Goal: Transaction & Acquisition: Purchase product/service

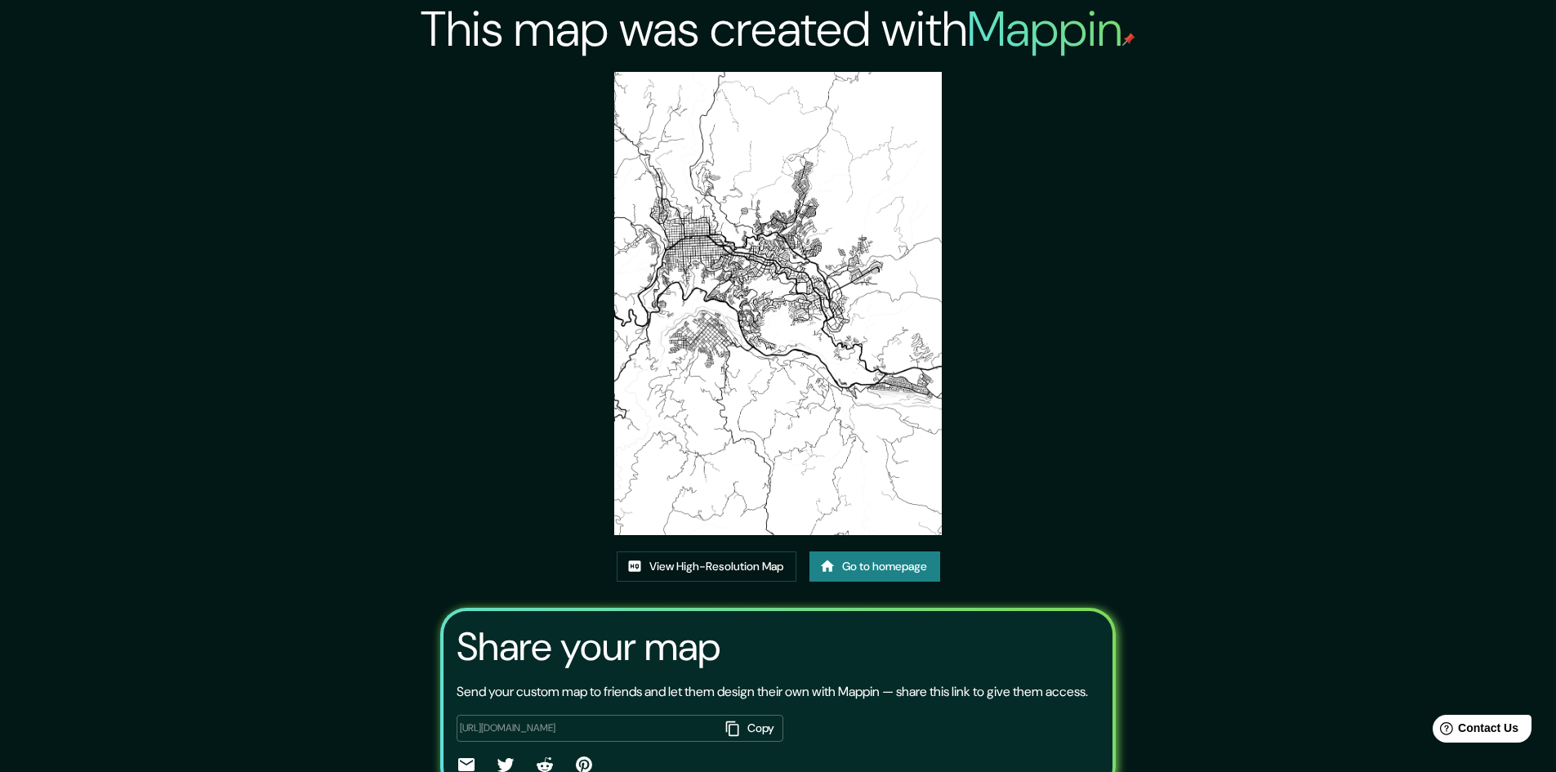
click at [888, 567] on link "Go to homepage" at bounding box center [874, 566] width 131 height 30
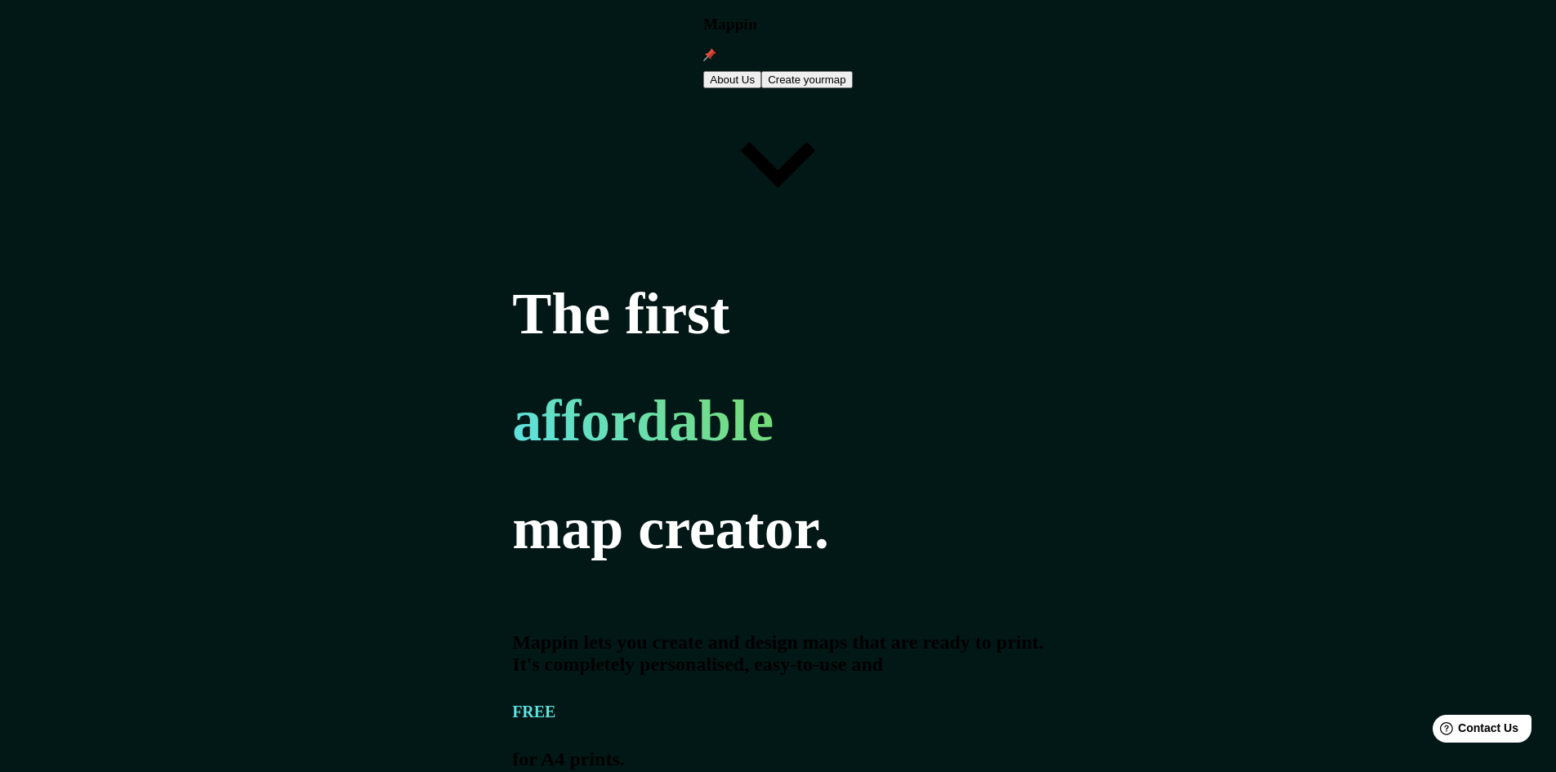
type input "bogota"
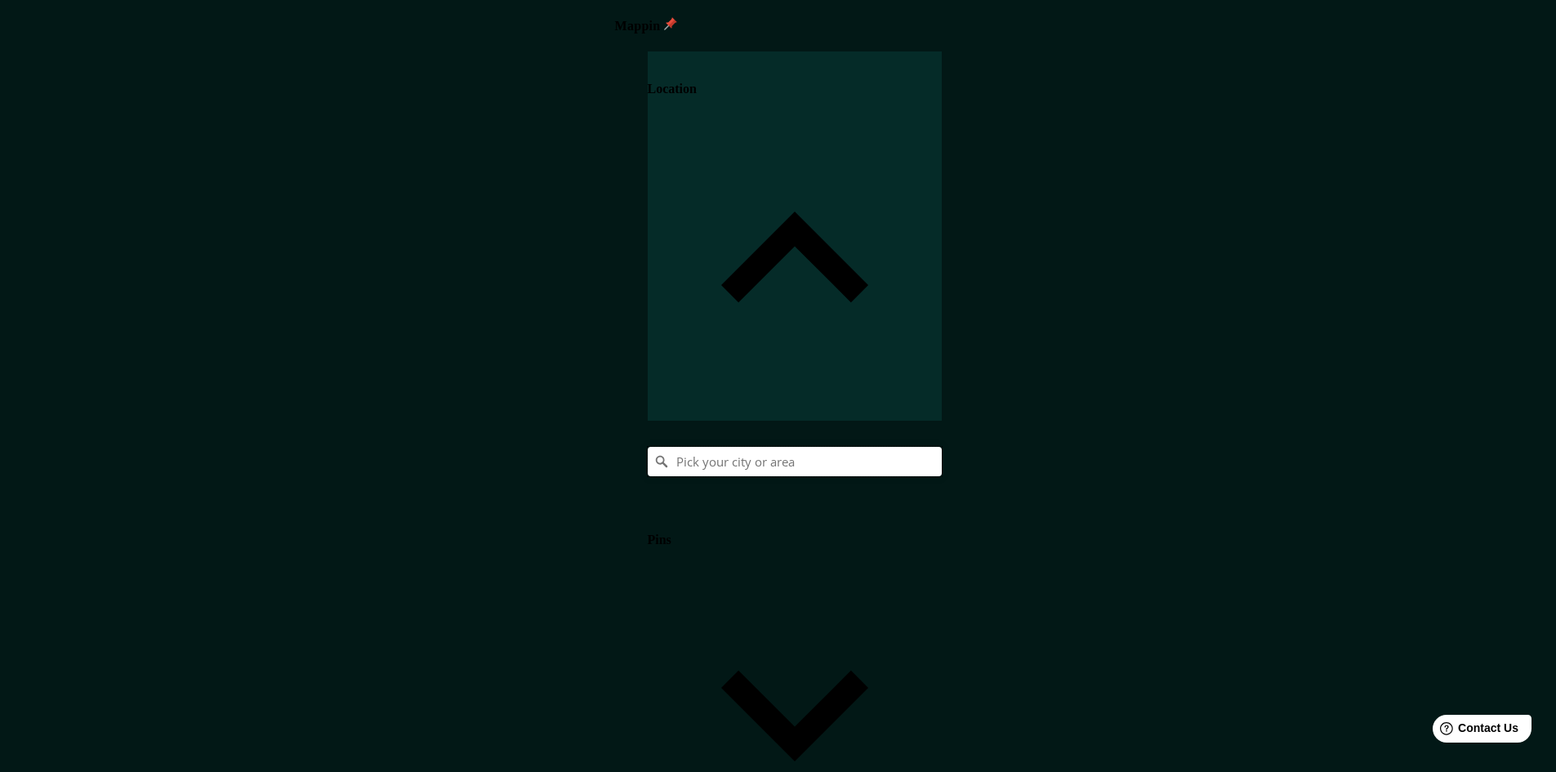
click at [941, 447] on input "Pick your city or area" at bounding box center [795, 461] width 294 height 29
type input "c"
click at [697, 88] on h4 "Location" at bounding box center [672, 89] width 49 height 15
click at [941, 447] on input "c" at bounding box center [795, 461] width 294 height 29
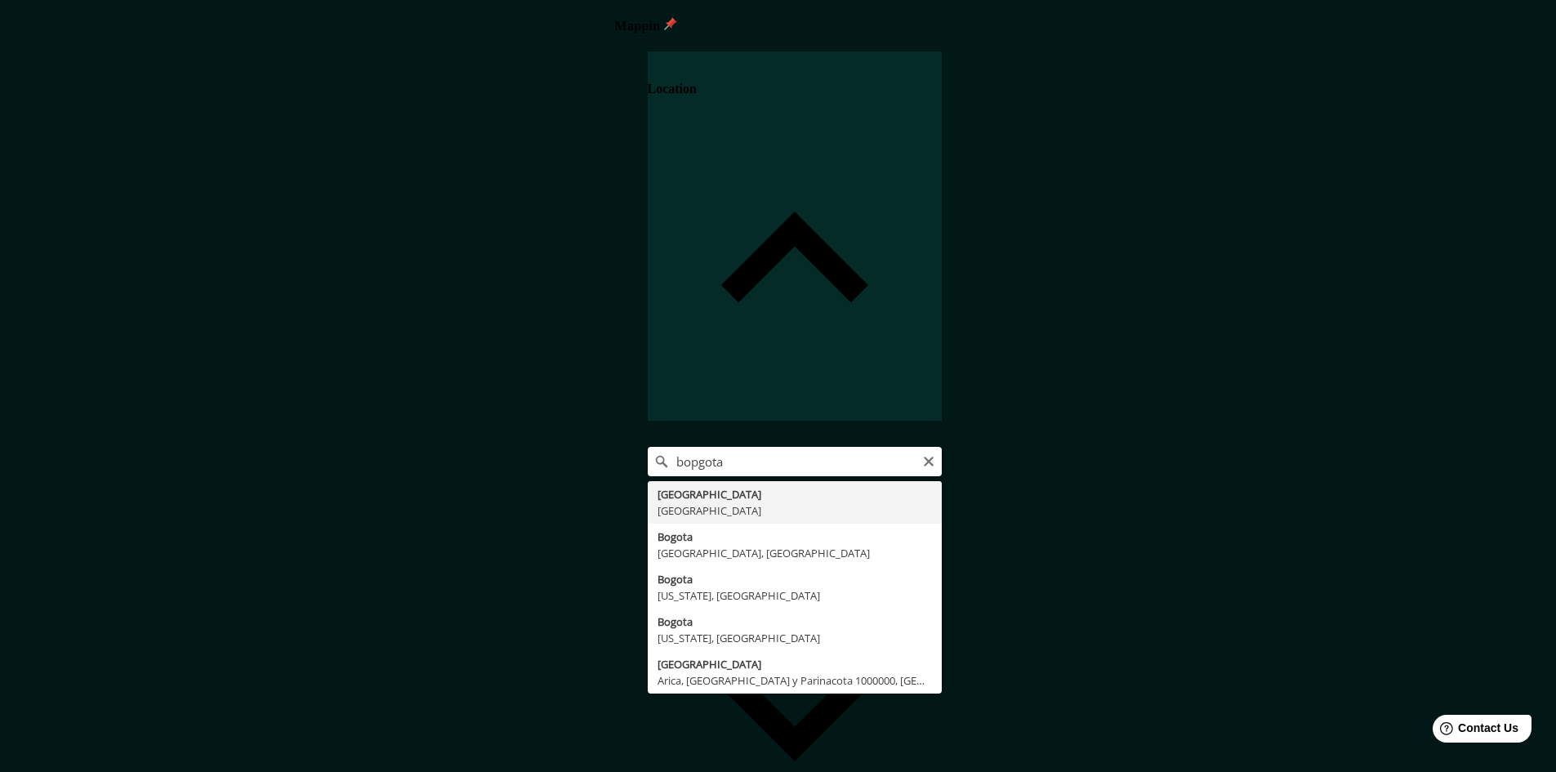
type input "[GEOGRAPHIC_DATA], [GEOGRAPHIC_DATA]"
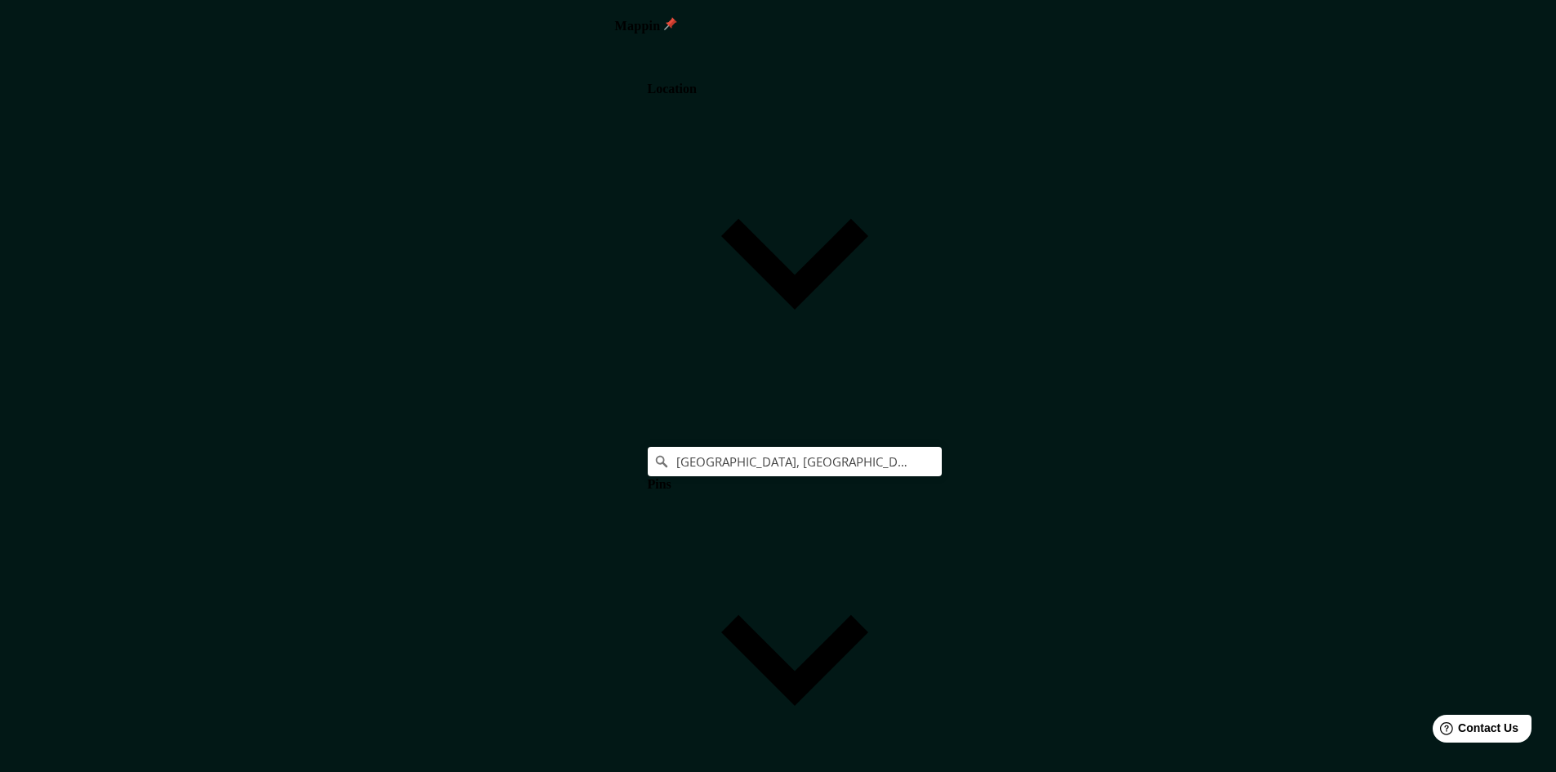
drag, startPoint x: 1301, startPoint y: 528, endPoint x: 1127, endPoint y: 548, distance: 175.0
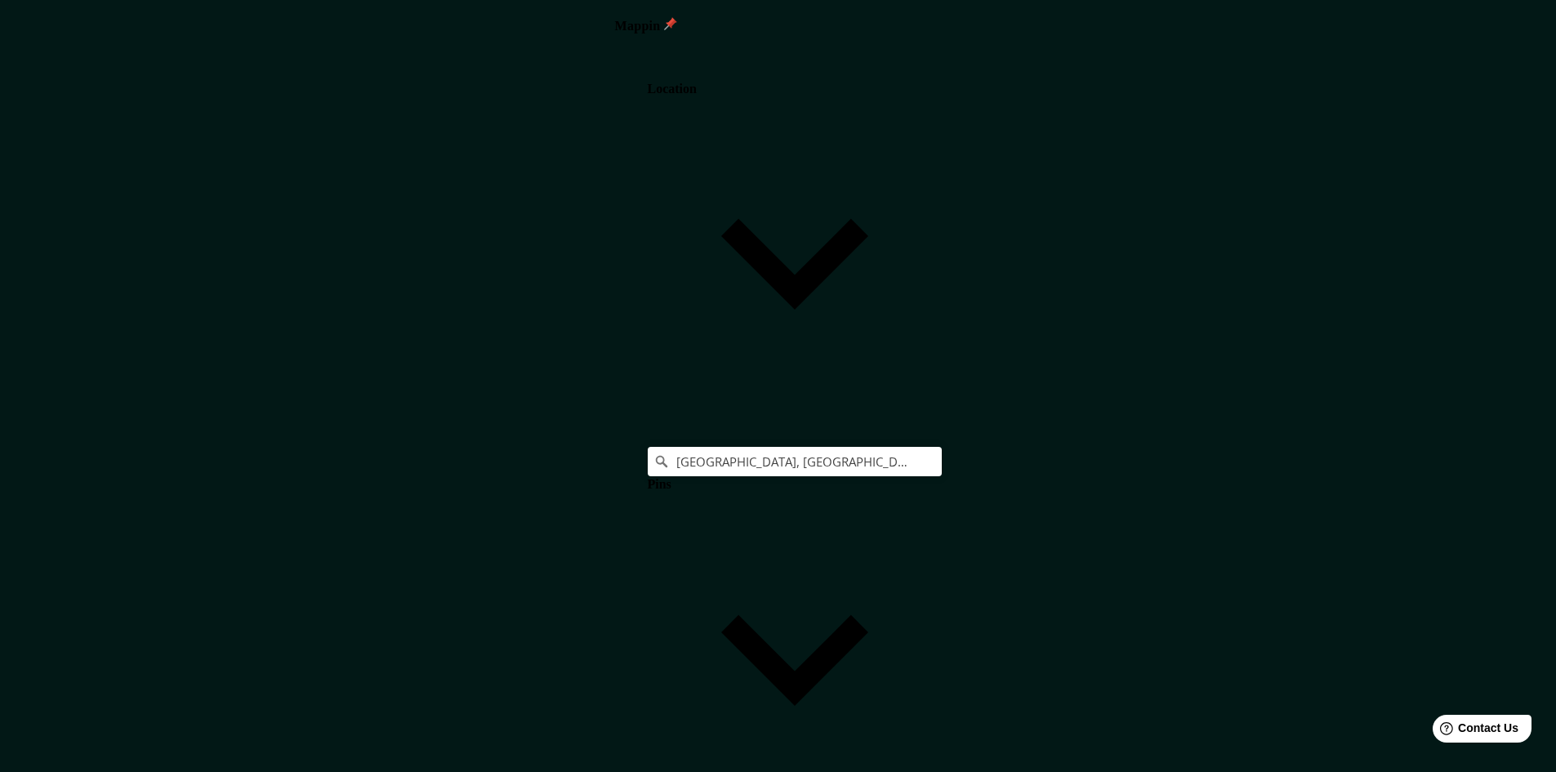
type input "M"
type input "241"
type input "48"
type input "Ma"
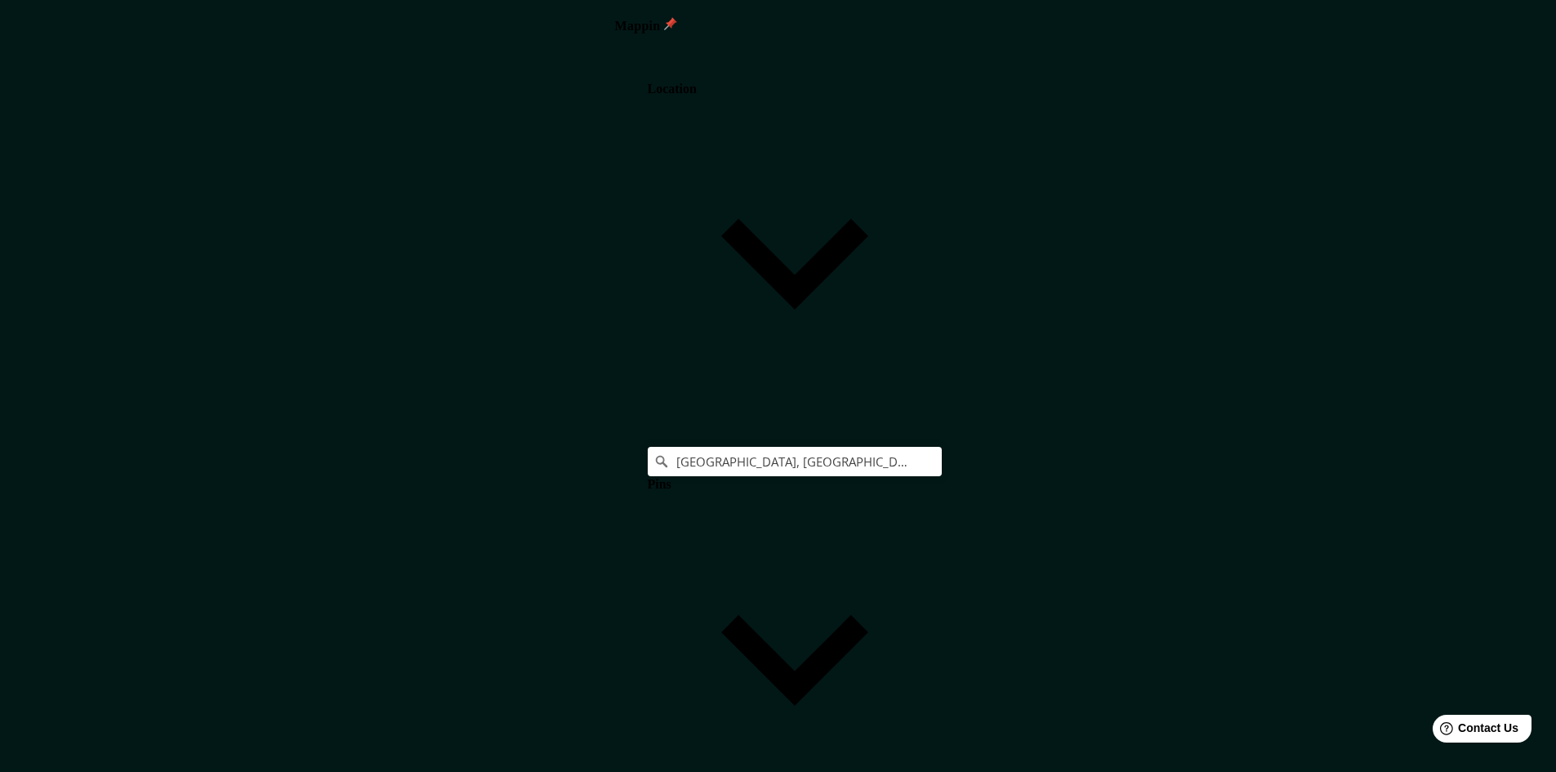
type input "241"
type input "48"
type input "Manizal"
type input "241"
type input "48"
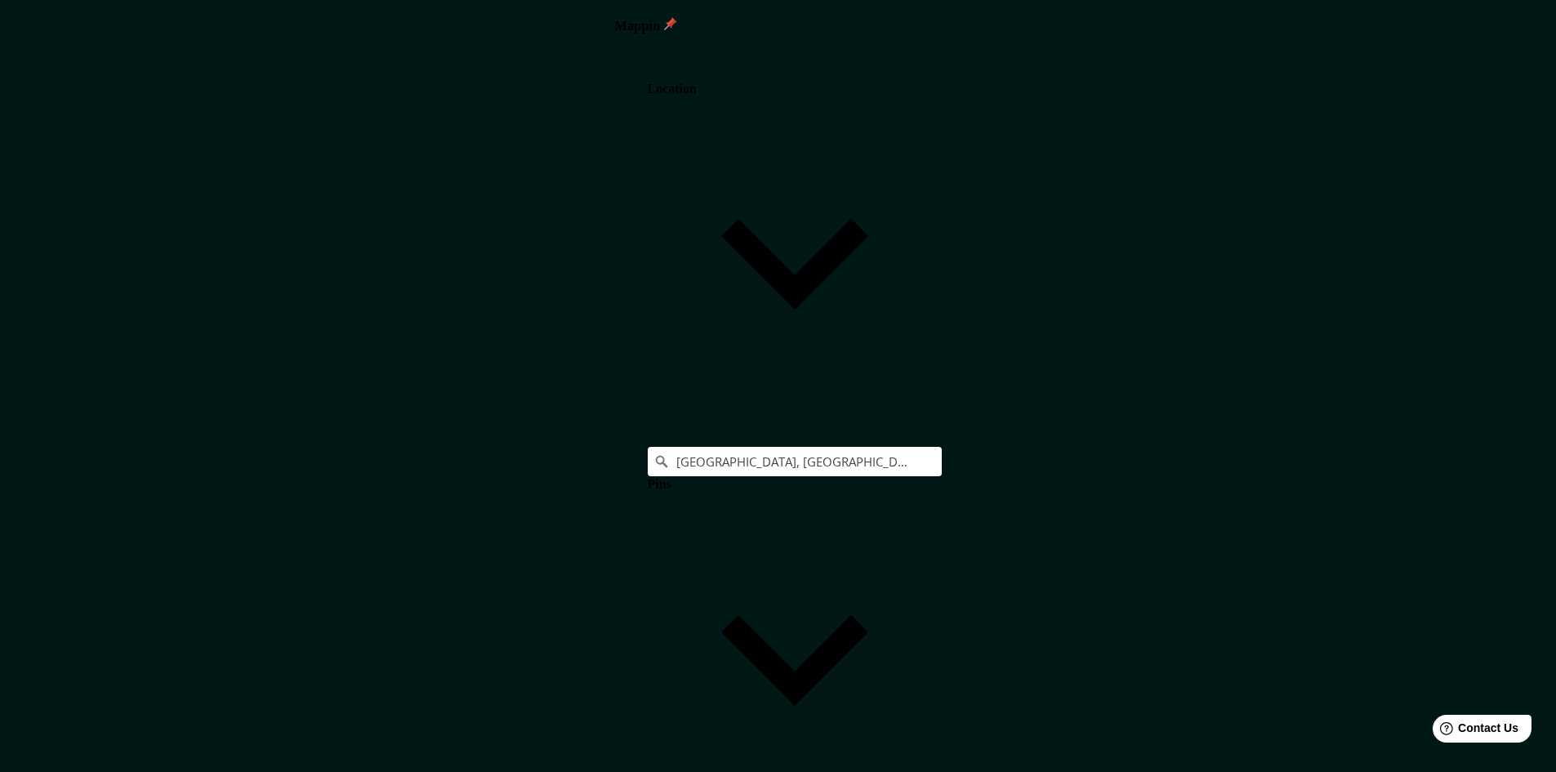
type input "Manizale"
type input "241"
type input "48"
type input "Manizales"
type input "241"
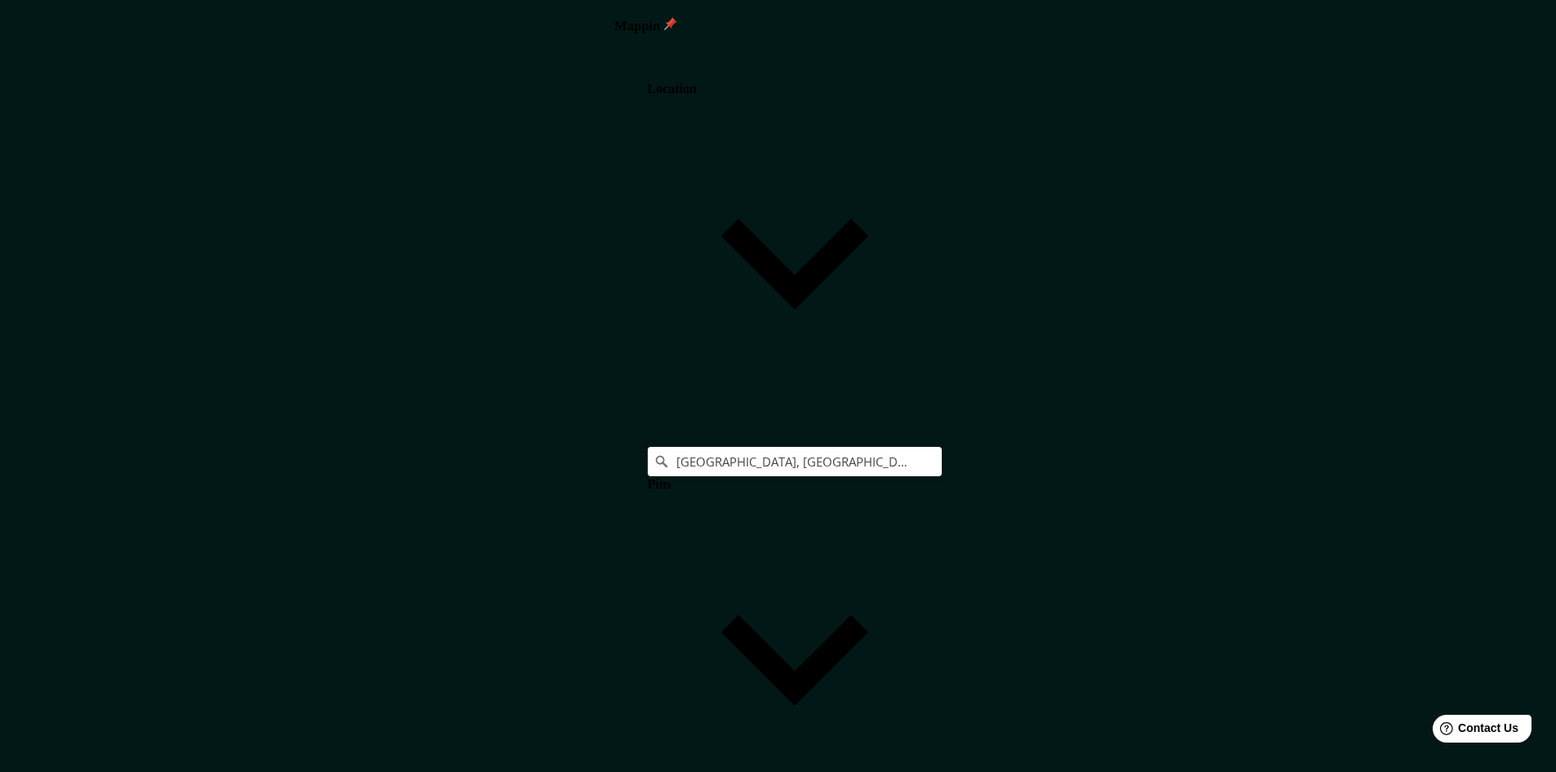
type input "48"
type input "Manizales"
drag, startPoint x: 1329, startPoint y: 577, endPoint x: 1162, endPoint y: 578, distance: 167.4
type input "C"
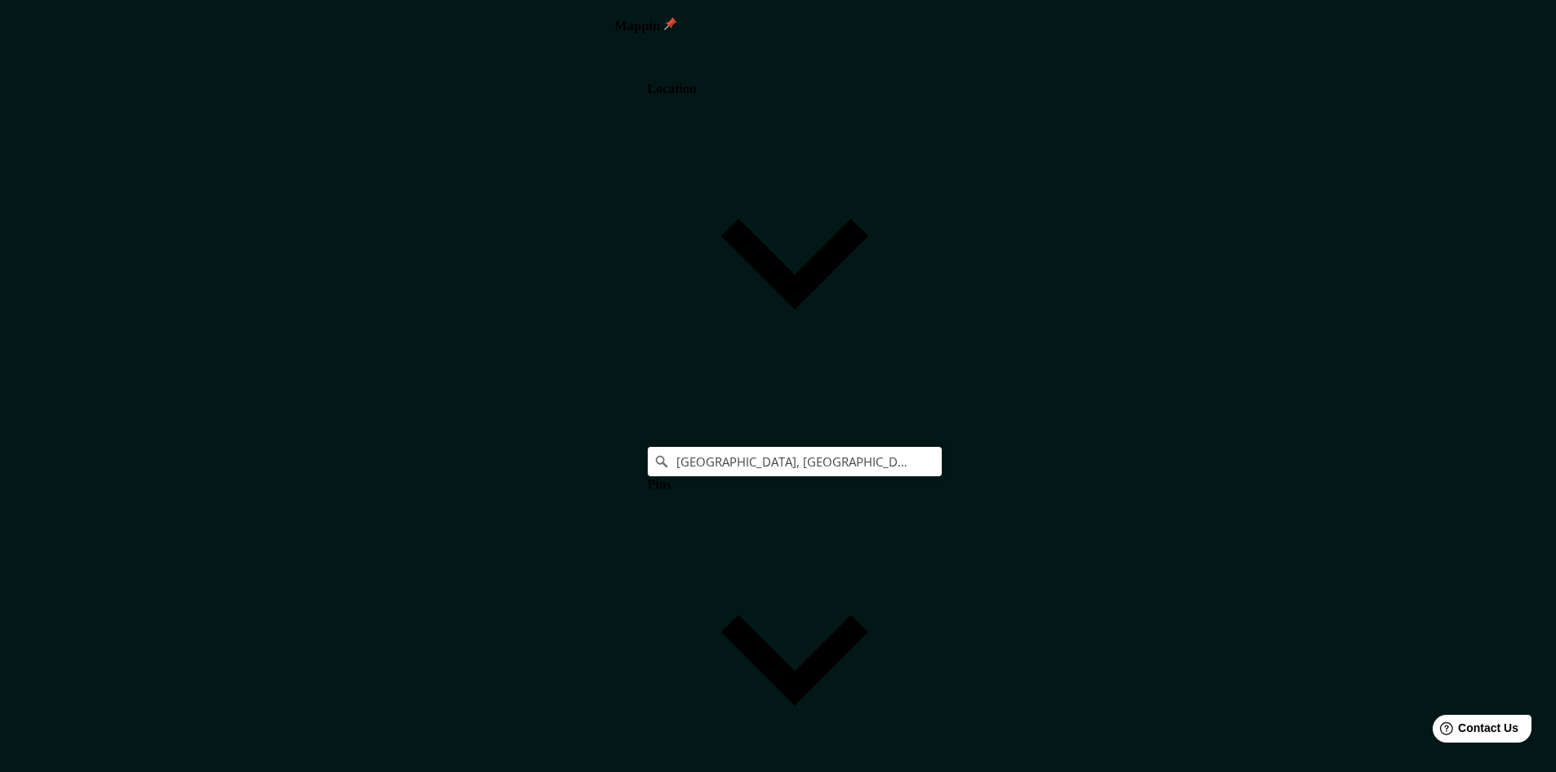
type input "241"
type input "48"
type input "Co"
type input "241"
type input "48"
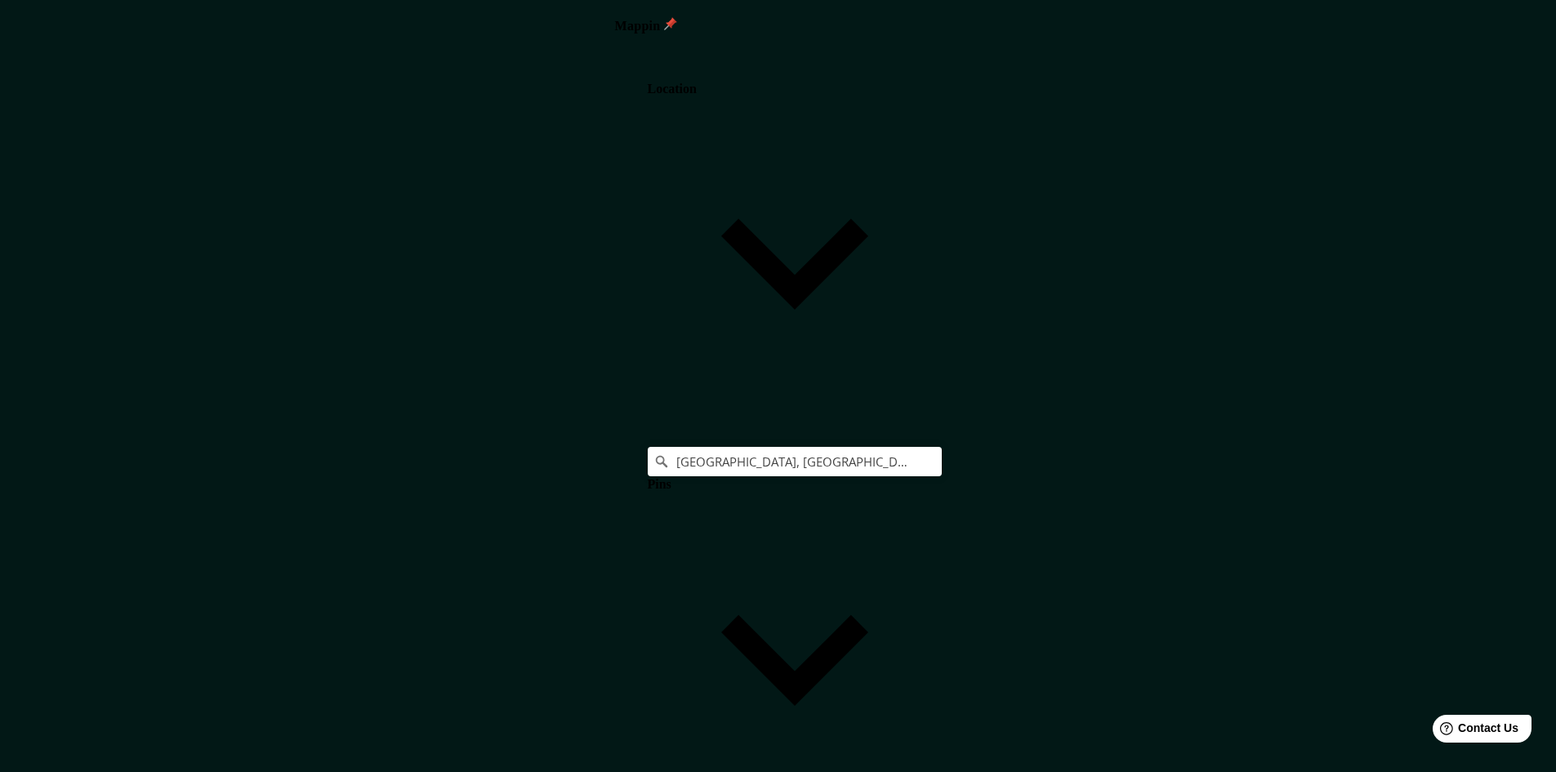
type input "Col"
type input "241"
type input "48"
type input "Colo"
type input "241"
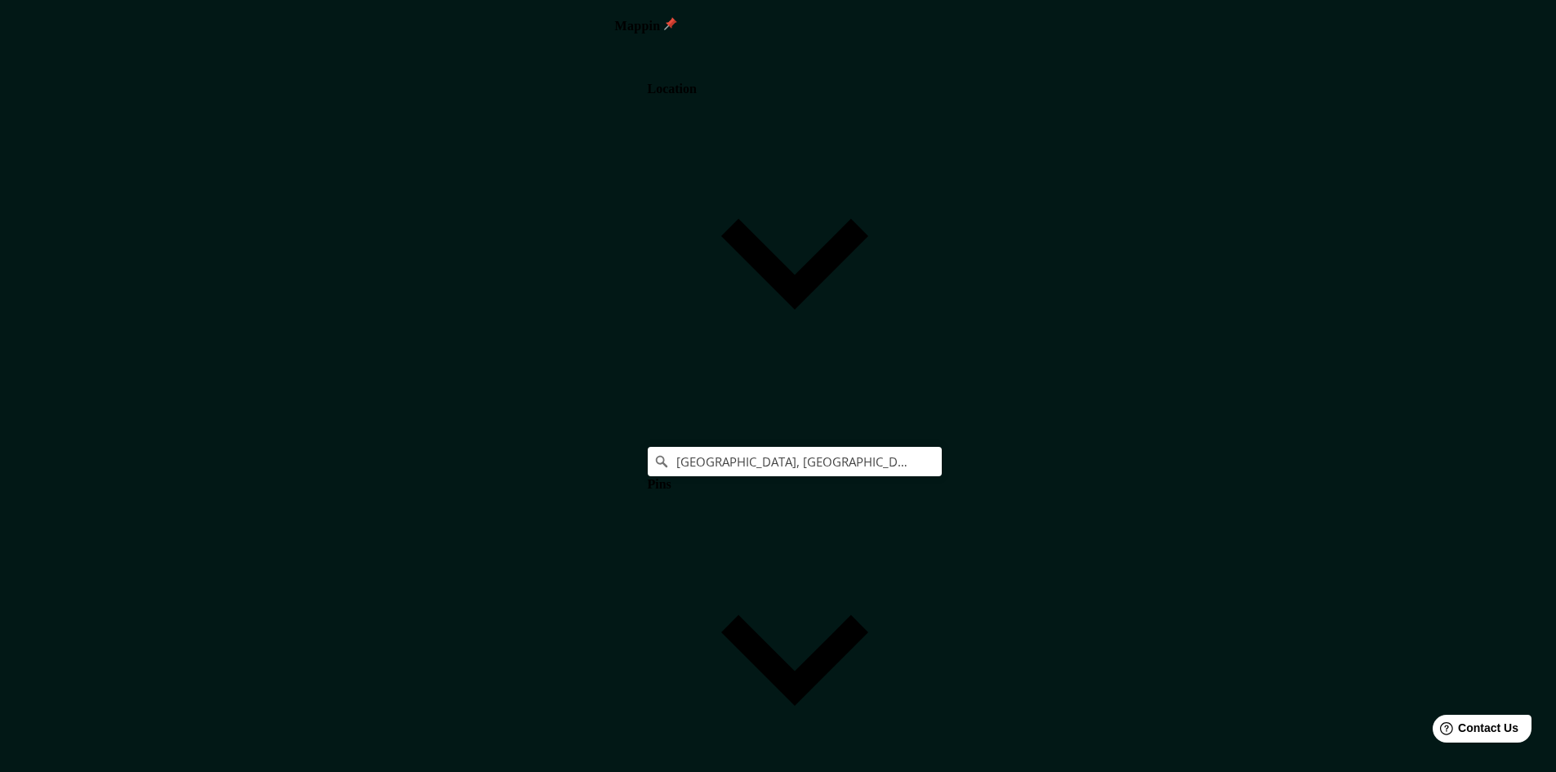
type input "48"
type input "Colom"
type input "241"
type input "48"
type input "Colomvb"
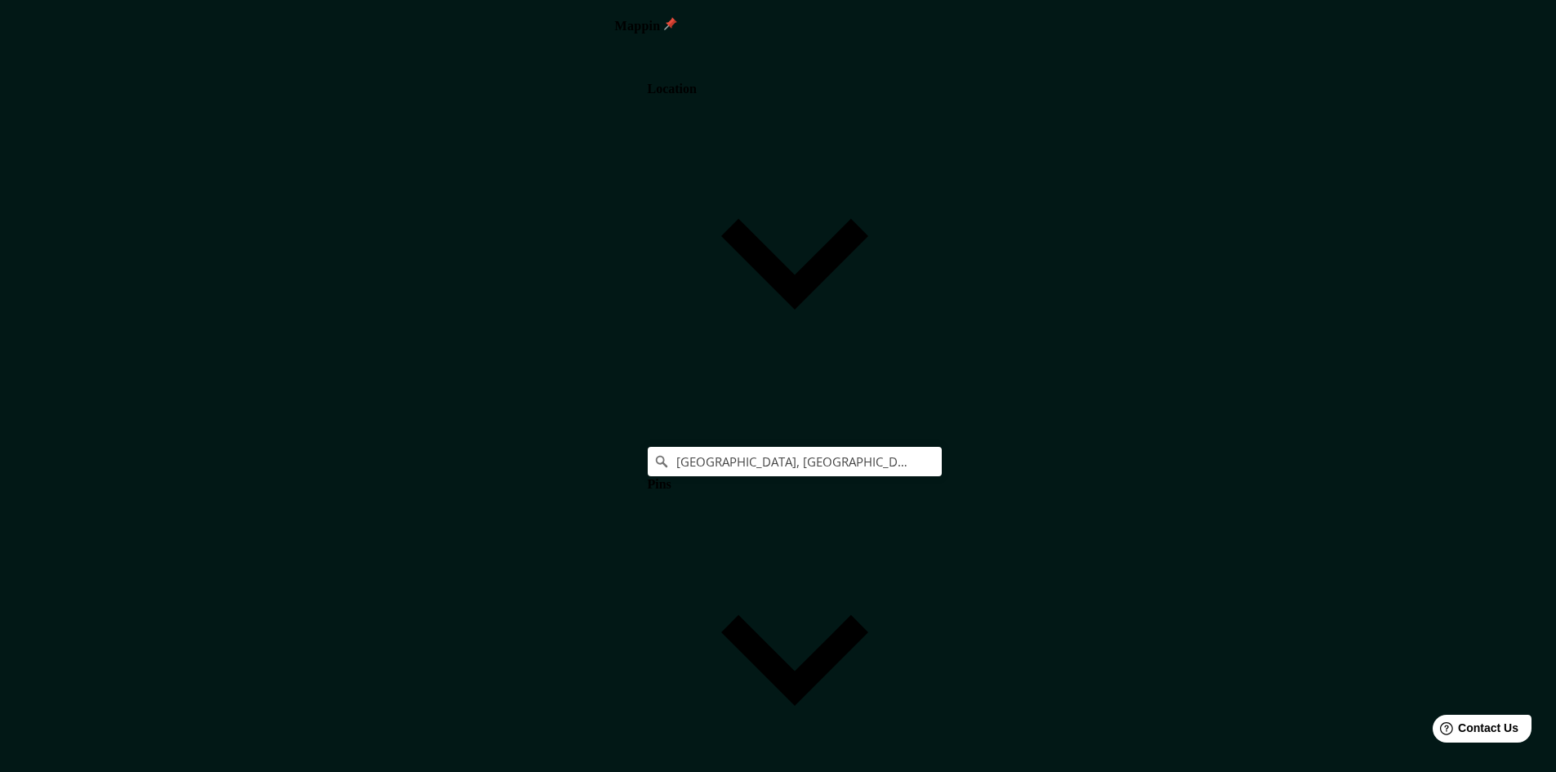
type input "241"
type input "48"
type input "Colomv"
type input "241"
type input "48"
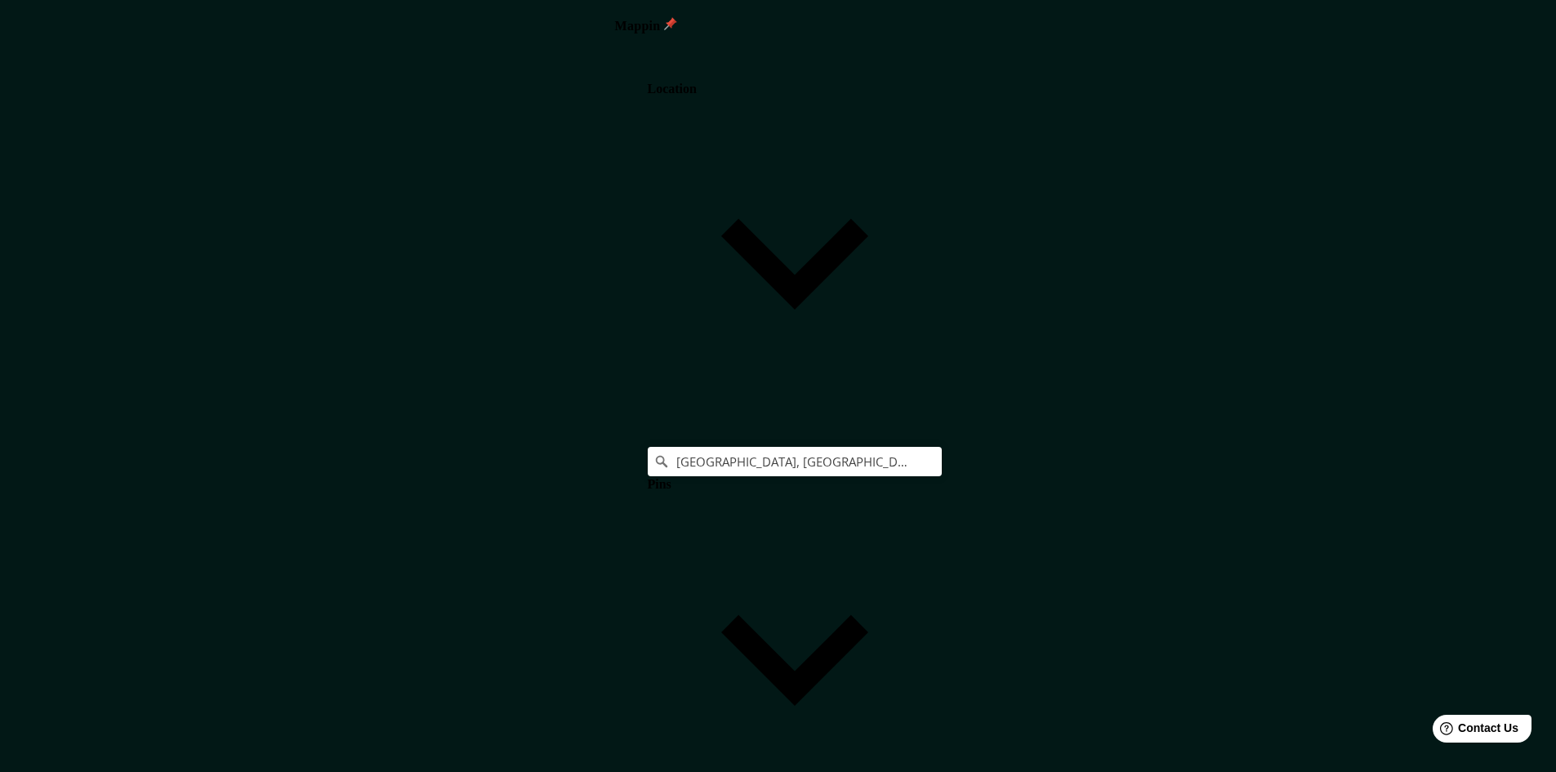
type input "Colom"
type input "241"
type input "48"
type input "Colomb"
type input "241"
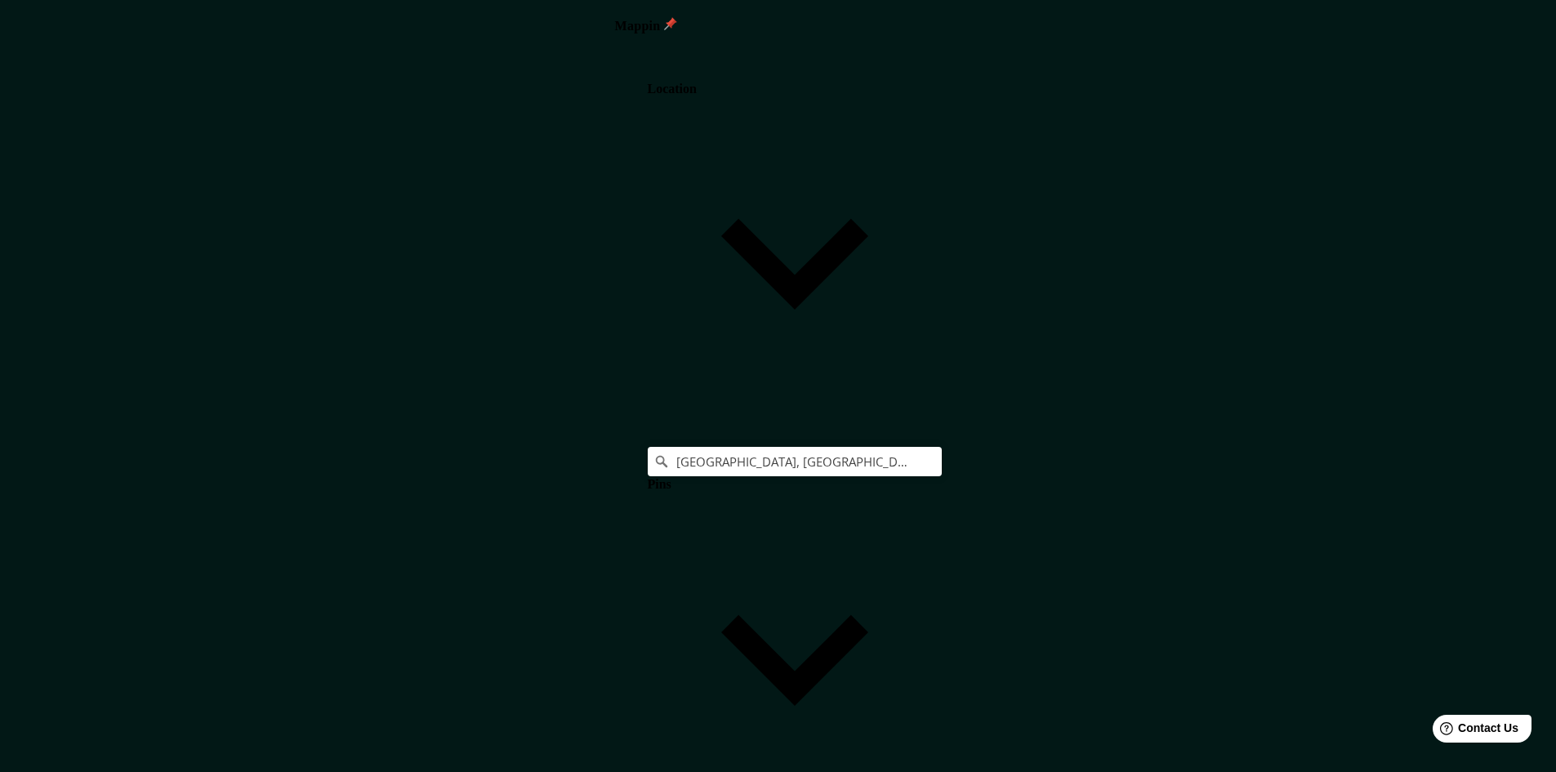
type input "48"
type input "[PERSON_NAME]"
type input "241"
type input "48"
type input "[GEOGRAPHIC_DATA]"
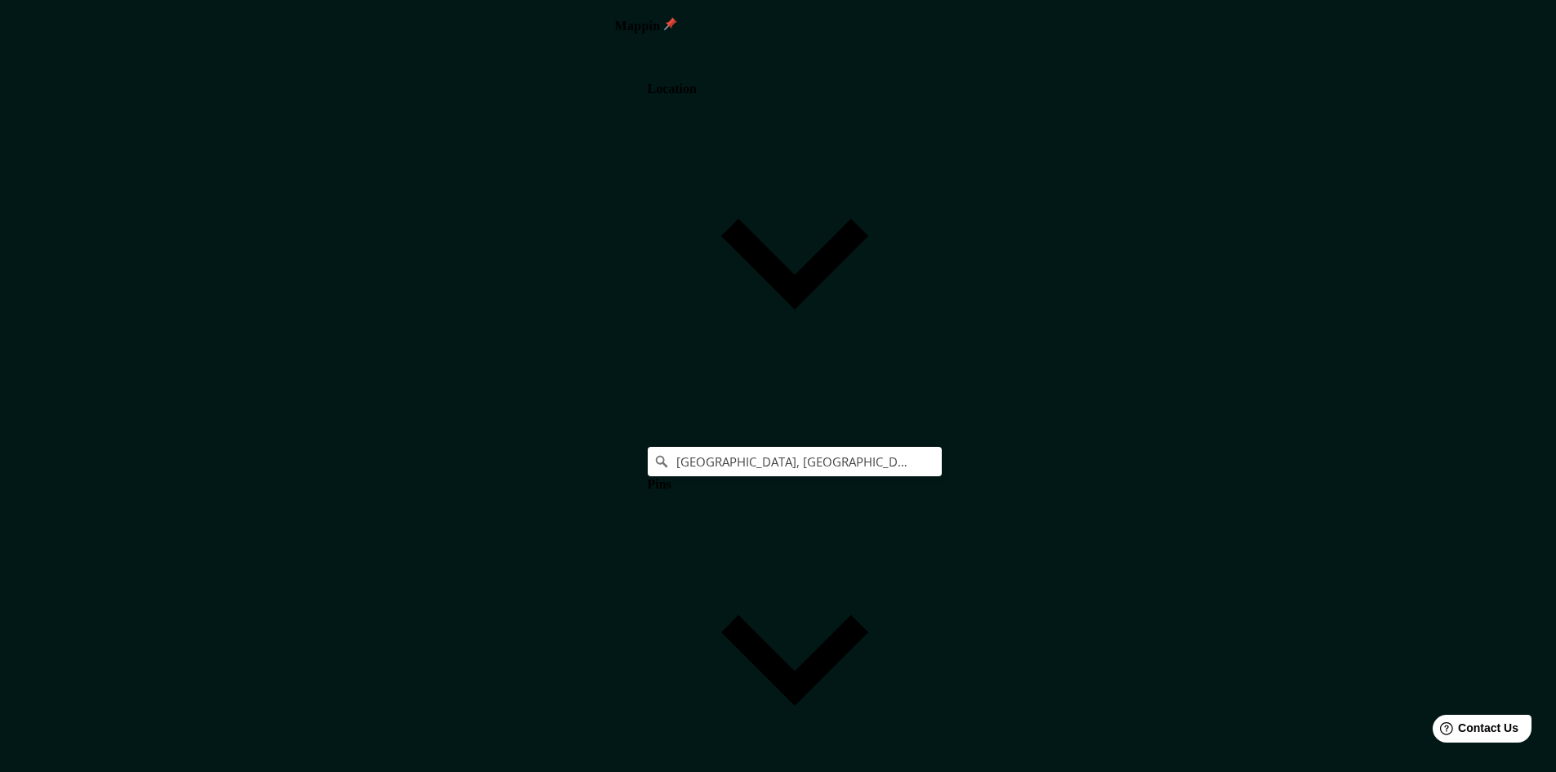
type input "241"
type input "48"
type input "[GEOGRAPHIC_DATA]"
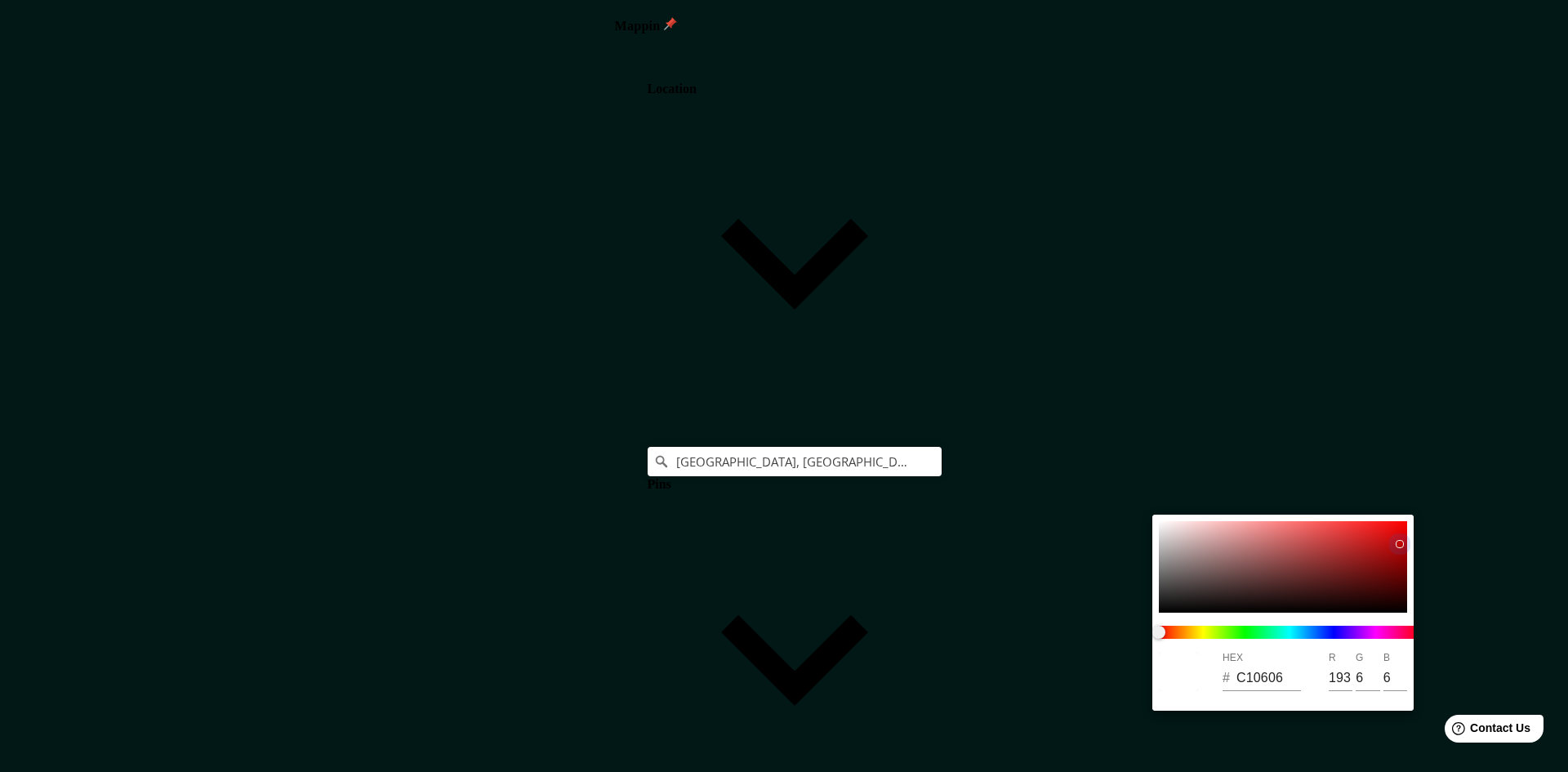
type input "241"
type input "48"
type input "C10606"
type input "193"
type input "6"
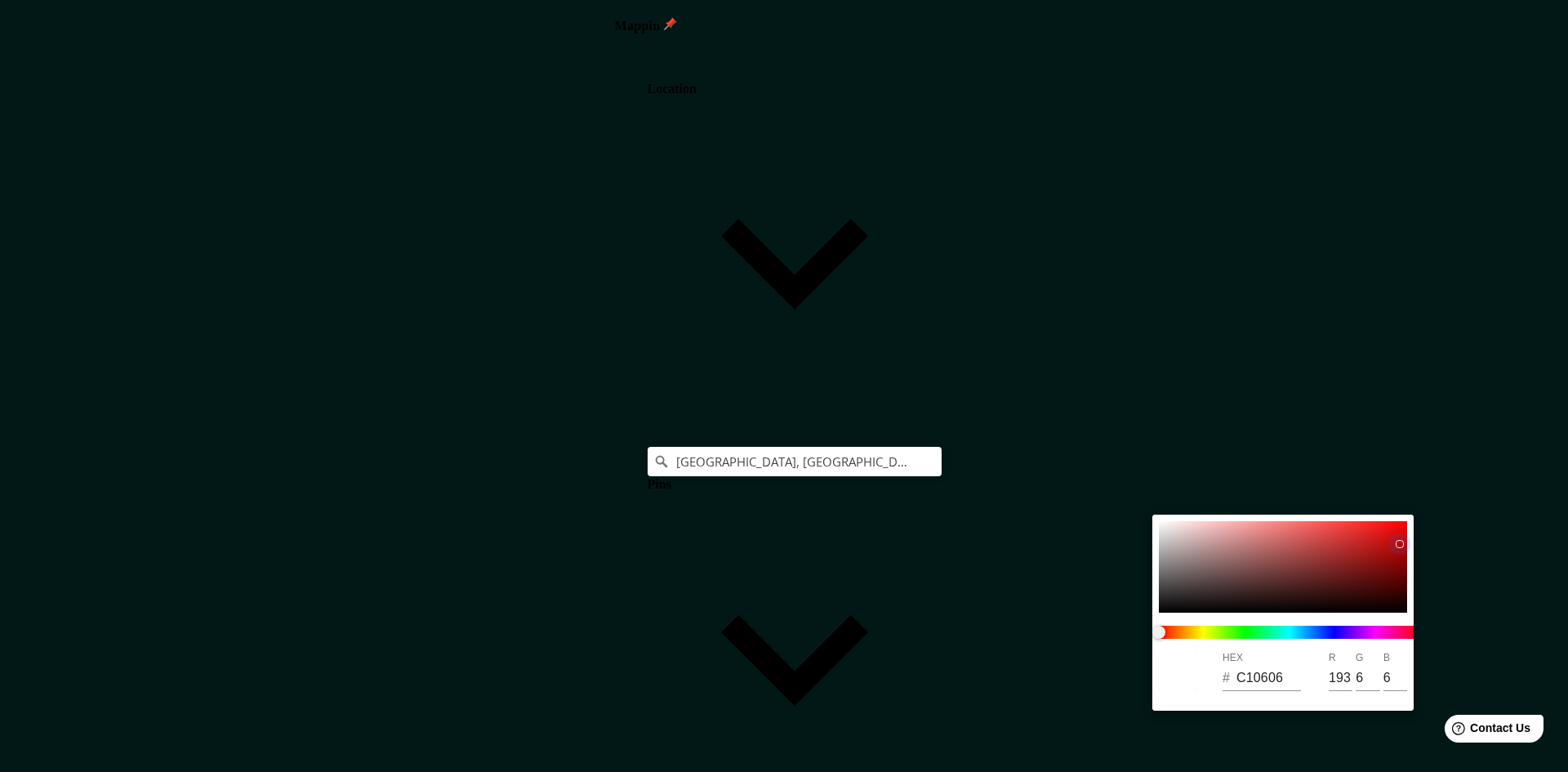
type input "6"
type input "241"
type input "48"
type input "BC1E1E"
type input "188"
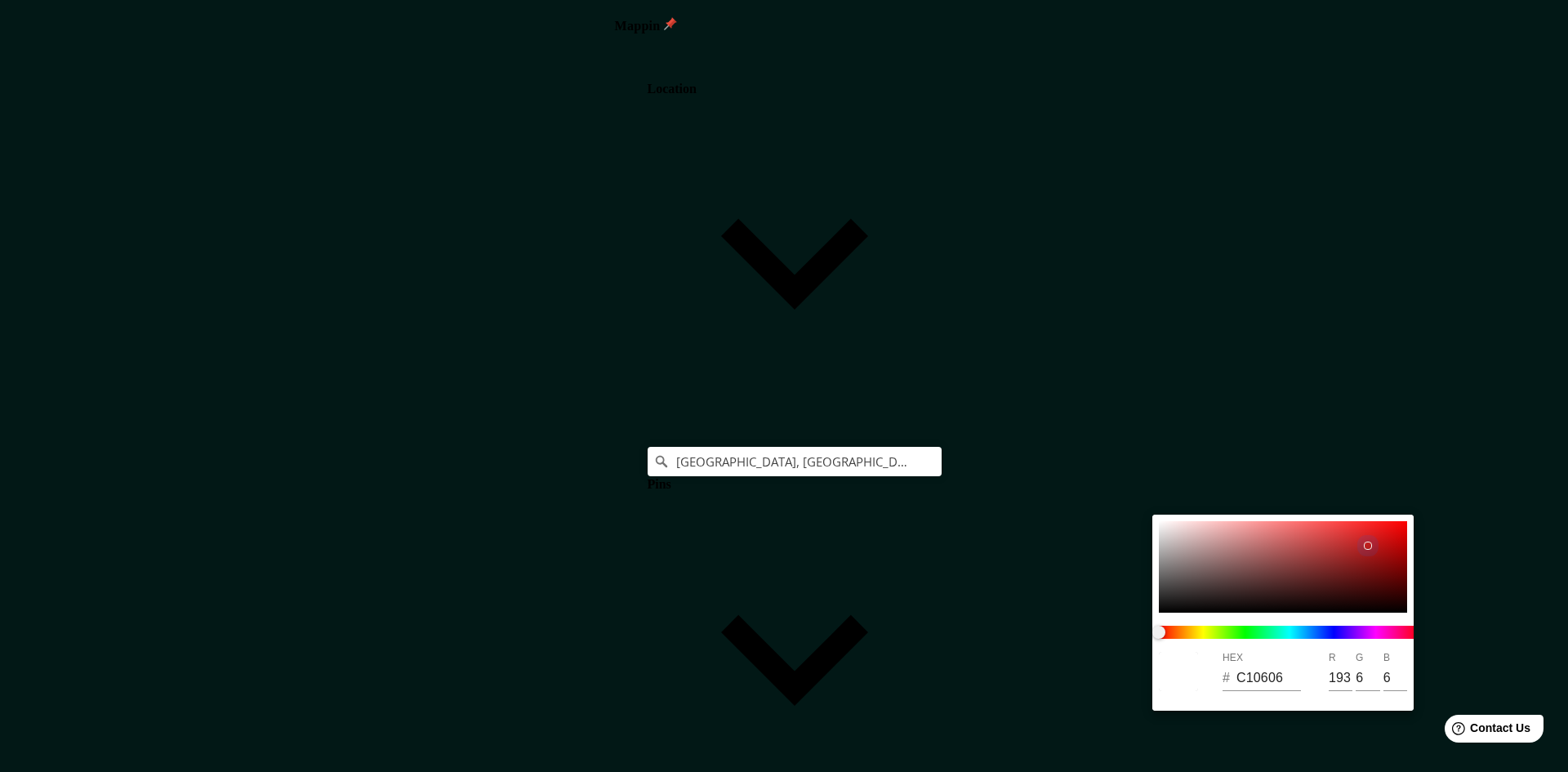
type input "30"
type input "241"
type input "48"
type input "B81E1E"
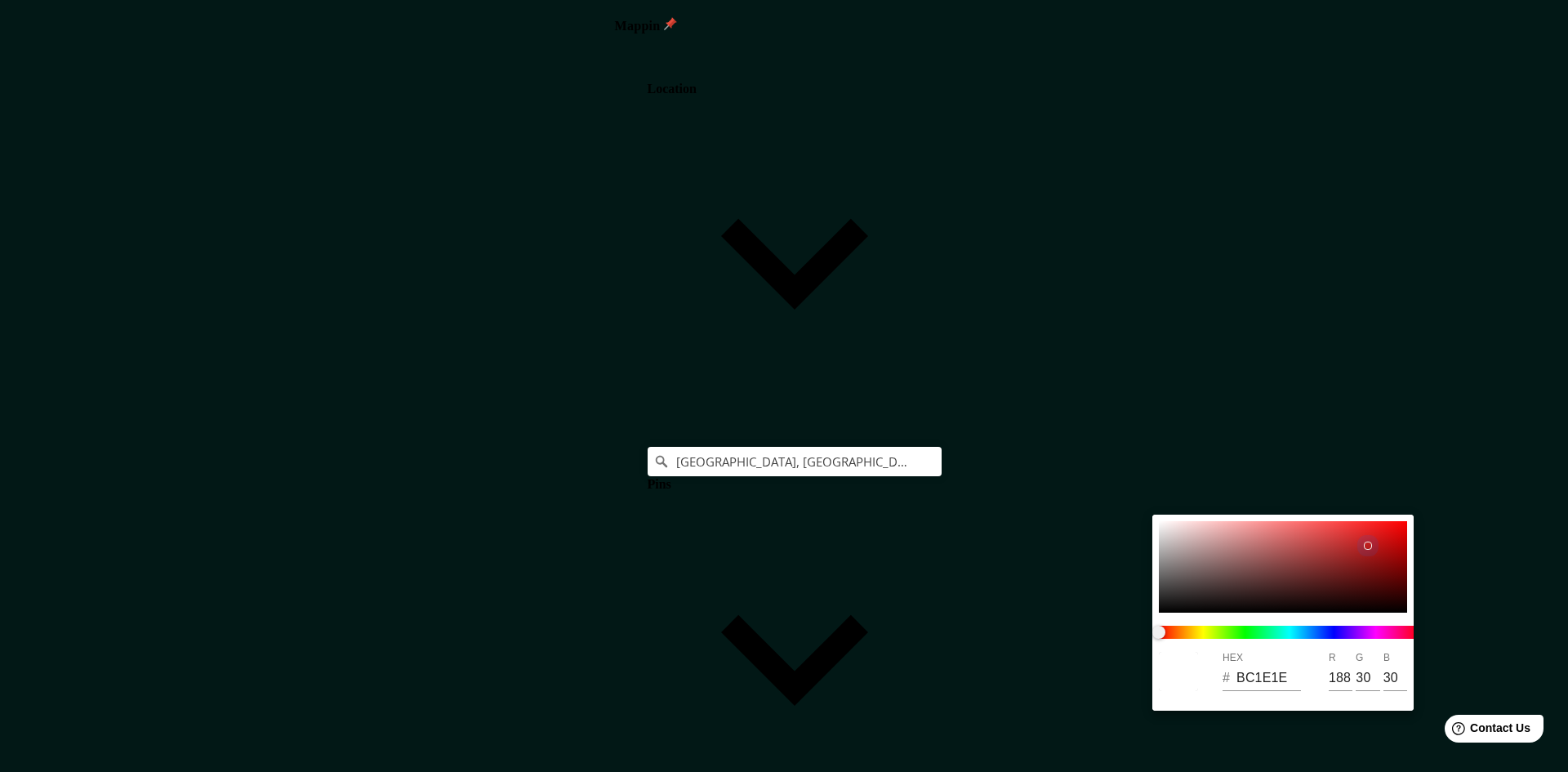
type input "184"
type input "241"
type input "48"
type input "B81F1F"
type input "31"
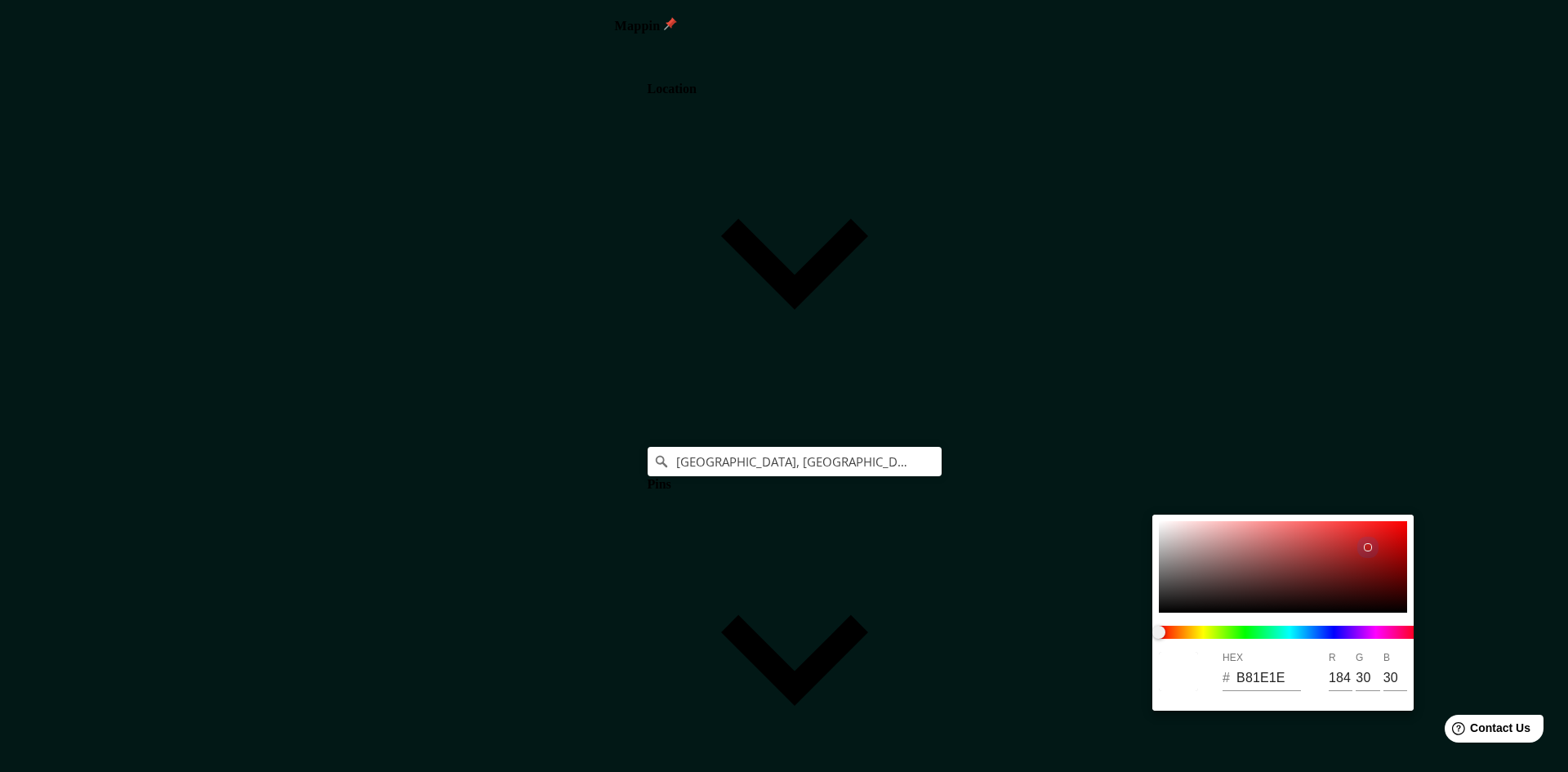
type input "31"
type input "241"
type input "48"
type input "A12020"
type input "161"
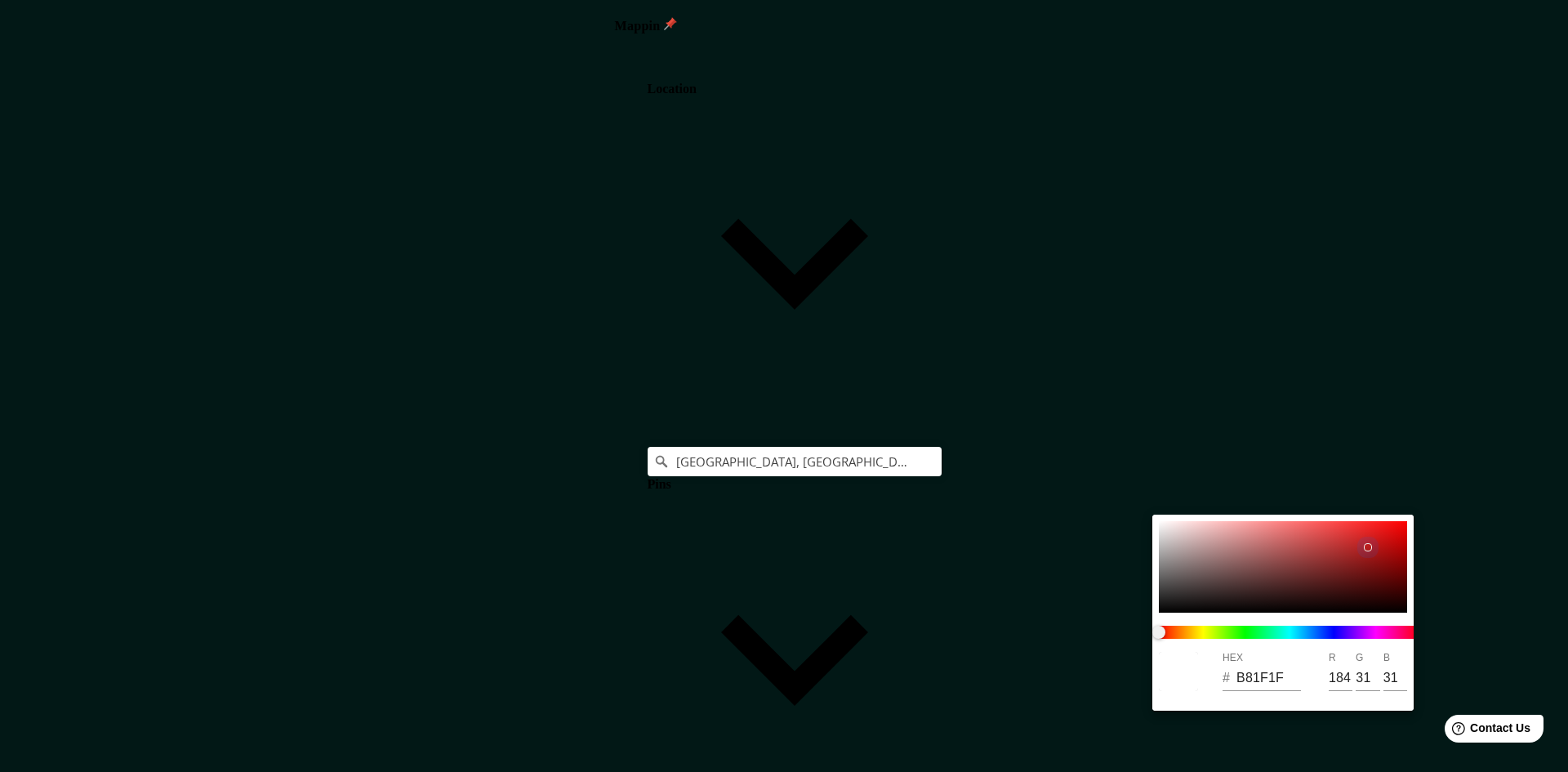
type input "32"
type input "241"
type input "48"
type input "982020"
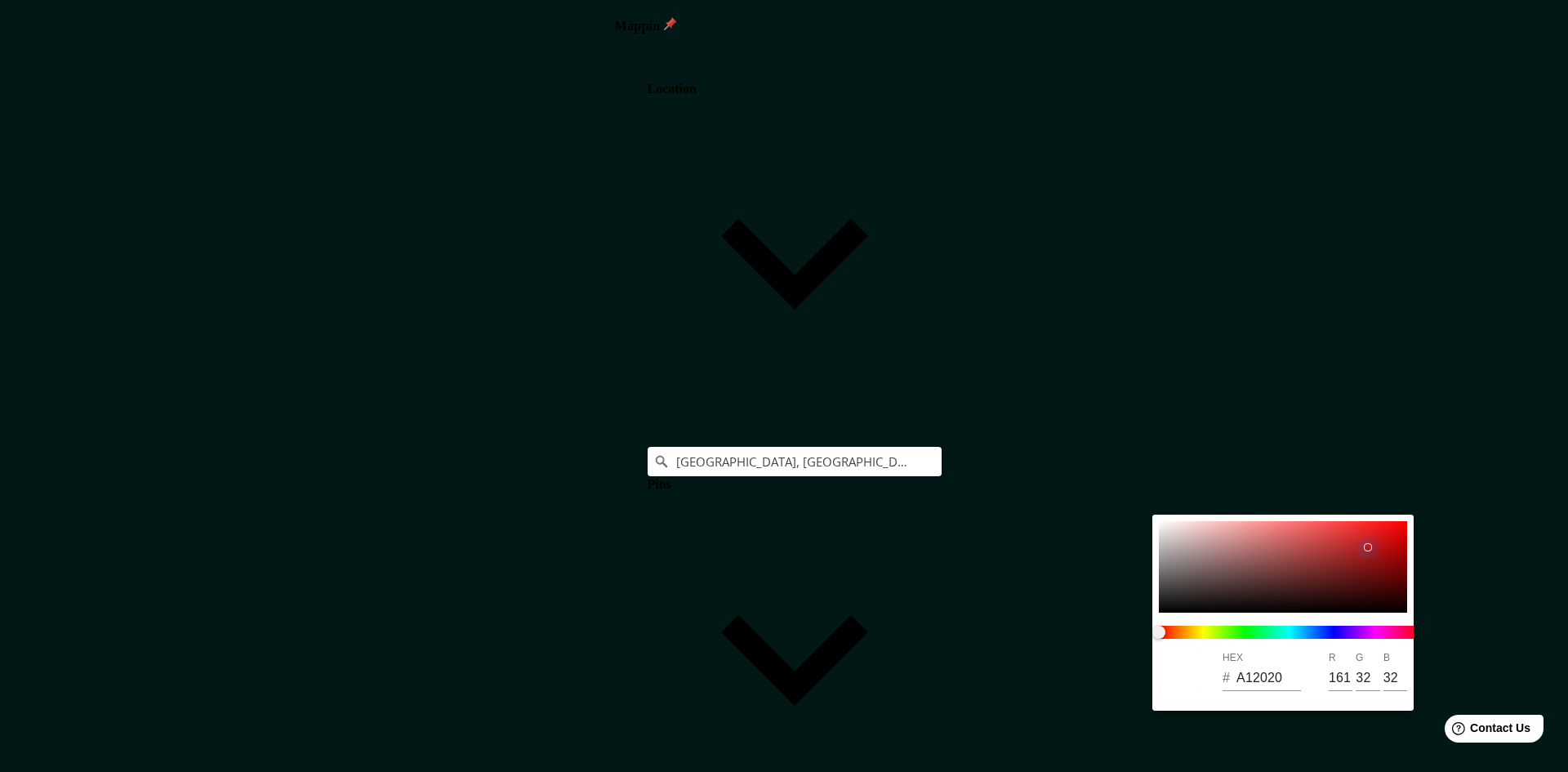
type input "152"
type input "241"
type input "48"
type input "8E2121"
type input "142"
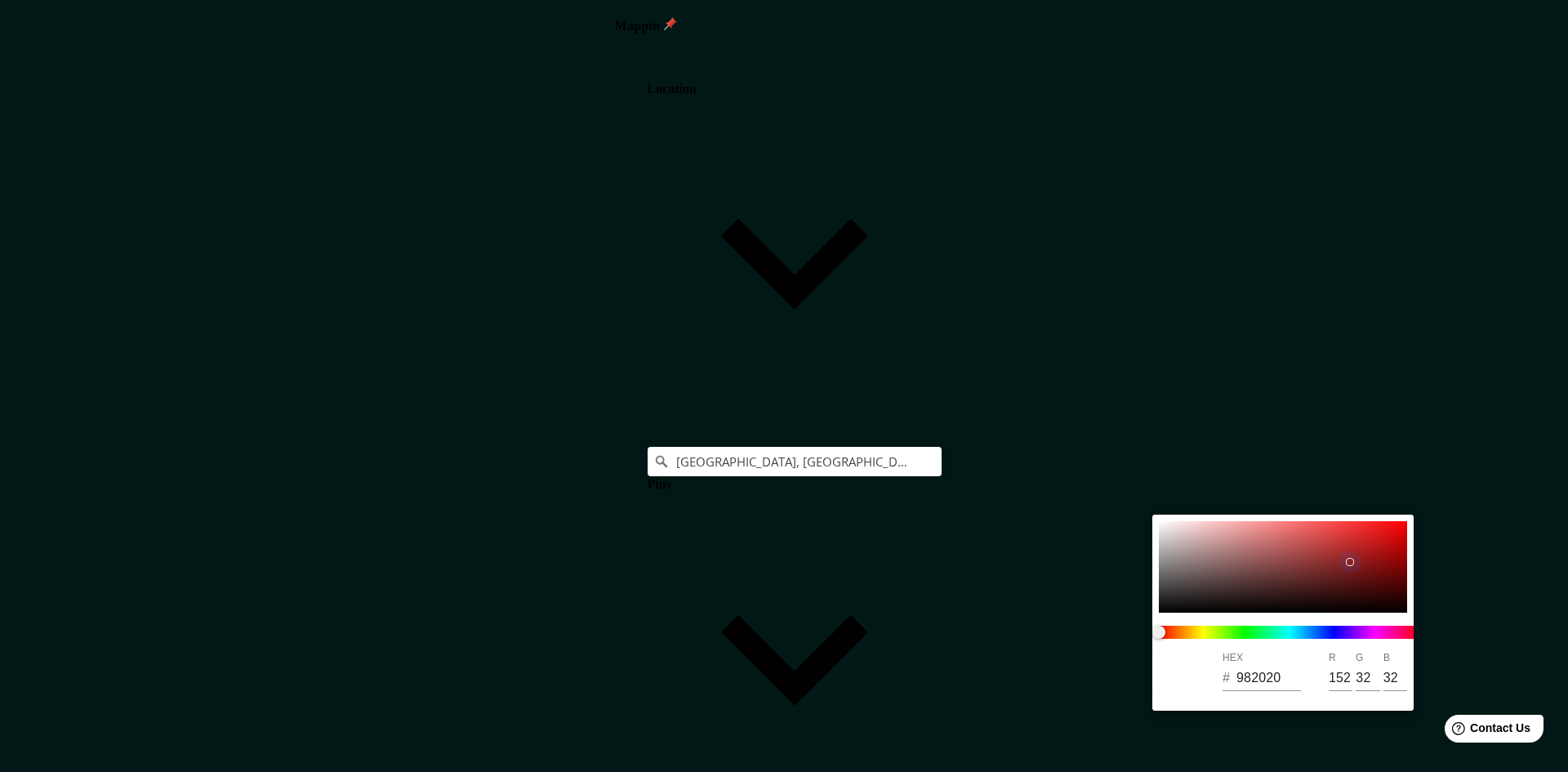
type input "33"
type input "241"
type input "48"
type input "7E2626"
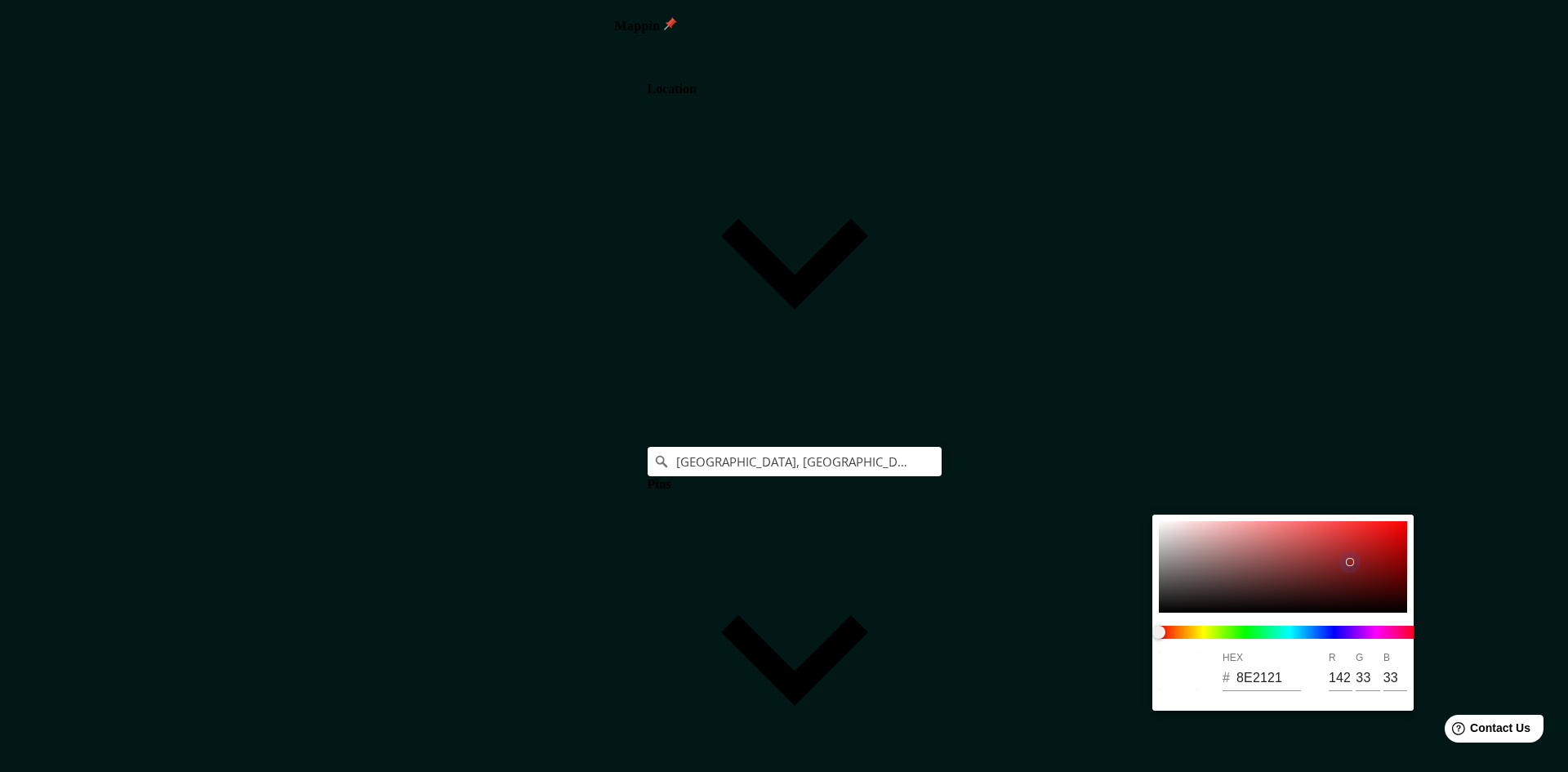
type input "126"
type input "38"
type input "241"
type input "48"
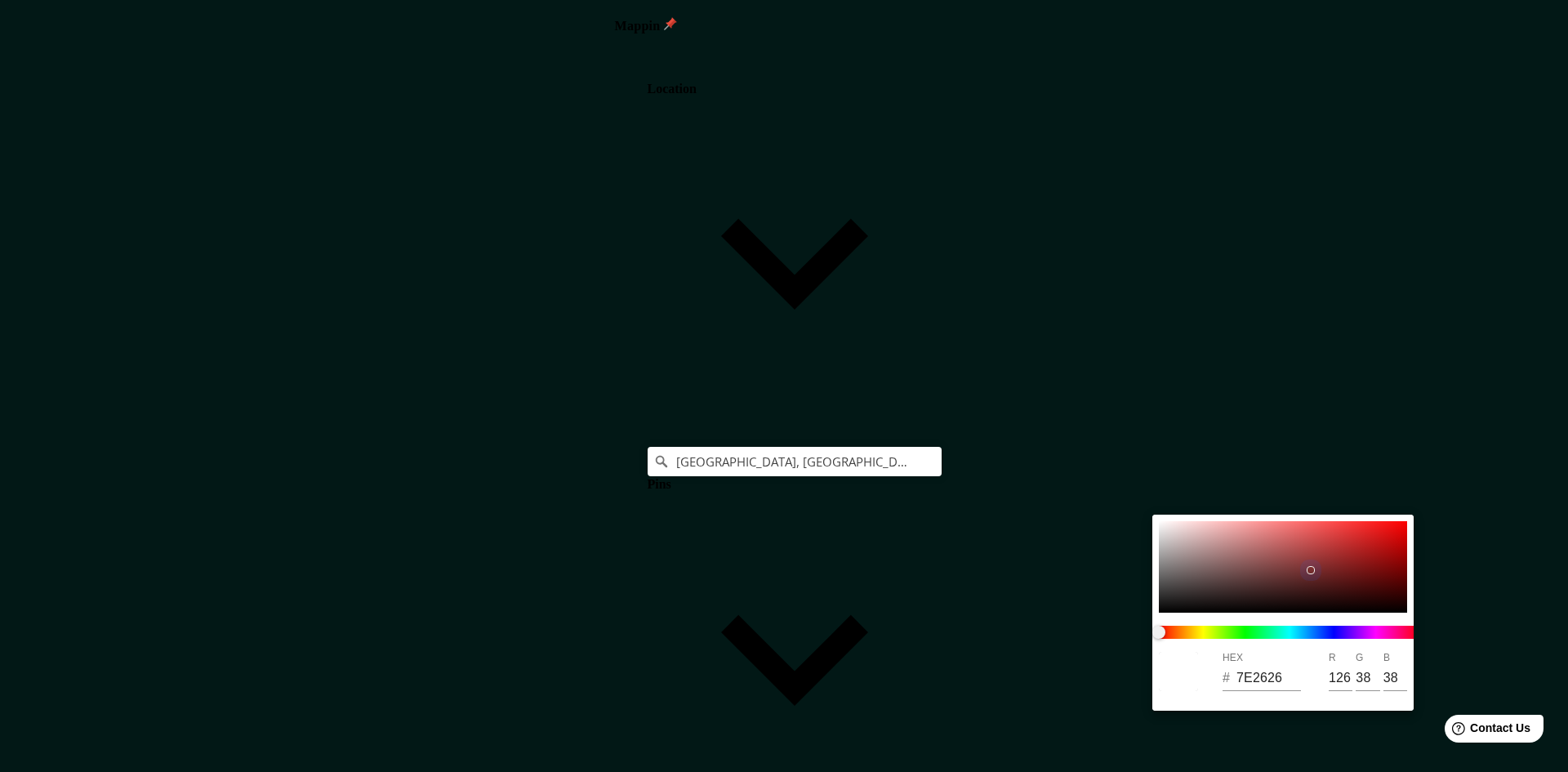
type input "772E2E"
type input "119"
type input "46"
type input "241"
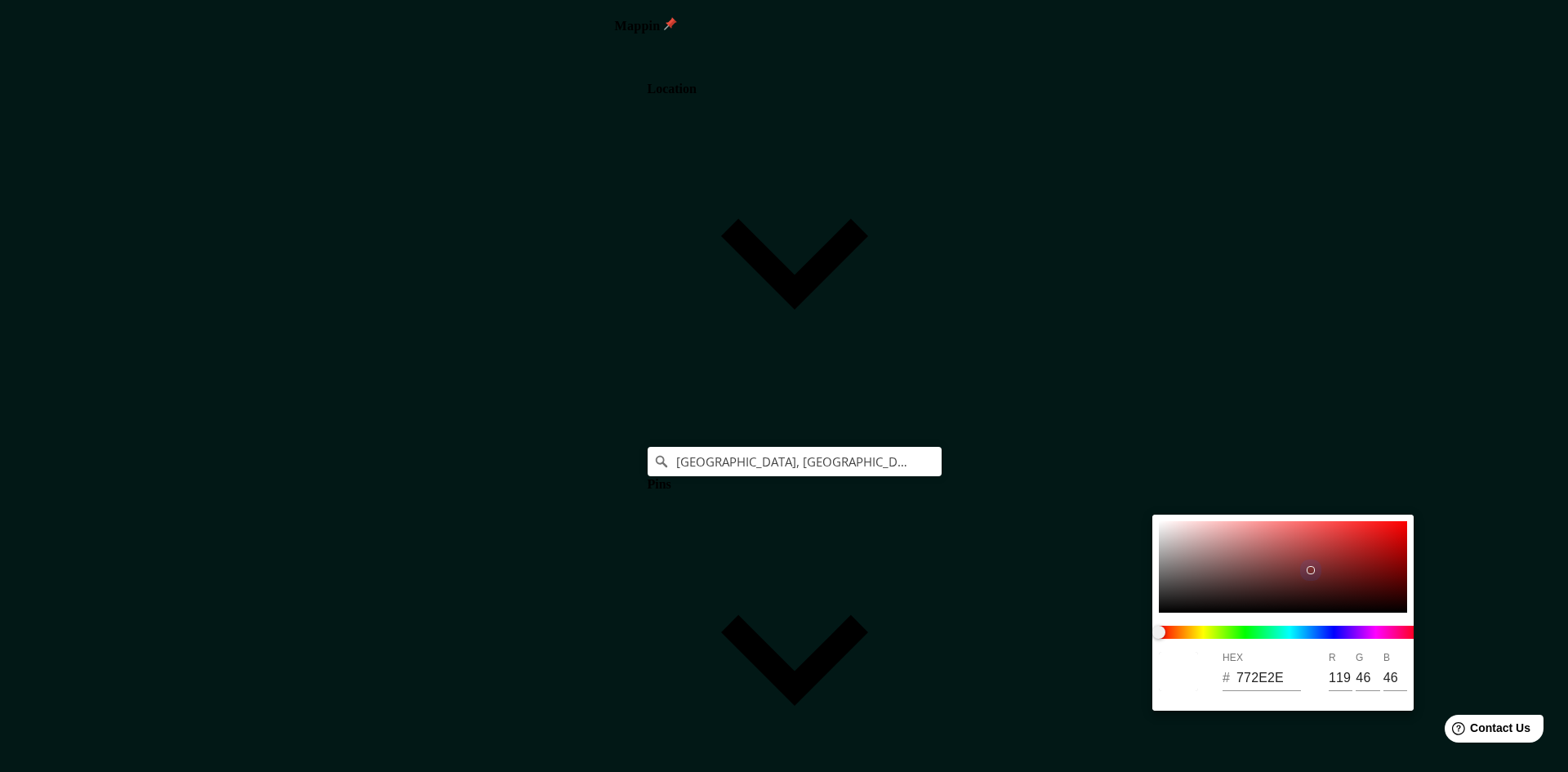
type input "48"
type input "773636"
type input "54"
type input "241"
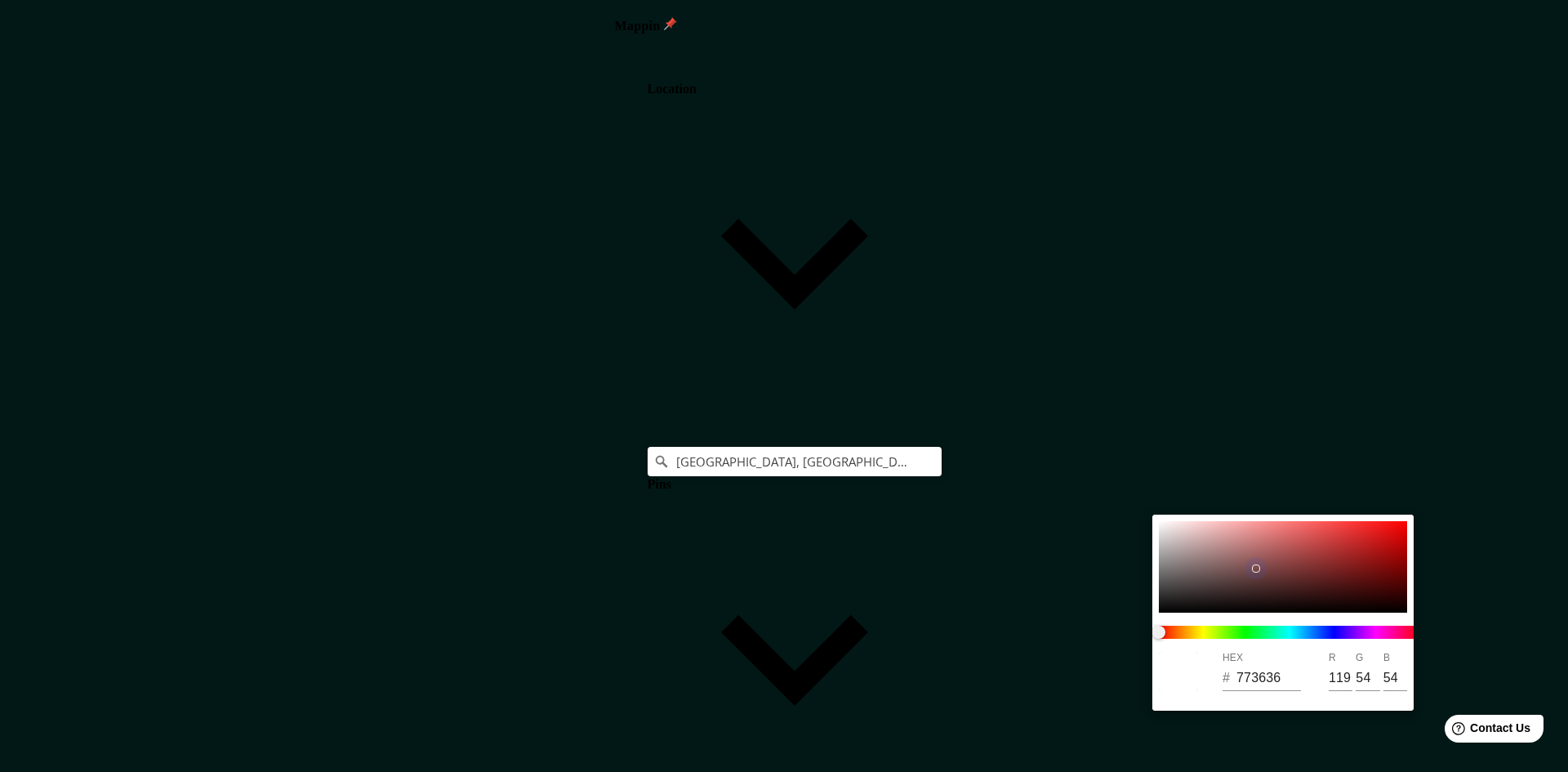
type input "48"
type input "7C4C4C"
type input "124"
type input "76"
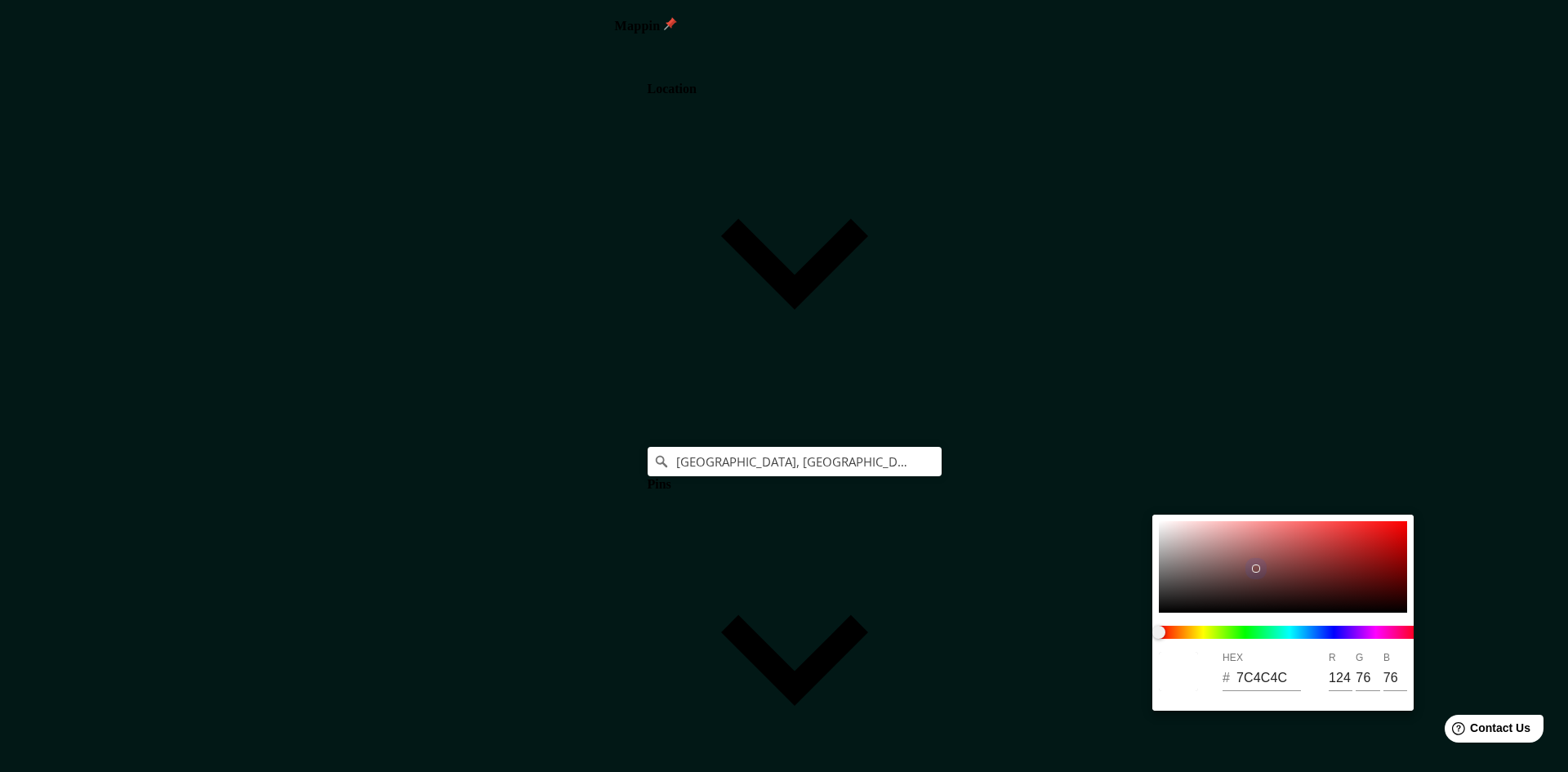
type input "241"
type input "48"
type input "835858"
type input "131"
type input "88"
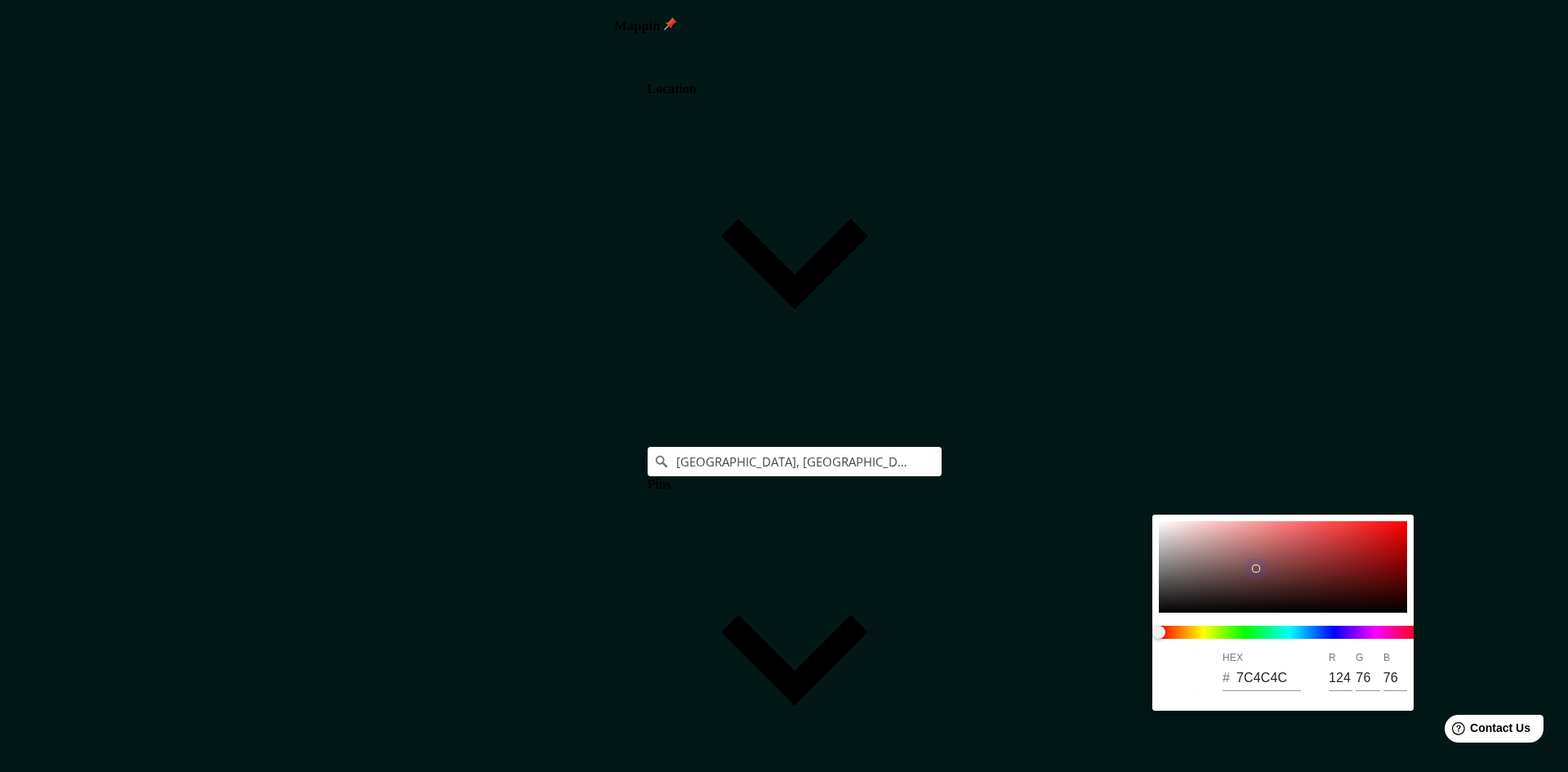
type input "88"
type input "241"
type input "48"
type input "916C6C"
type input "145"
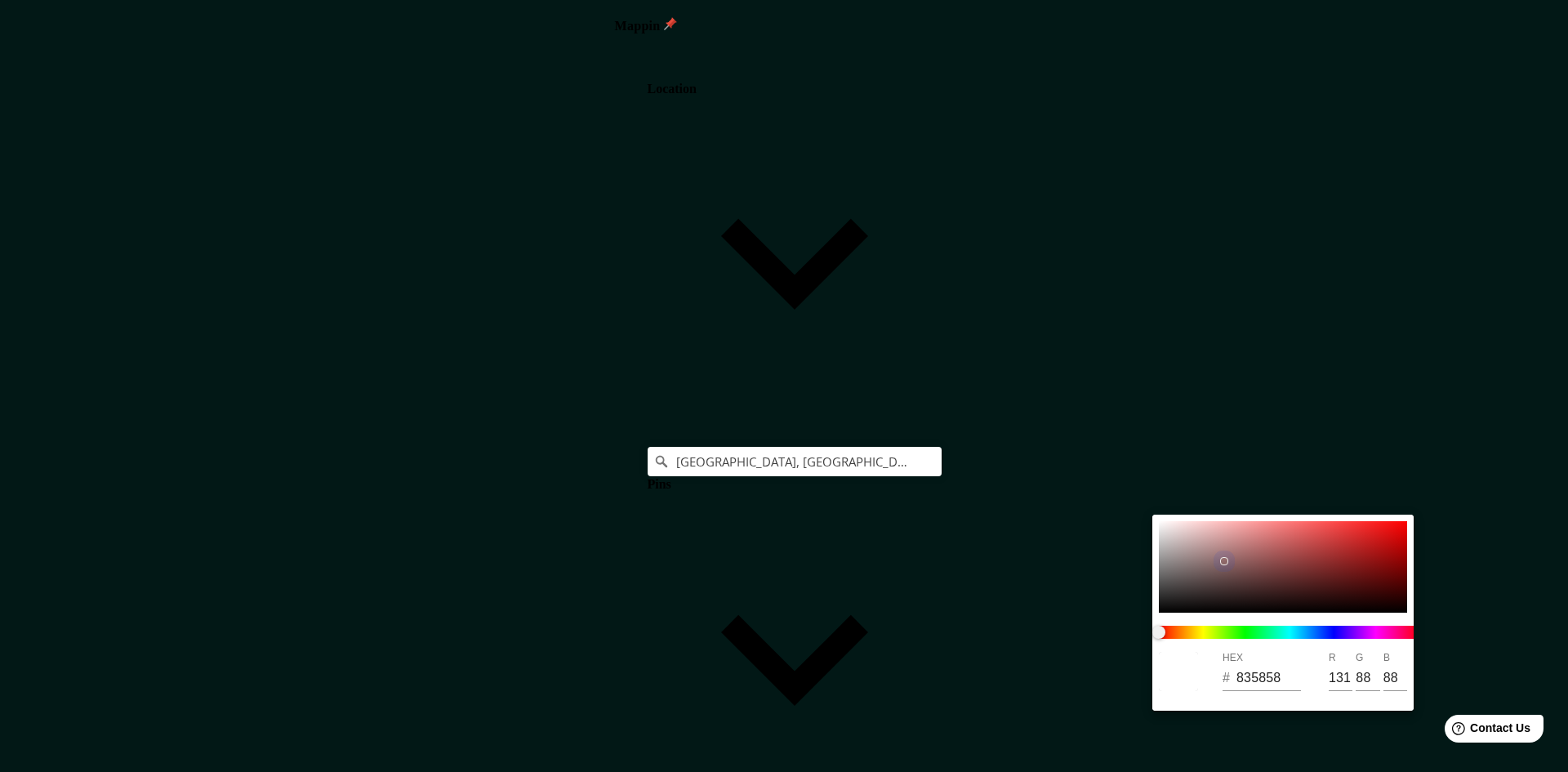
type input "108"
type input "241"
type input "48"
type input "9C8383"
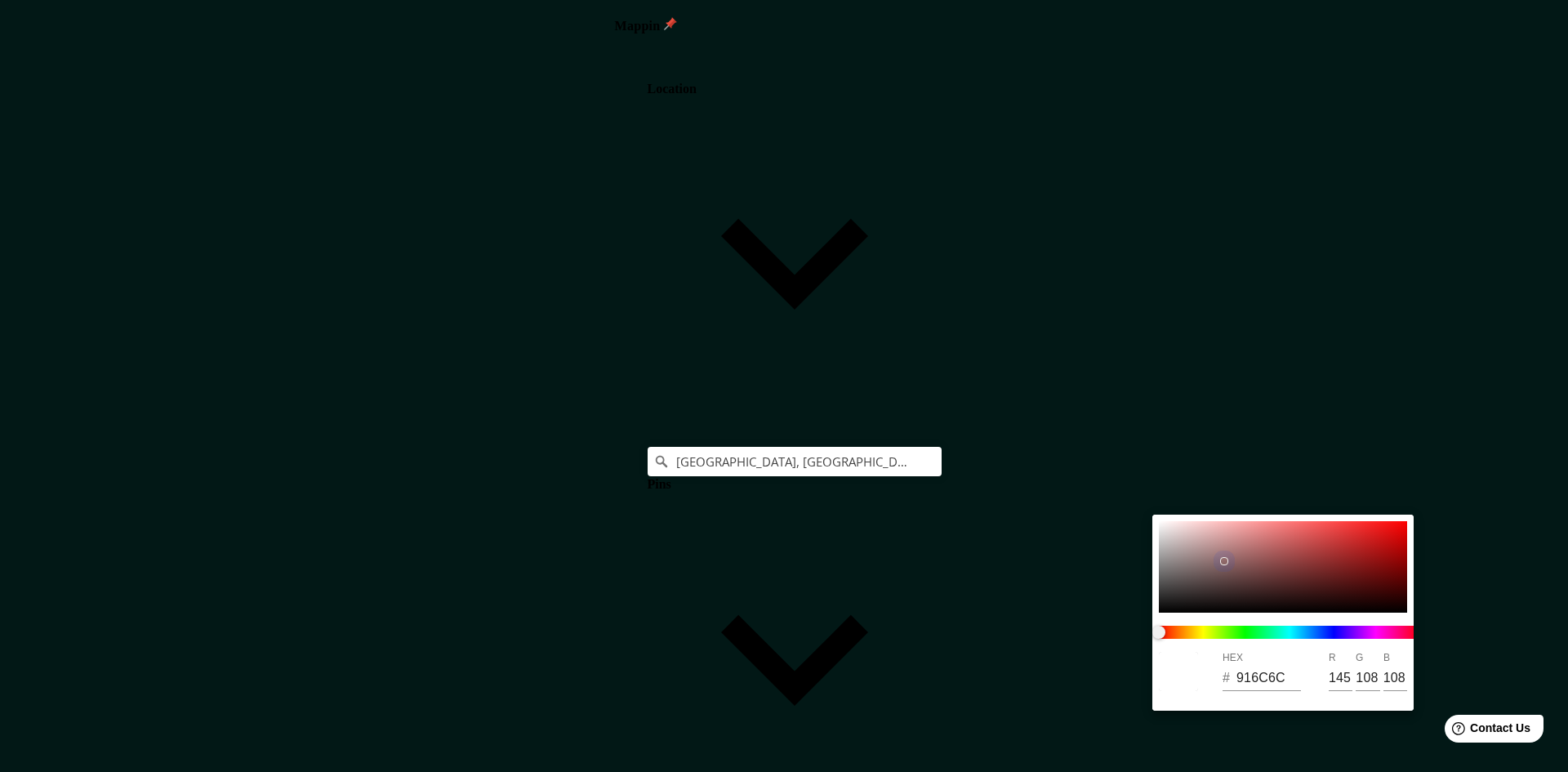
type input "156"
type input "131"
type input "241"
type input "48"
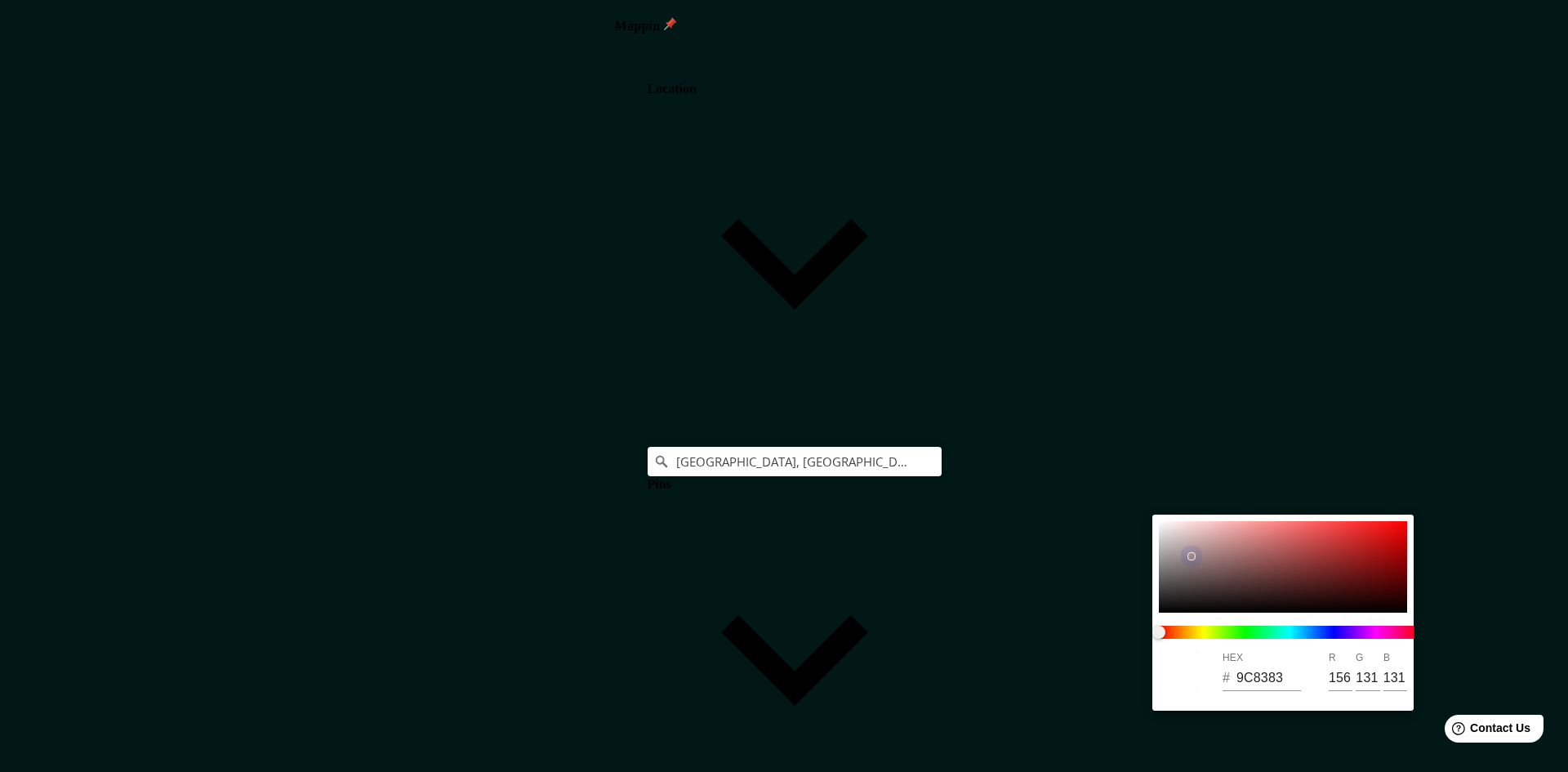
type input "9F8B8B"
type input "159"
type input "139"
type input "241"
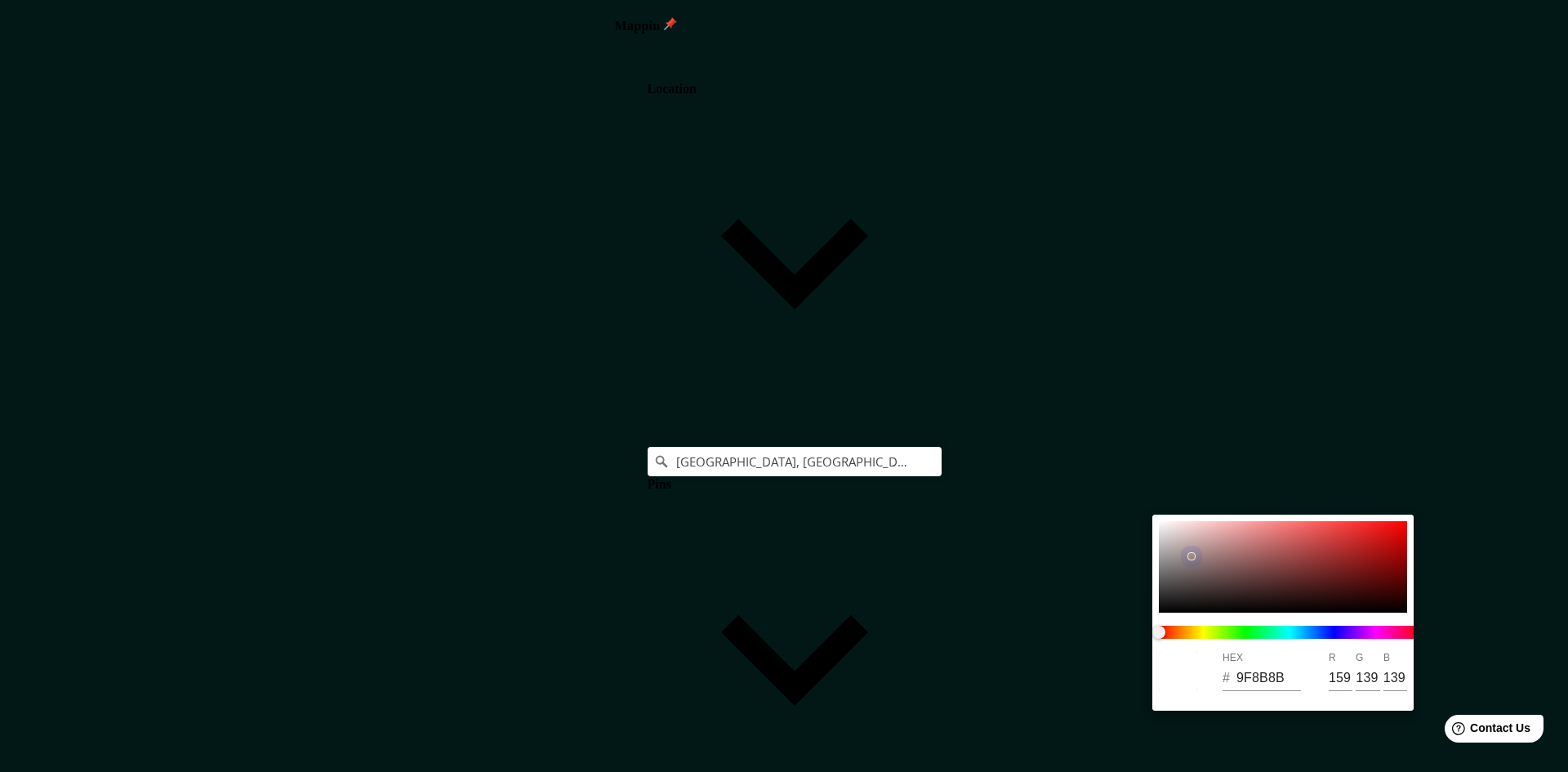
type input "48"
type input "9F8C8C"
type input "140"
type input "241"
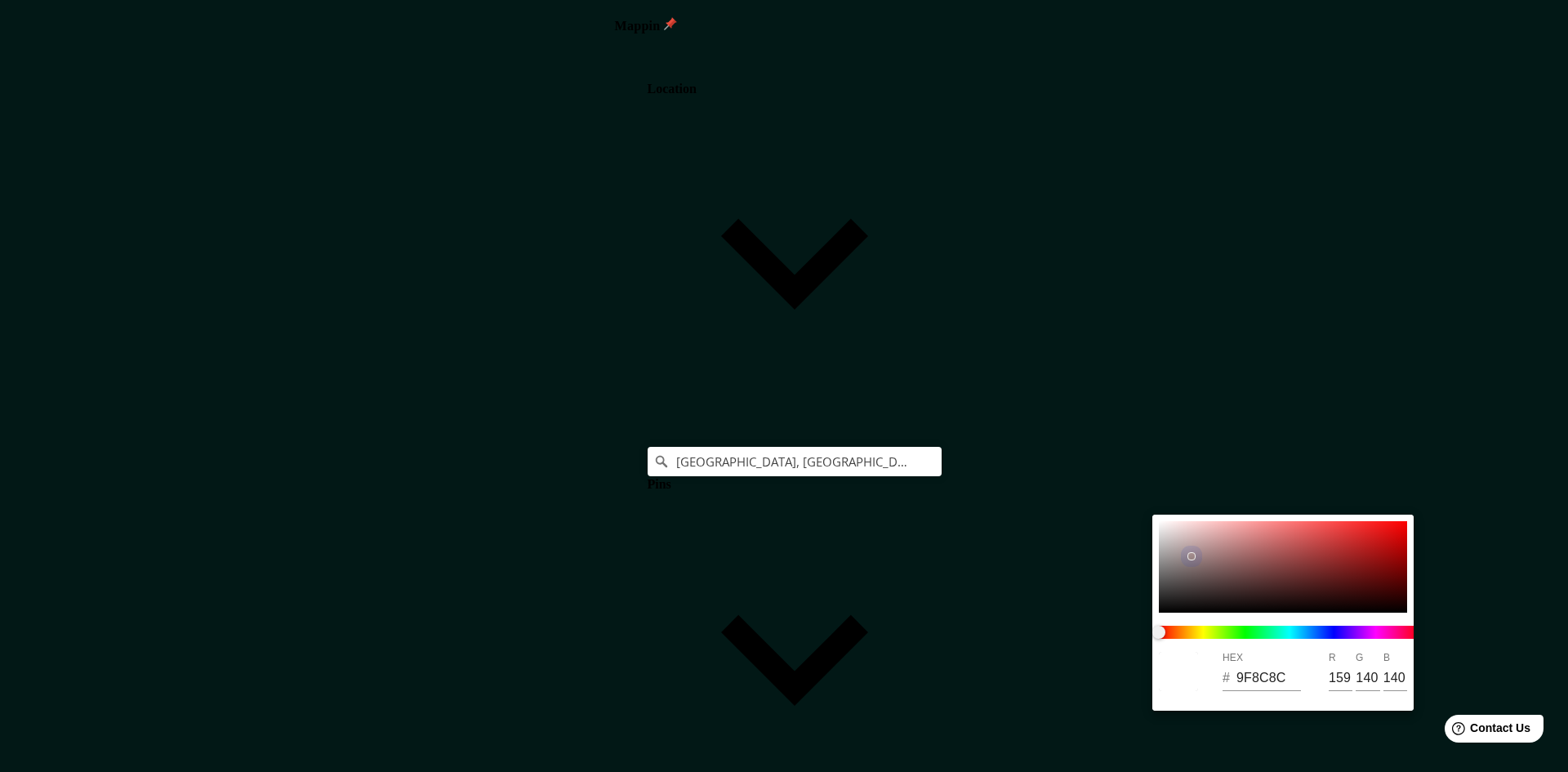
type input "48"
type input "A59494"
type input "165"
type input "148"
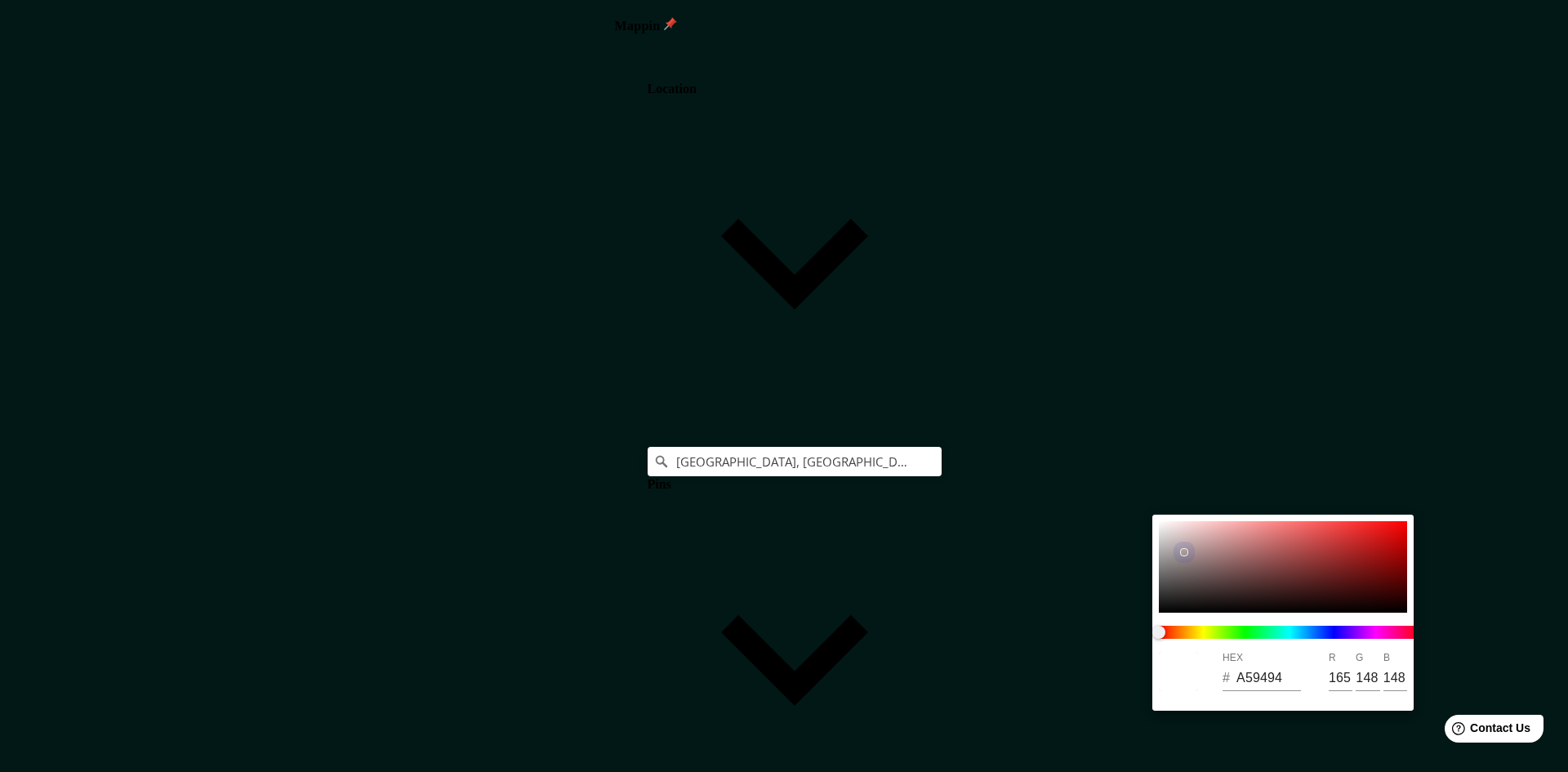
type input "241"
type input "48"
type input "AC9A9A"
type input "172"
type input "154"
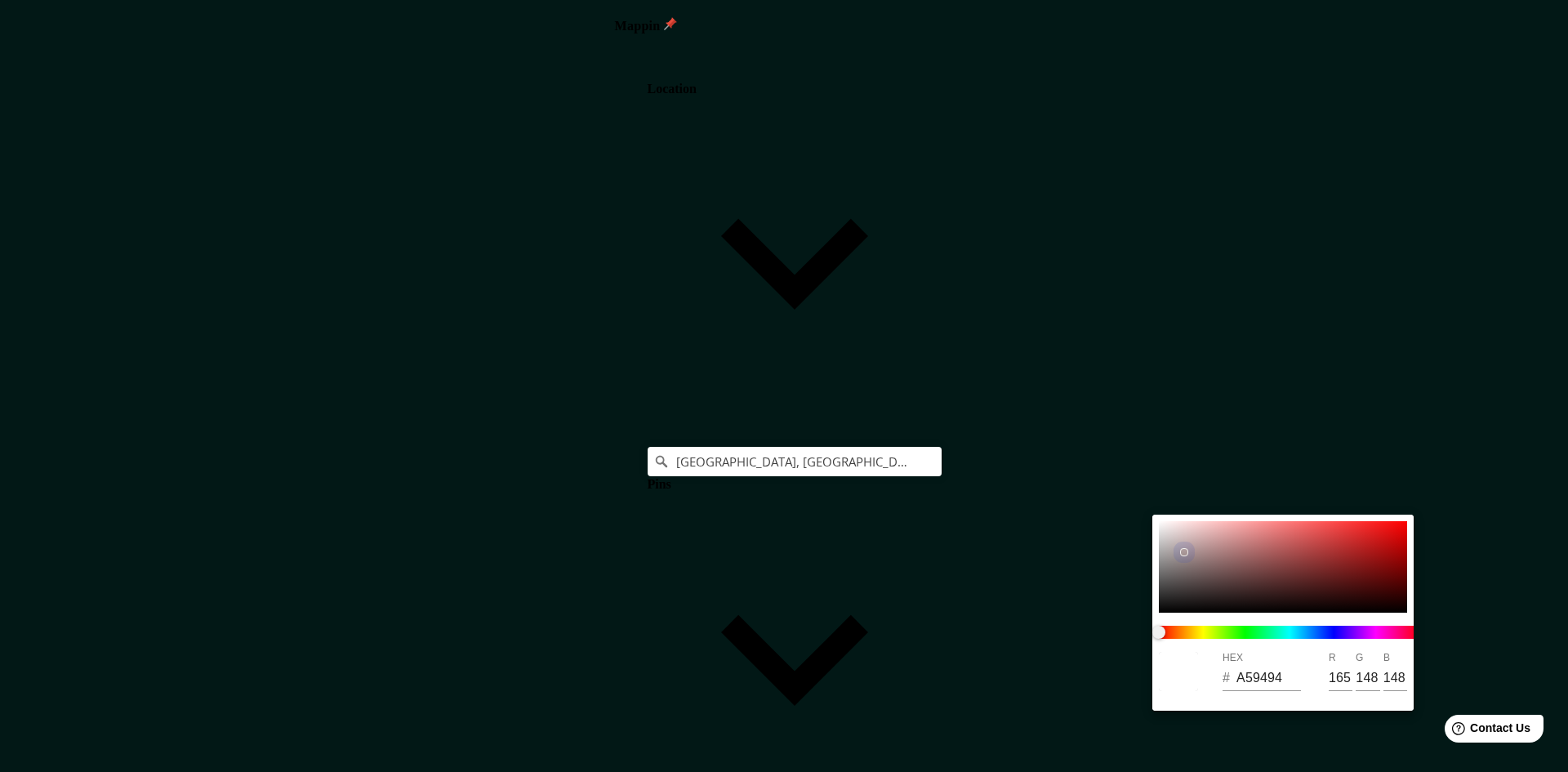
type input "154"
type input "241"
type input "48"
type input "AC9B9B"
type input "155"
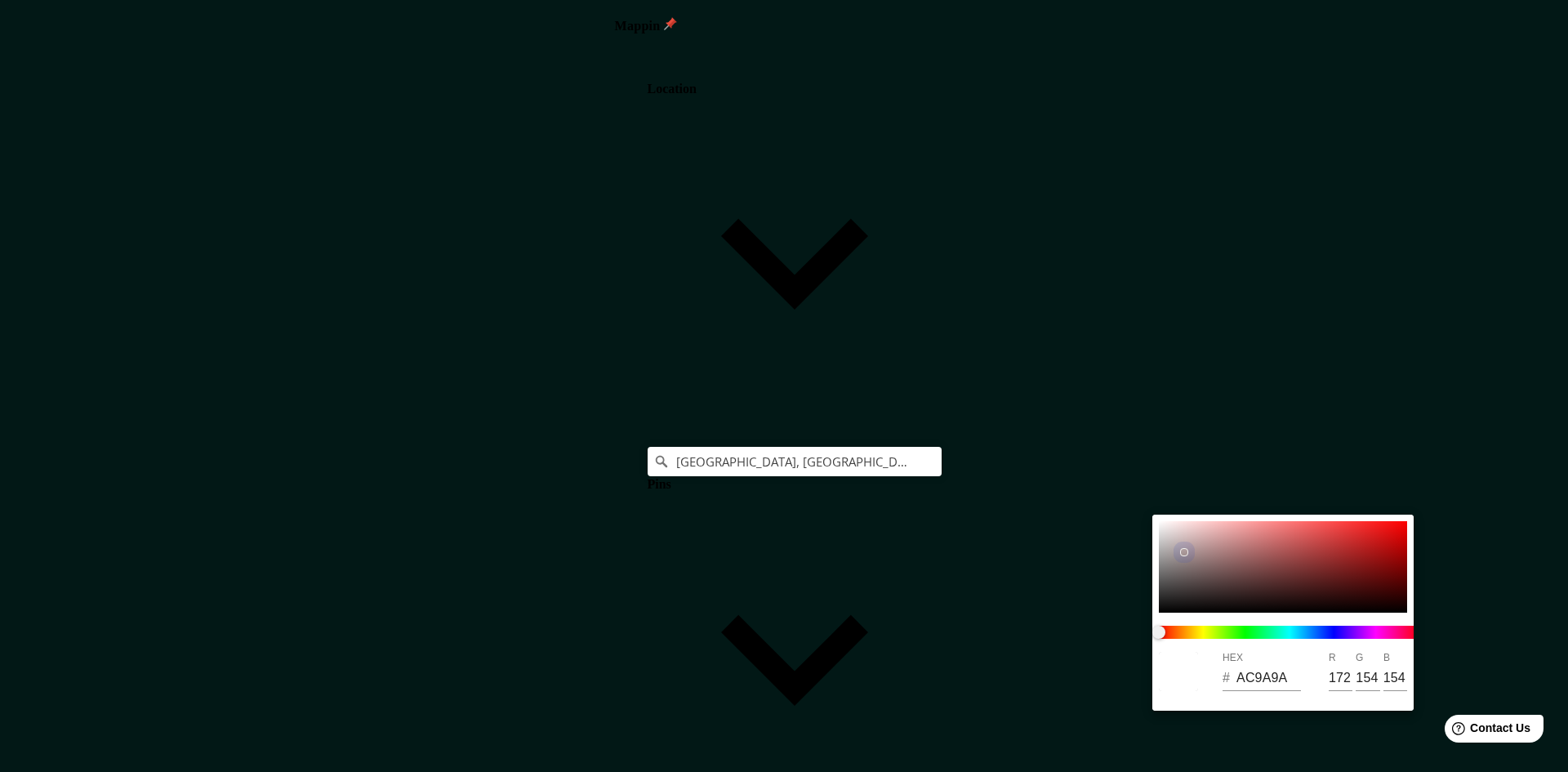
type input "155"
type input "241"
type input "48"
type input "AF9D9D"
type input "175"
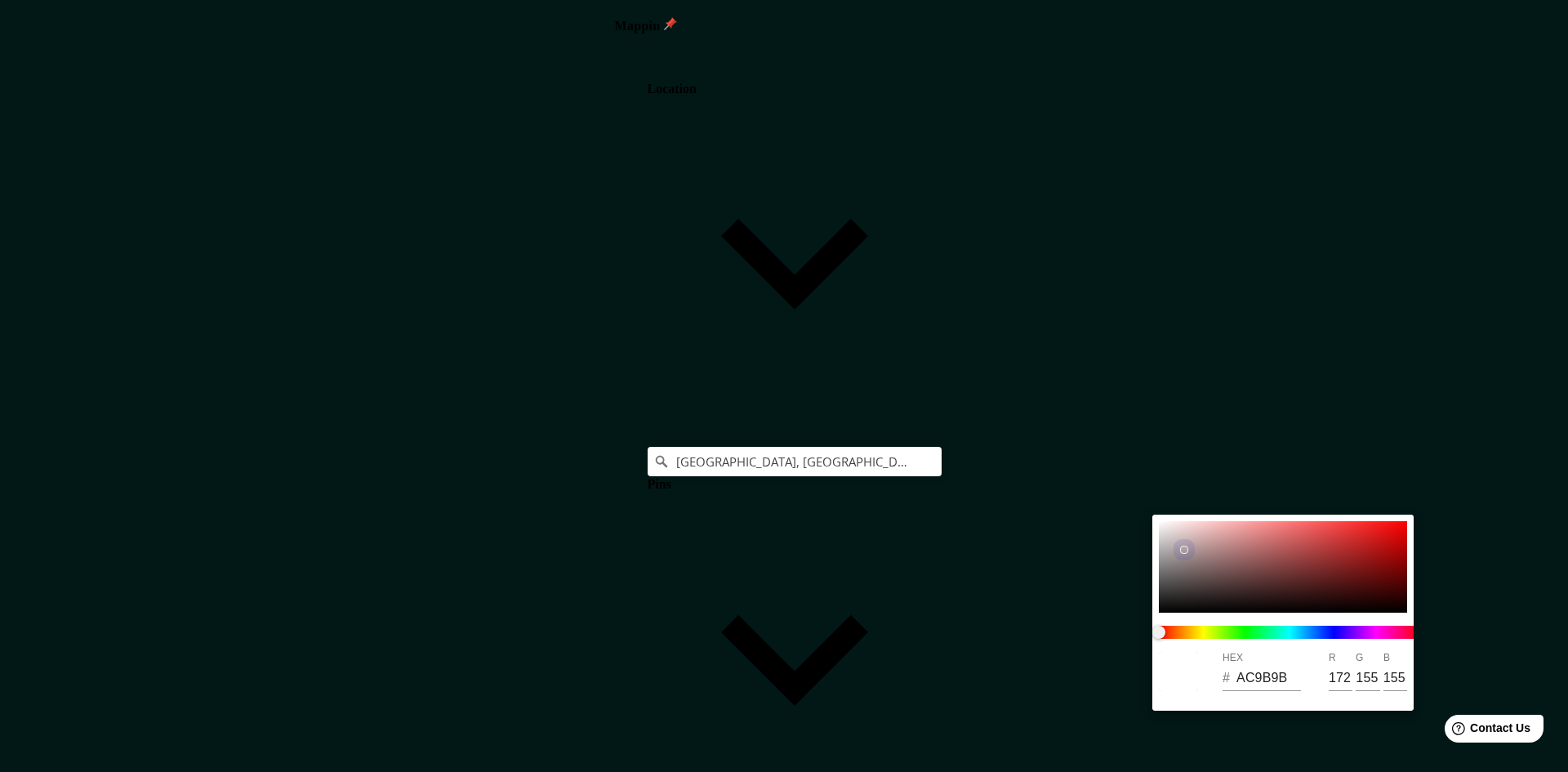
type input "157"
type input "241"
type input "48"
type input "B3A1A1"
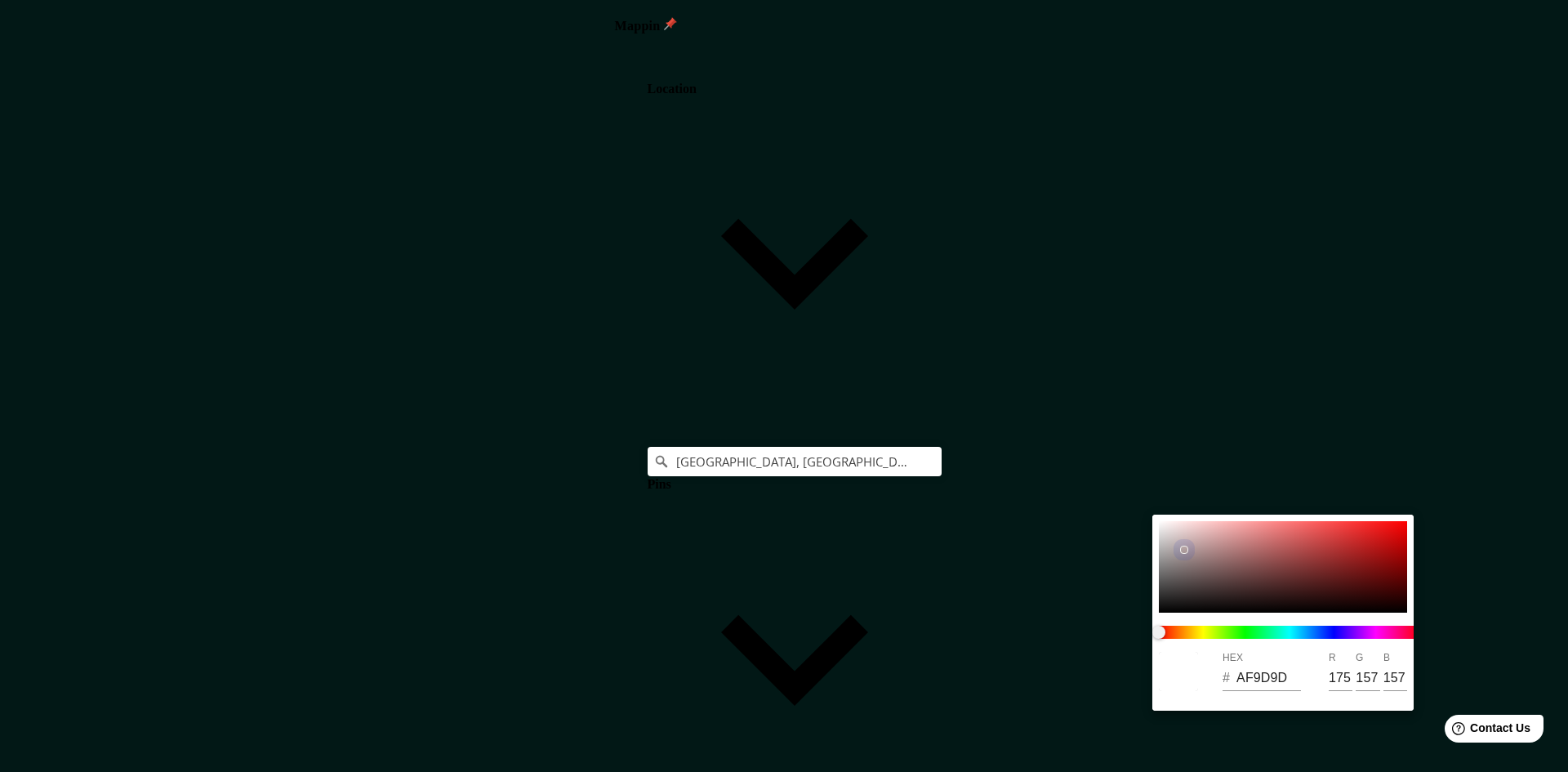
type input "179"
type input "161"
type input "241"
type input "48"
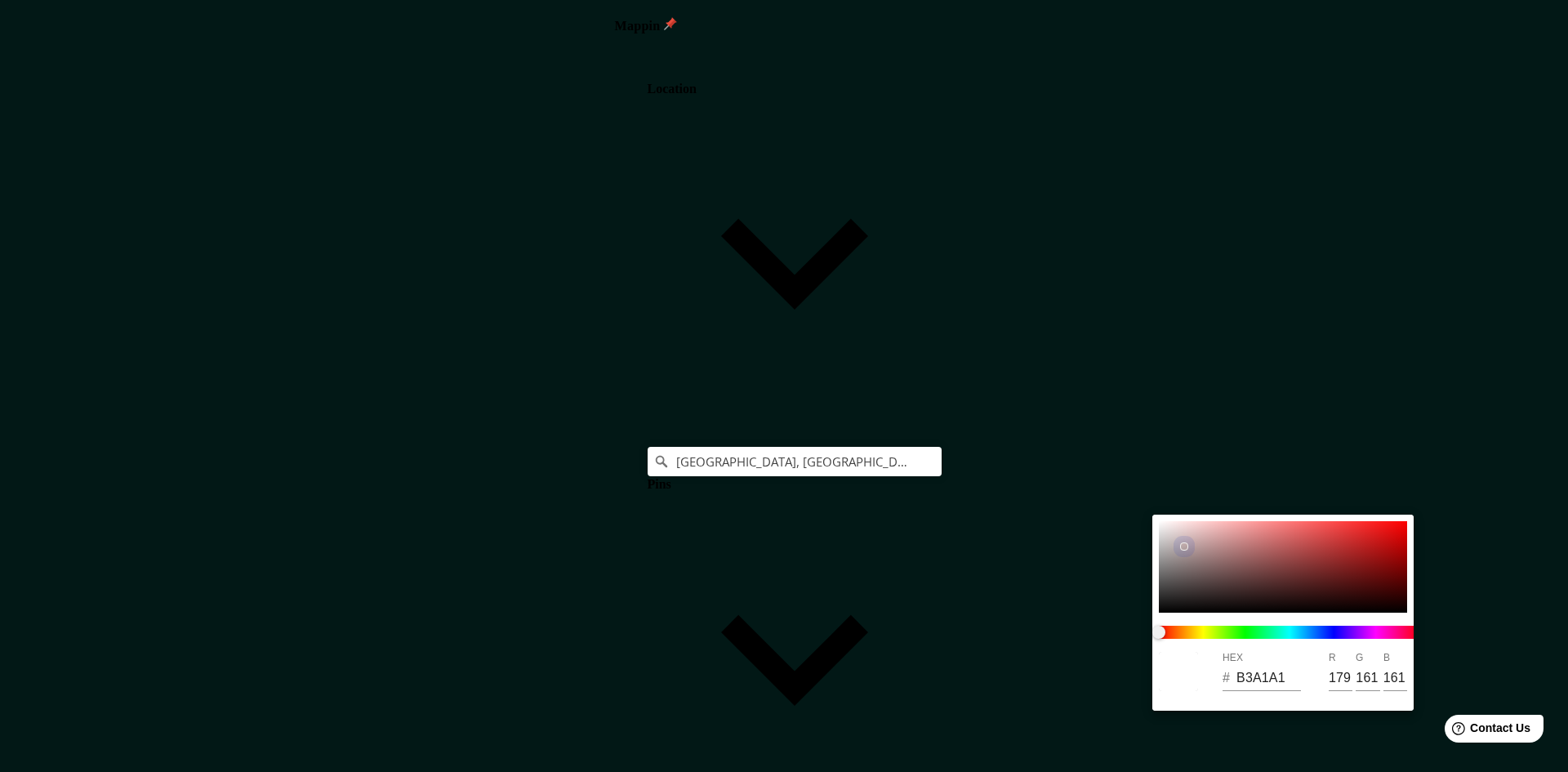
type input "BAA7A7"
type input "186"
type input "167"
type input "241"
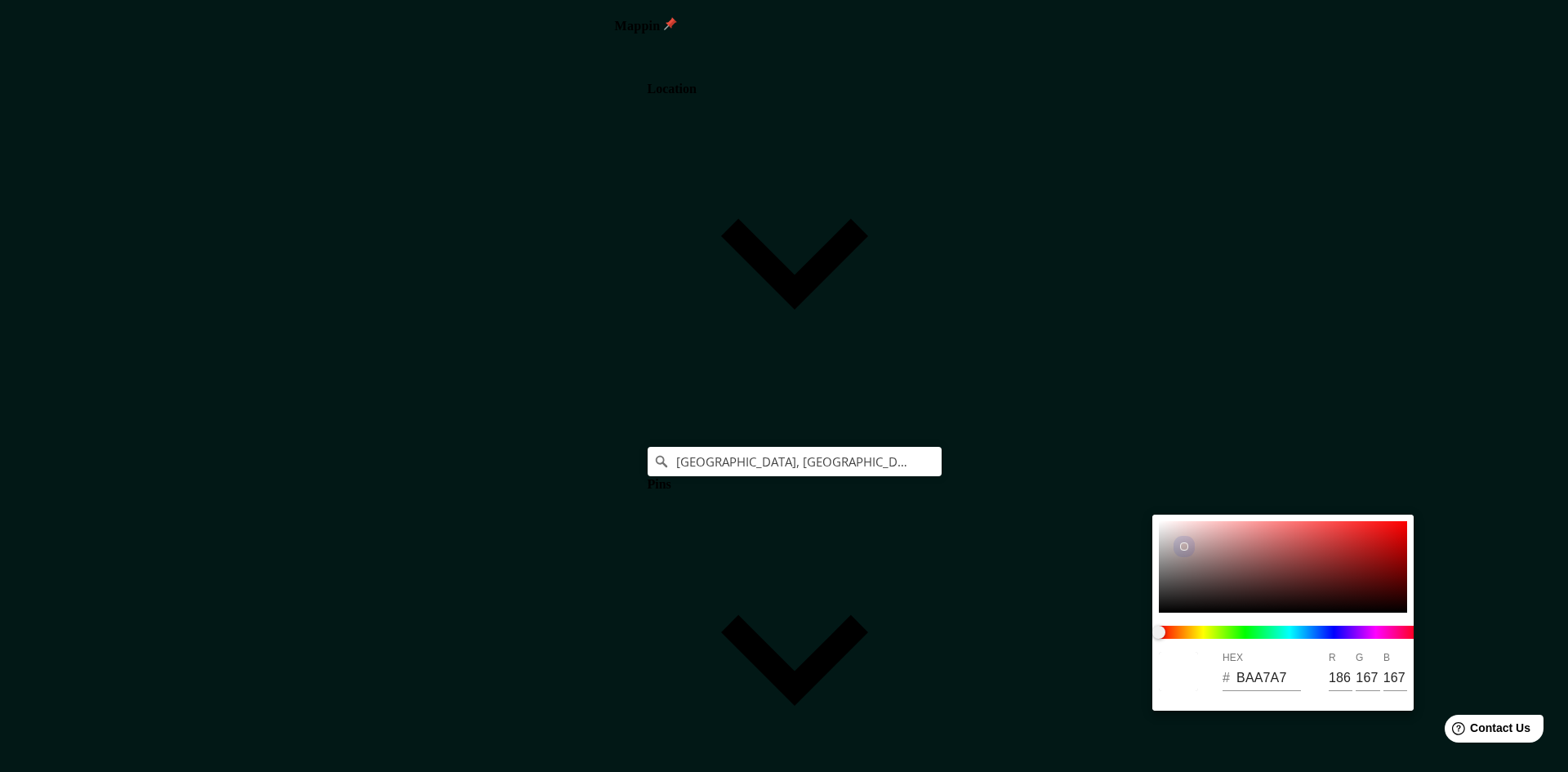
type input "48"
type input "BFACAC"
type input "191"
type input "172"
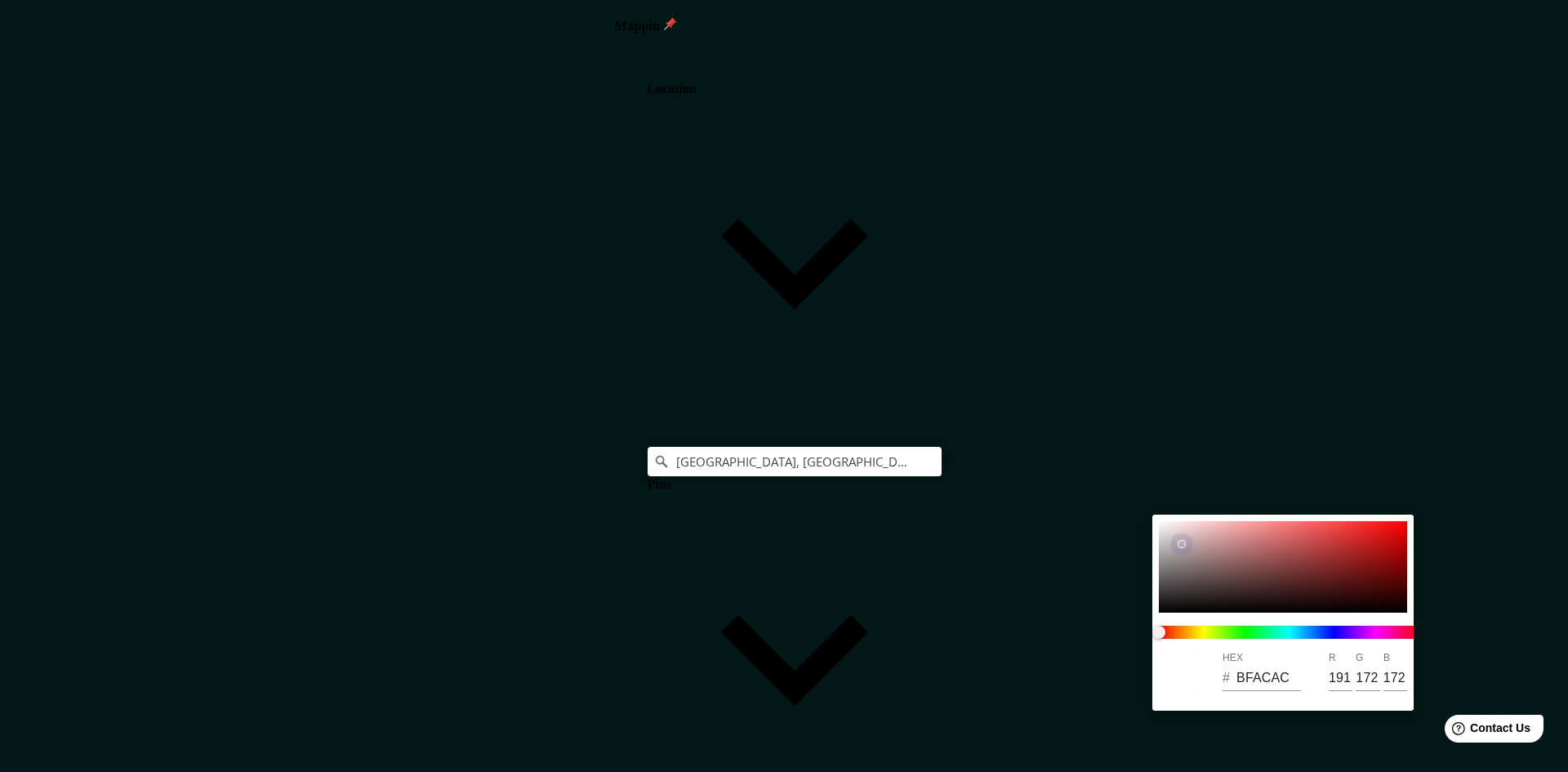
type input "241"
type input "48"
type input "C1AFAF"
type input "193"
type input "175"
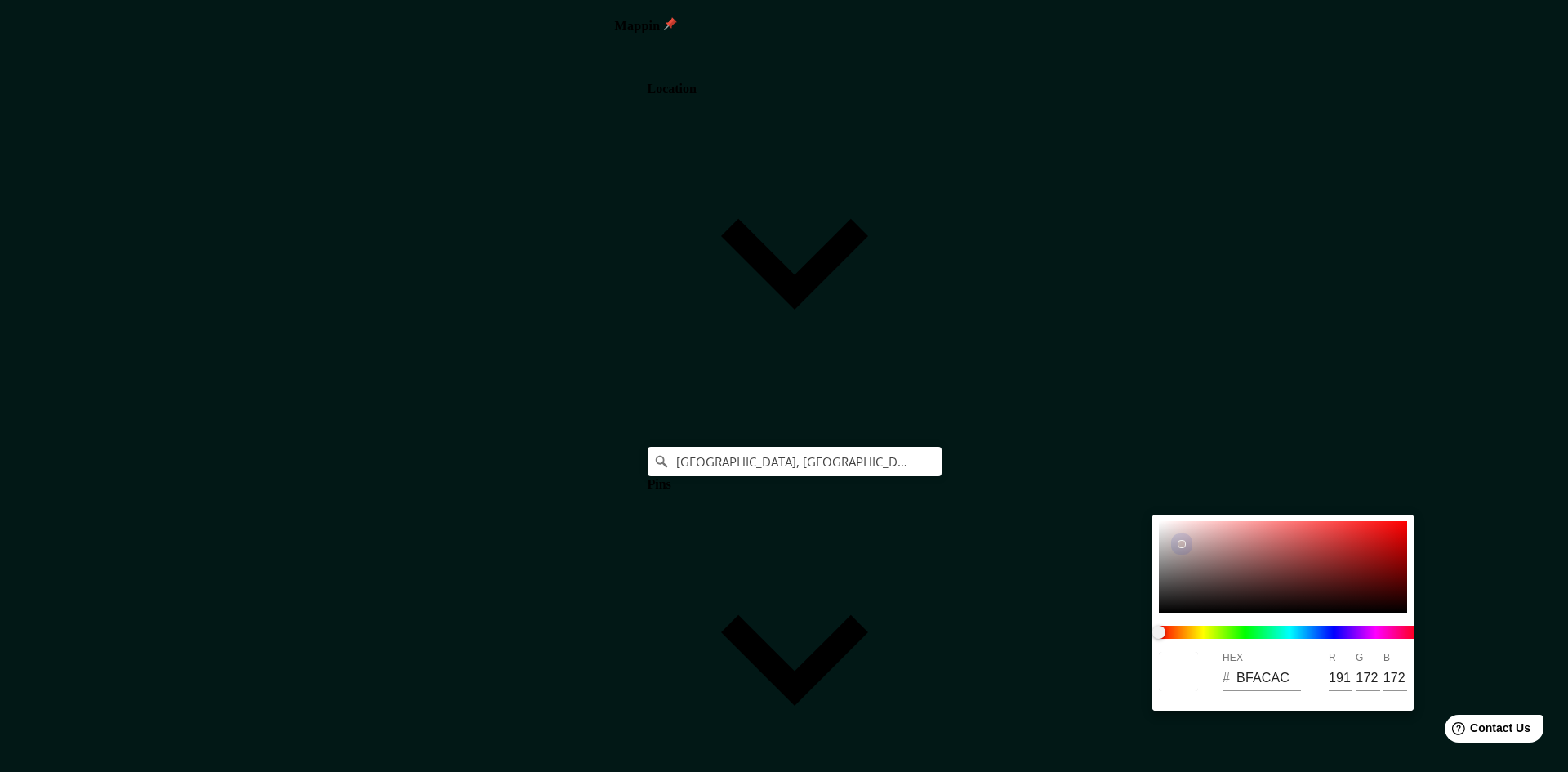
type input "175"
type input "241"
type input "48"
type input "C3B2B2"
type input "195"
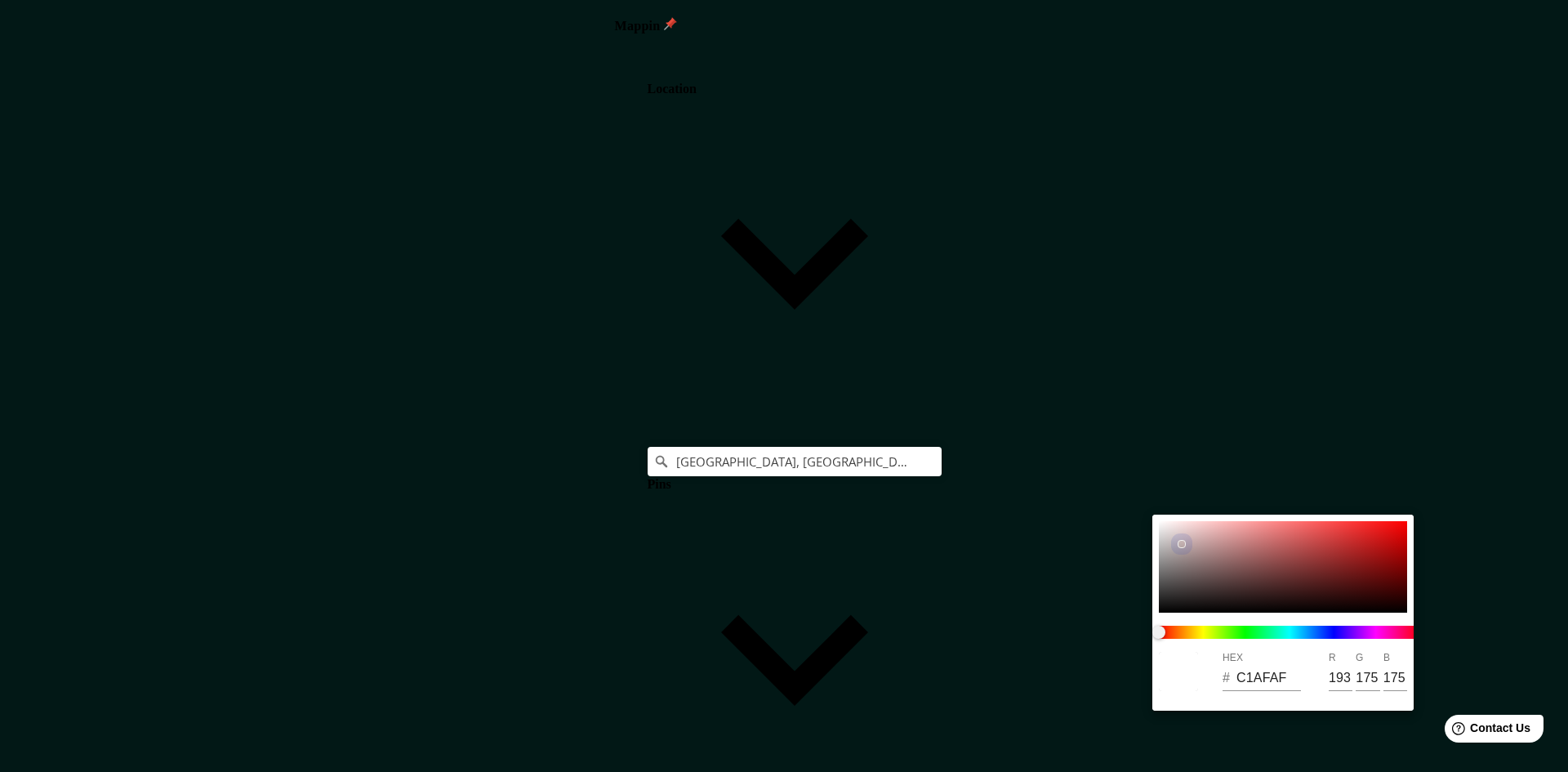
type input "178"
type input "241"
type input "48"
type input "D1BEBE"
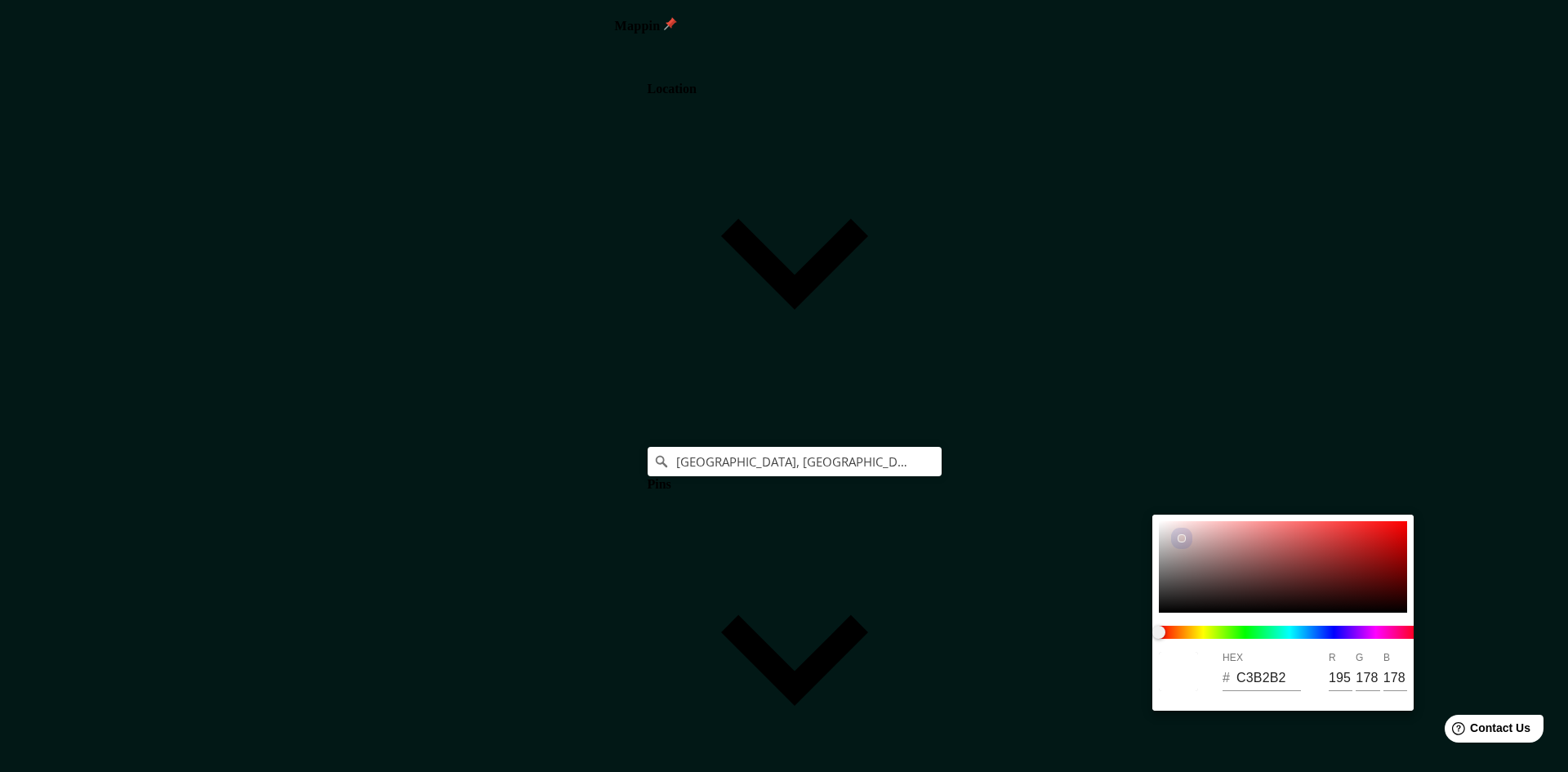
type input "209"
type input "190"
drag, startPoint x: 1255, startPoint y: 585, endPoint x: 1177, endPoint y: 576, distance: 78.0
click at [1177, 576] on div at bounding box center [1283, 566] width 248 height 91
click at [1088, 460] on div at bounding box center [784, 386] width 1568 height 772
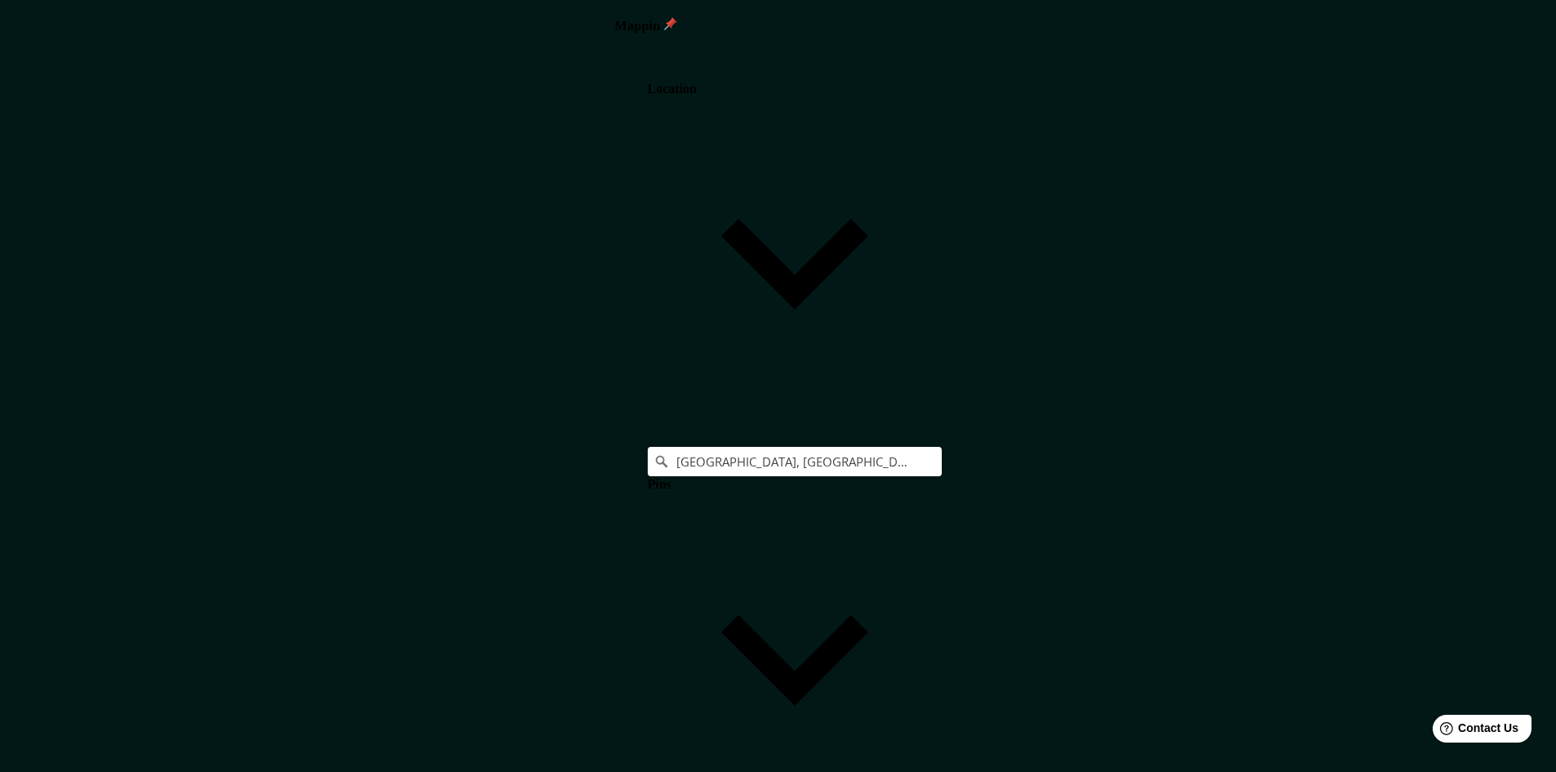
scroll to position [2, 0]
click at [1266, 694] on body "Mappin Location [GEOGRAPHIC_DATA], [GEOGRAPHIC_DATA] Pins Style Layout Border C…" at bounding box center [778, 384] width 1556 height 772
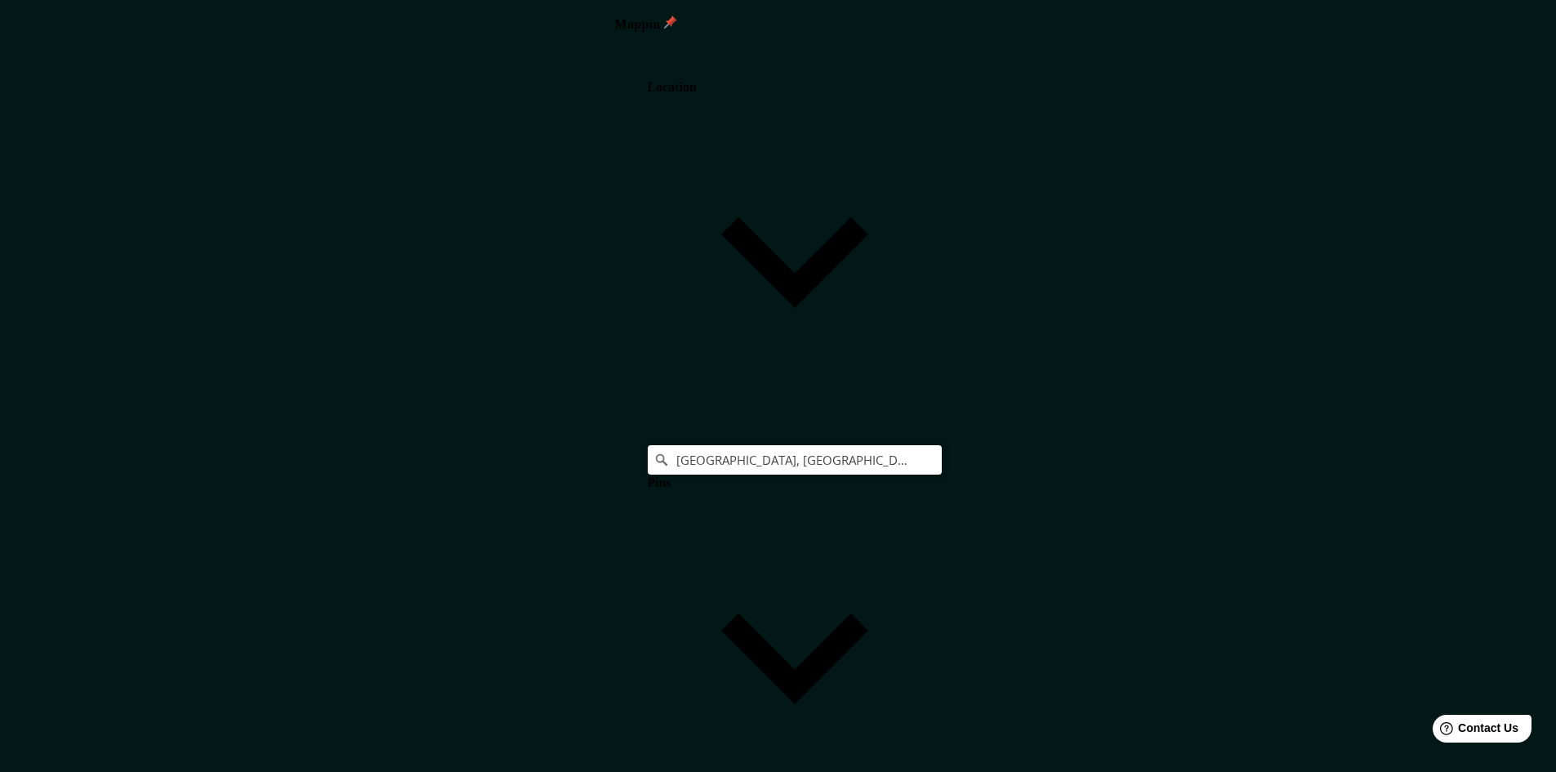
drag, startPoint x: 1242, startPoint y: 587, endPoint x: 1363, endPoint y: 601, distance: 121.6
drag, startPoint x: 1362, startPoint y: 585, endPoint x: 1044, endPoint y: 583, distance: 317.6
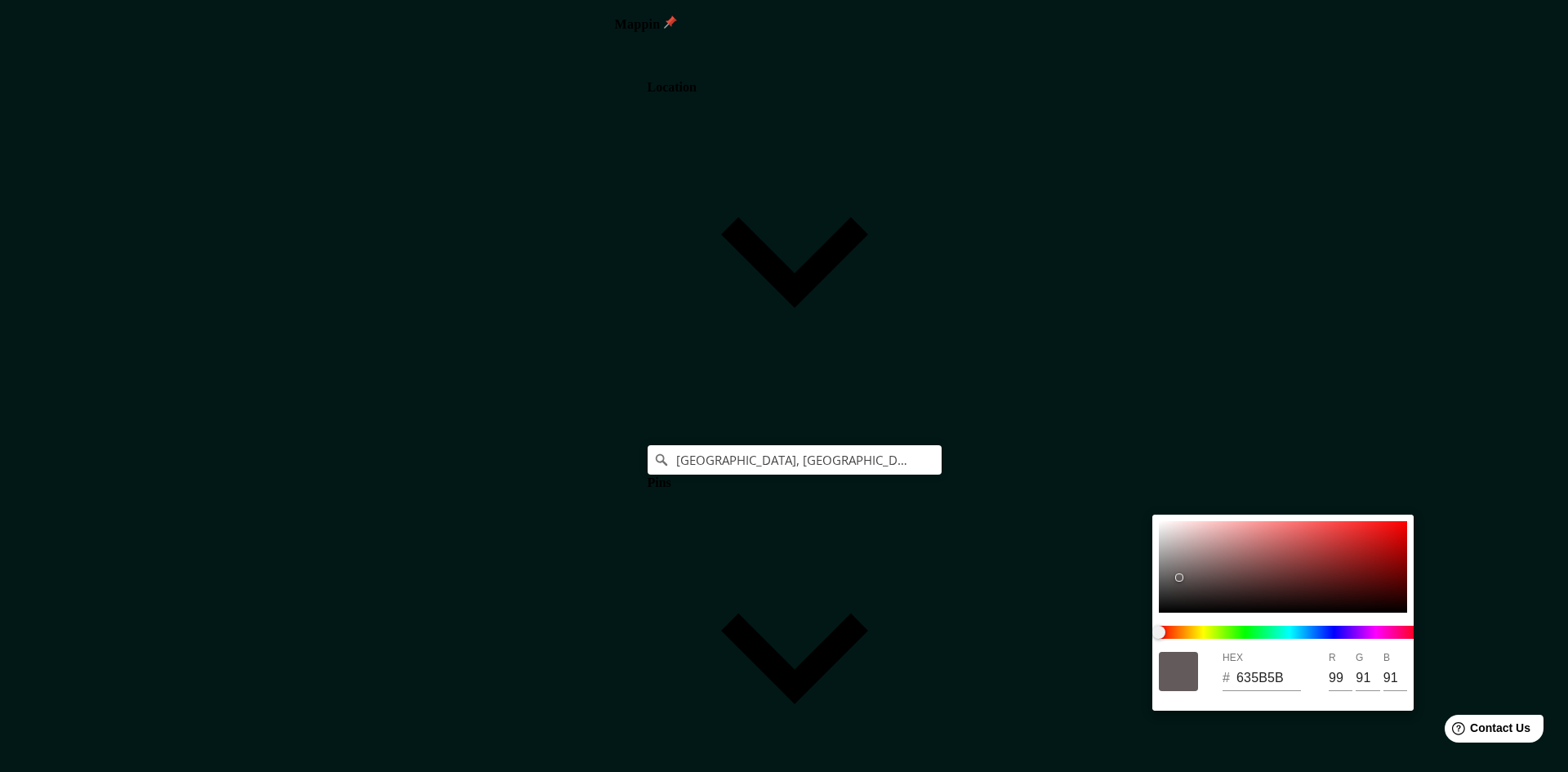
click at [1498, 447] on div at bounding box center [784, 386] width 1568 height 772
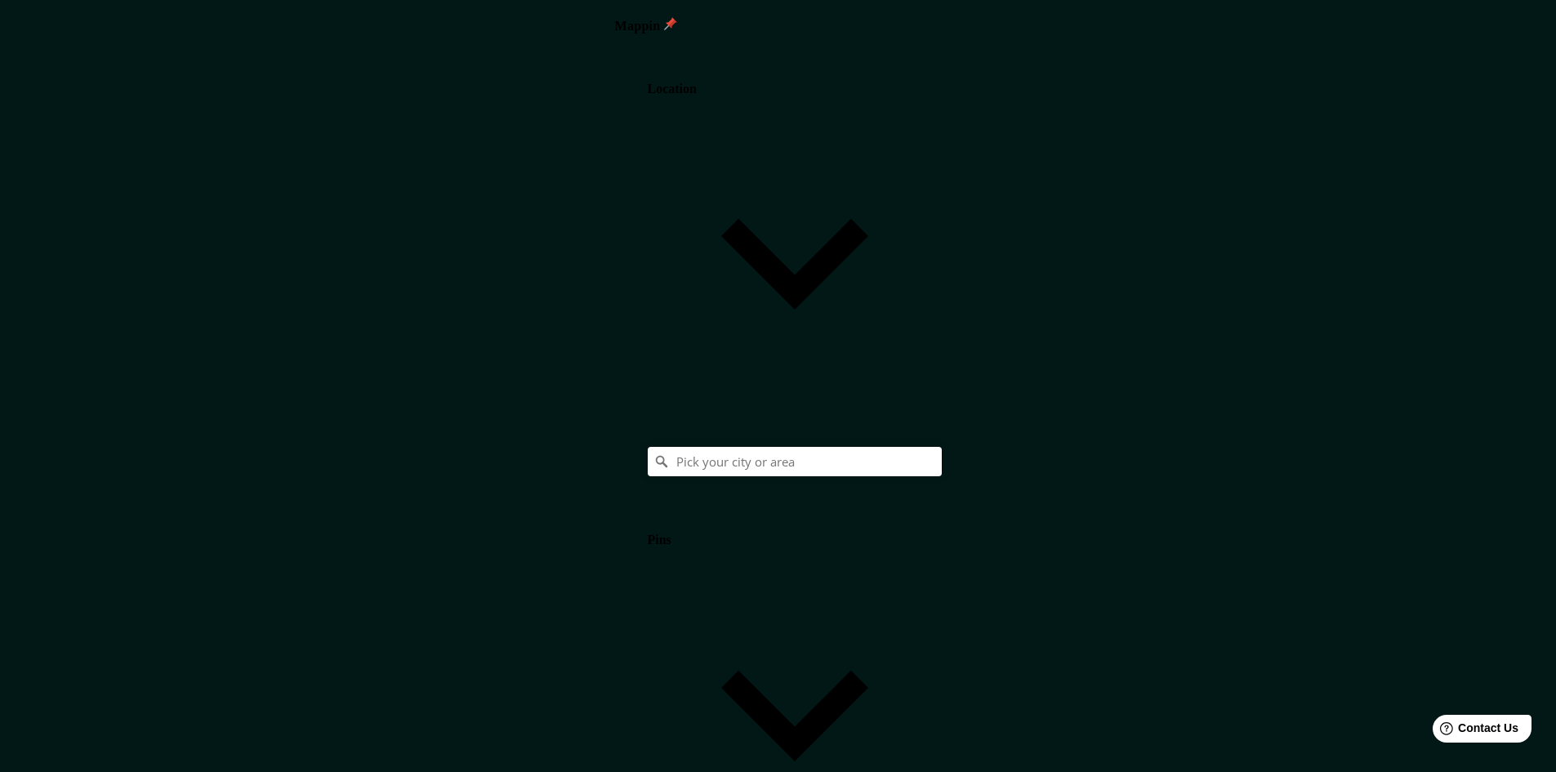
click at [697, 87] on h4 "Location" at bounding box center [672, 89] width 49 height 15
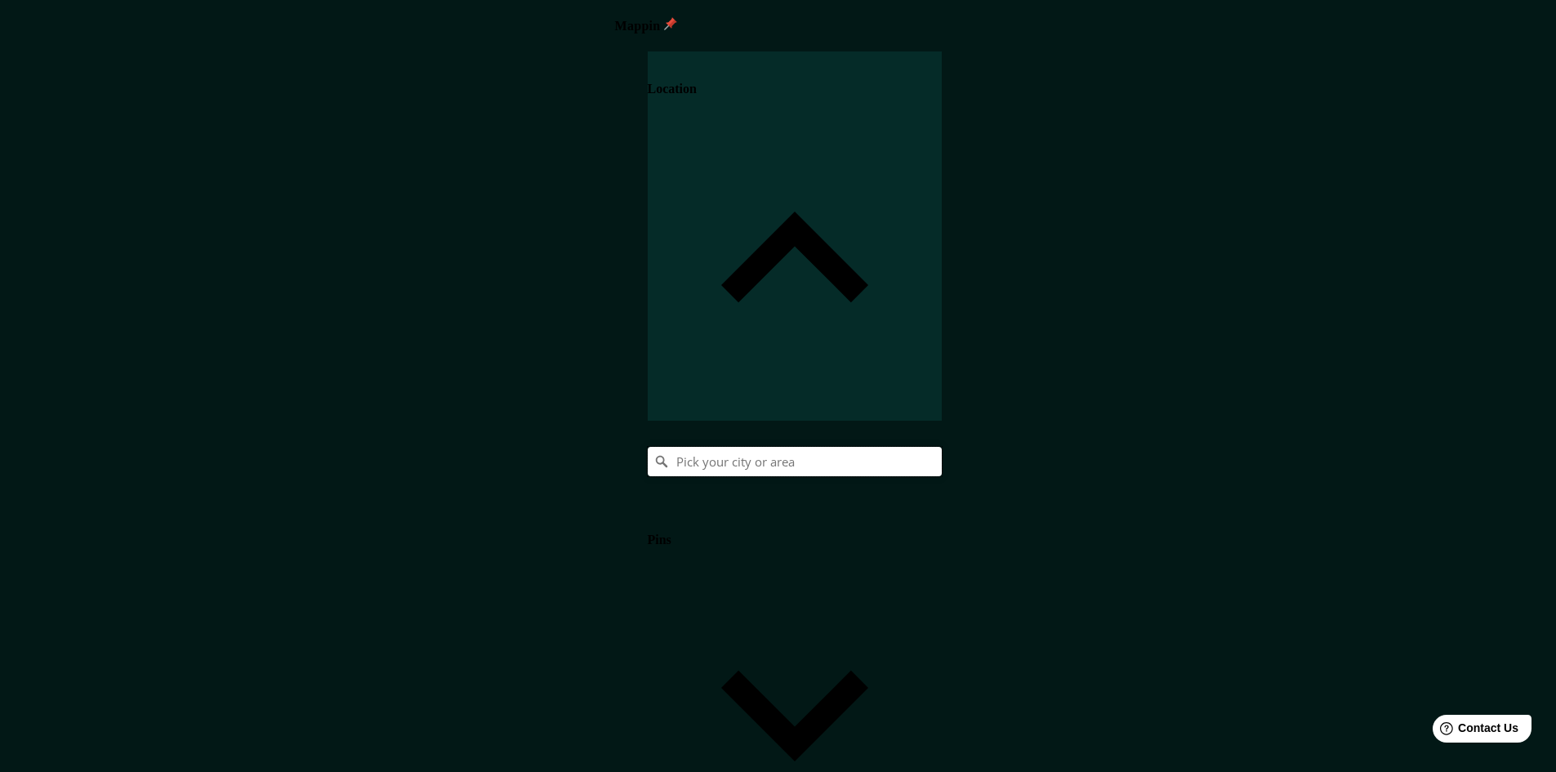
click at [941, 447] on input "Pick your city or area" at bounding box center [795, 461] width 294 height 29
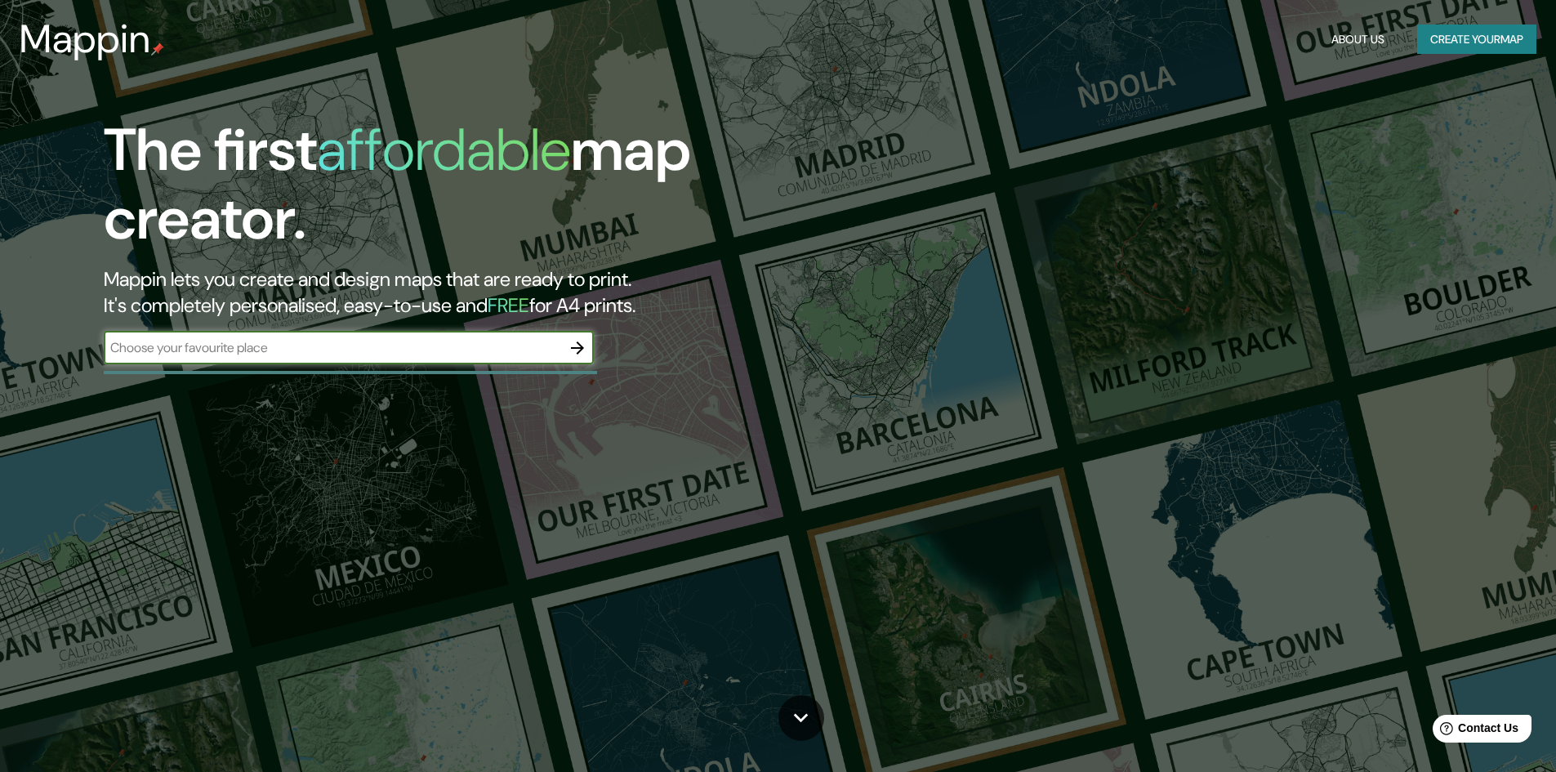
click at [370, 351] on input "text" at bounding box center [332, 347] width 457 height 19
type input "Manizales"
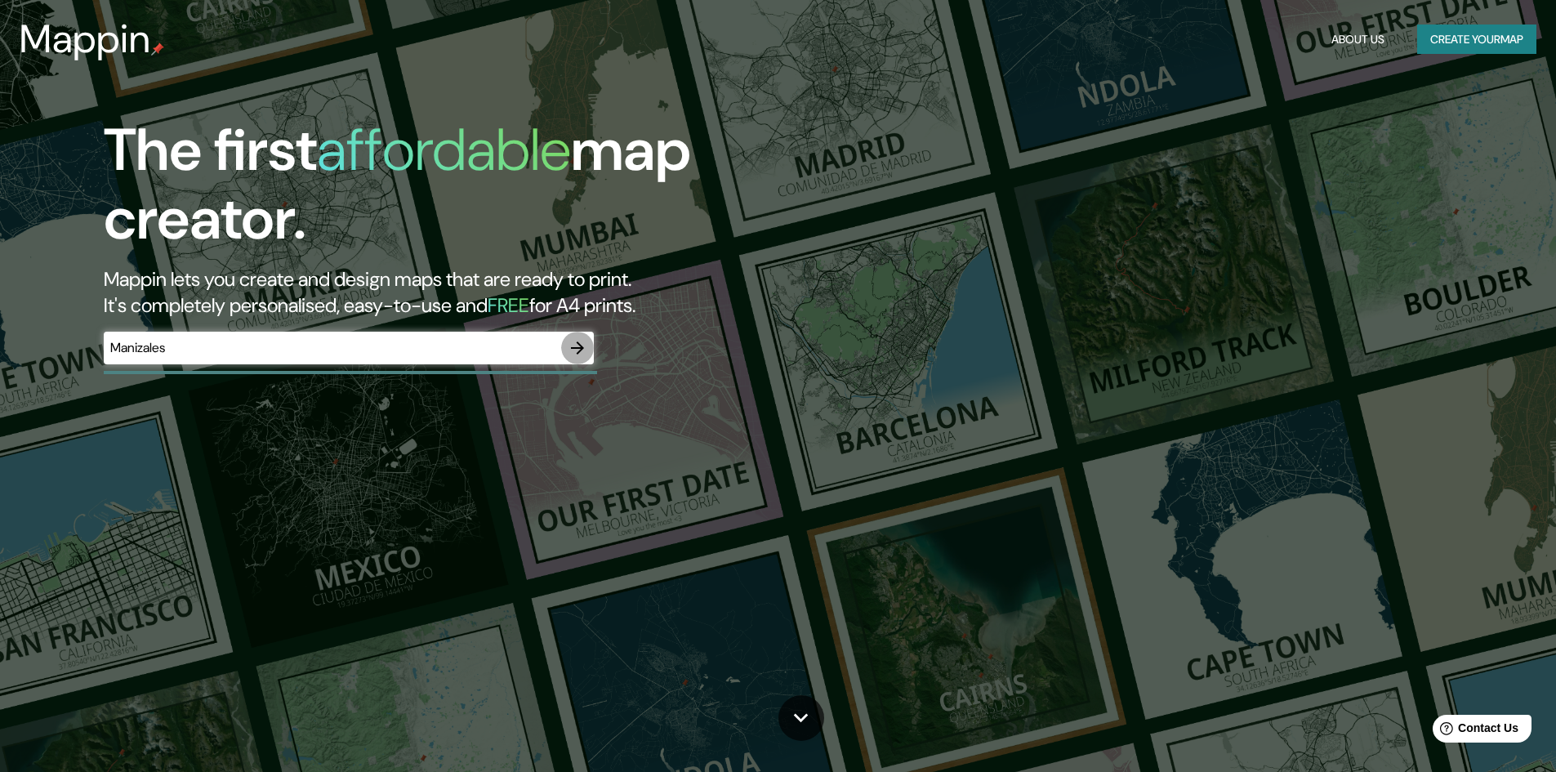
click at [574, 341] on icon "button" at bounding box center [578, 348] width 20 height 20
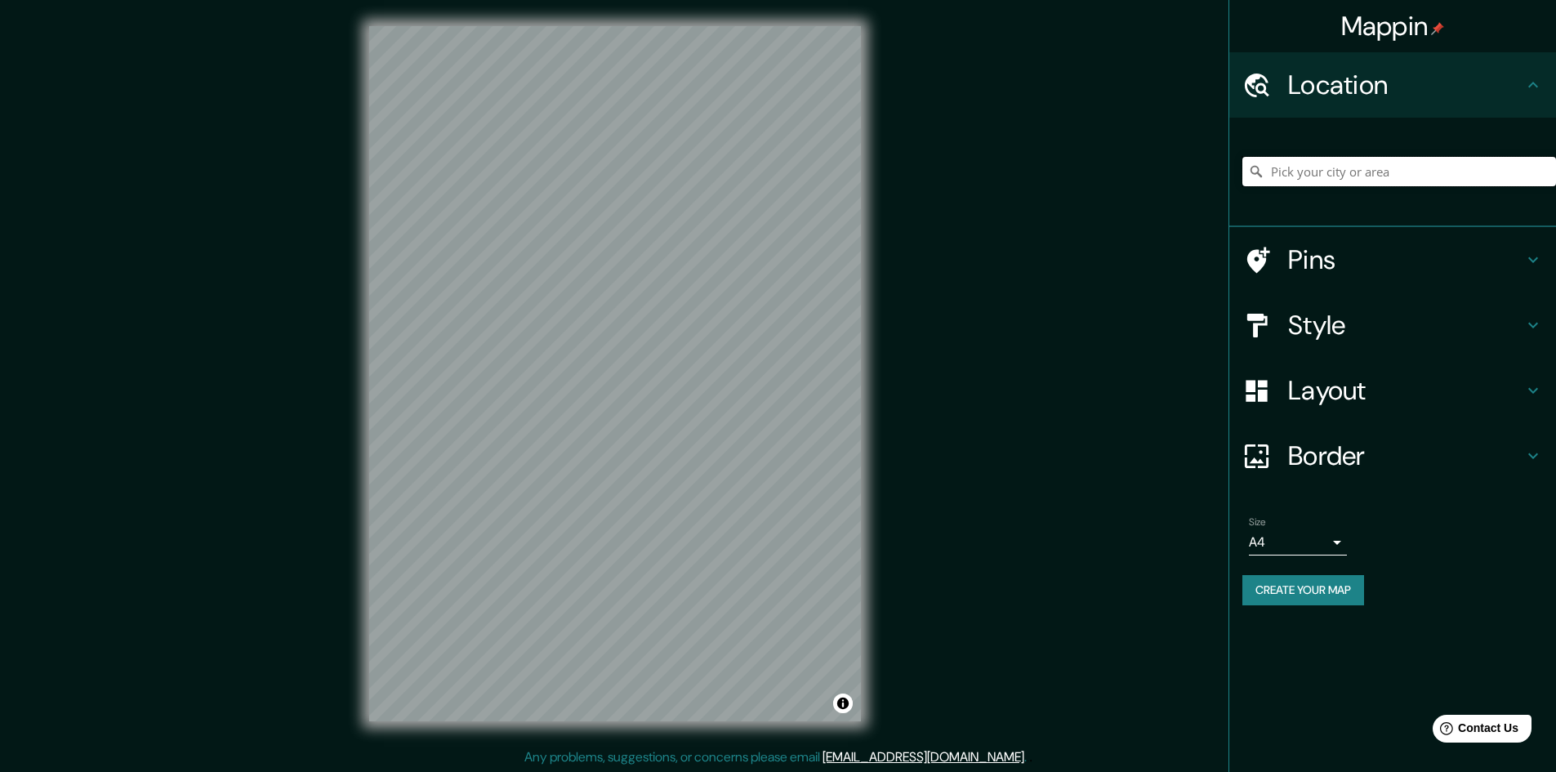
click at [1317, 184] on input "Pick your city or area" at bounding box center [1399, 171] width 314 height 29
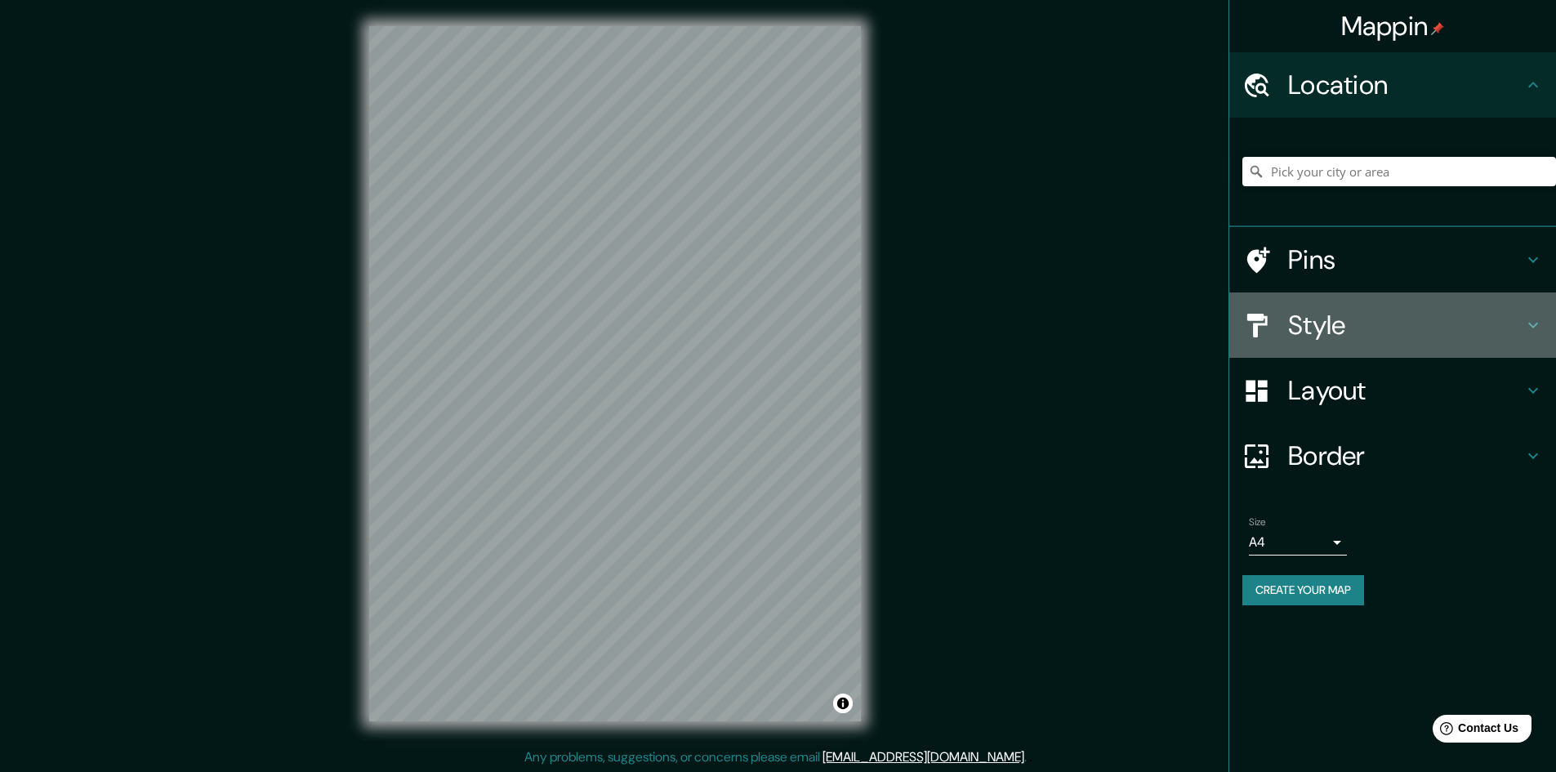
click at [1382, 320] on h4 "Style" at bounding box center [1405, 325] width 235 height 33
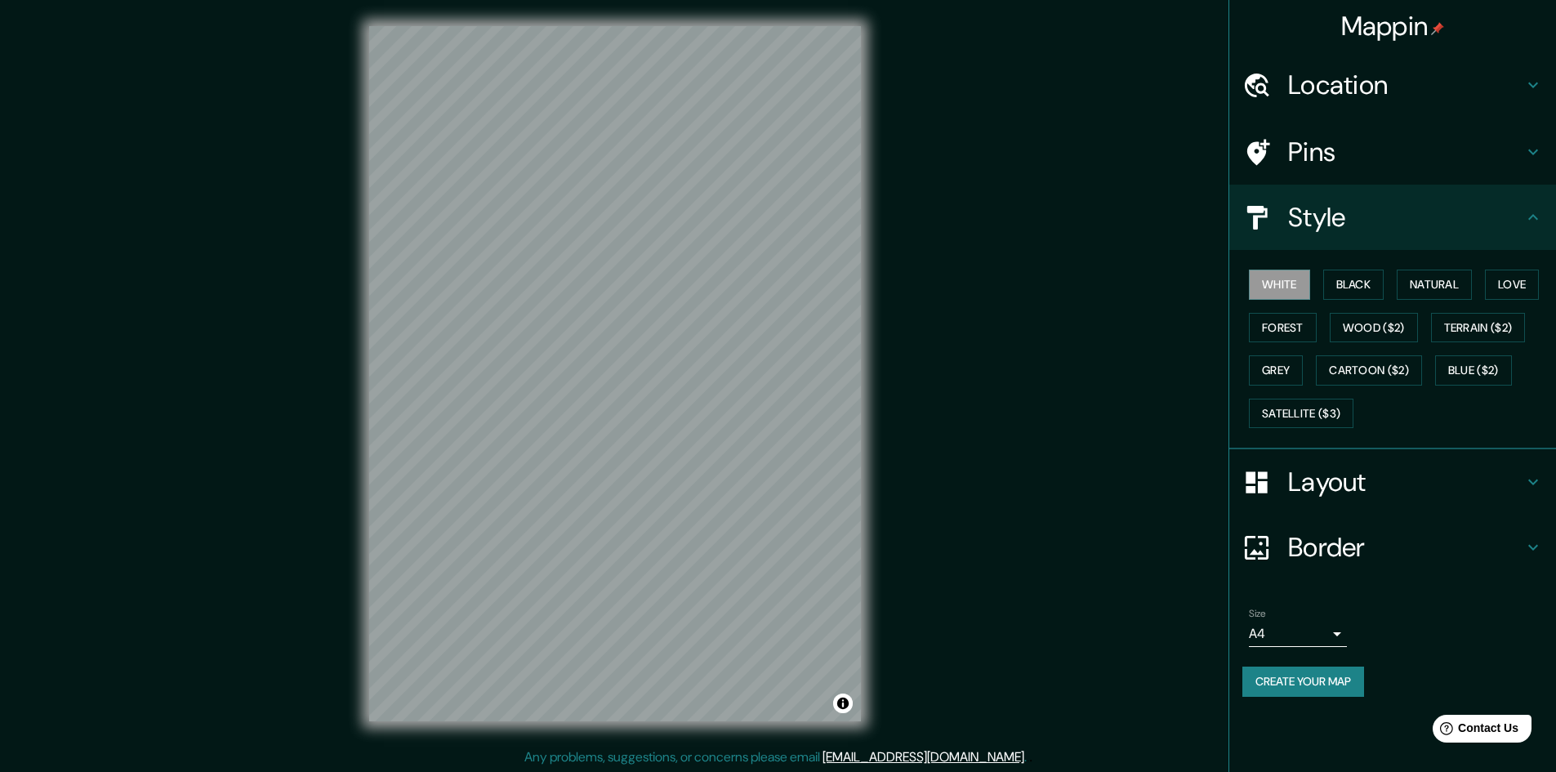
click at [1393, 232] on h4 "Style" at bounding box center [1405, 217] width 235 height 33
click at [1379, 497] on h4 "Layout" at bounding box center [1405, 481] width 235 height 33
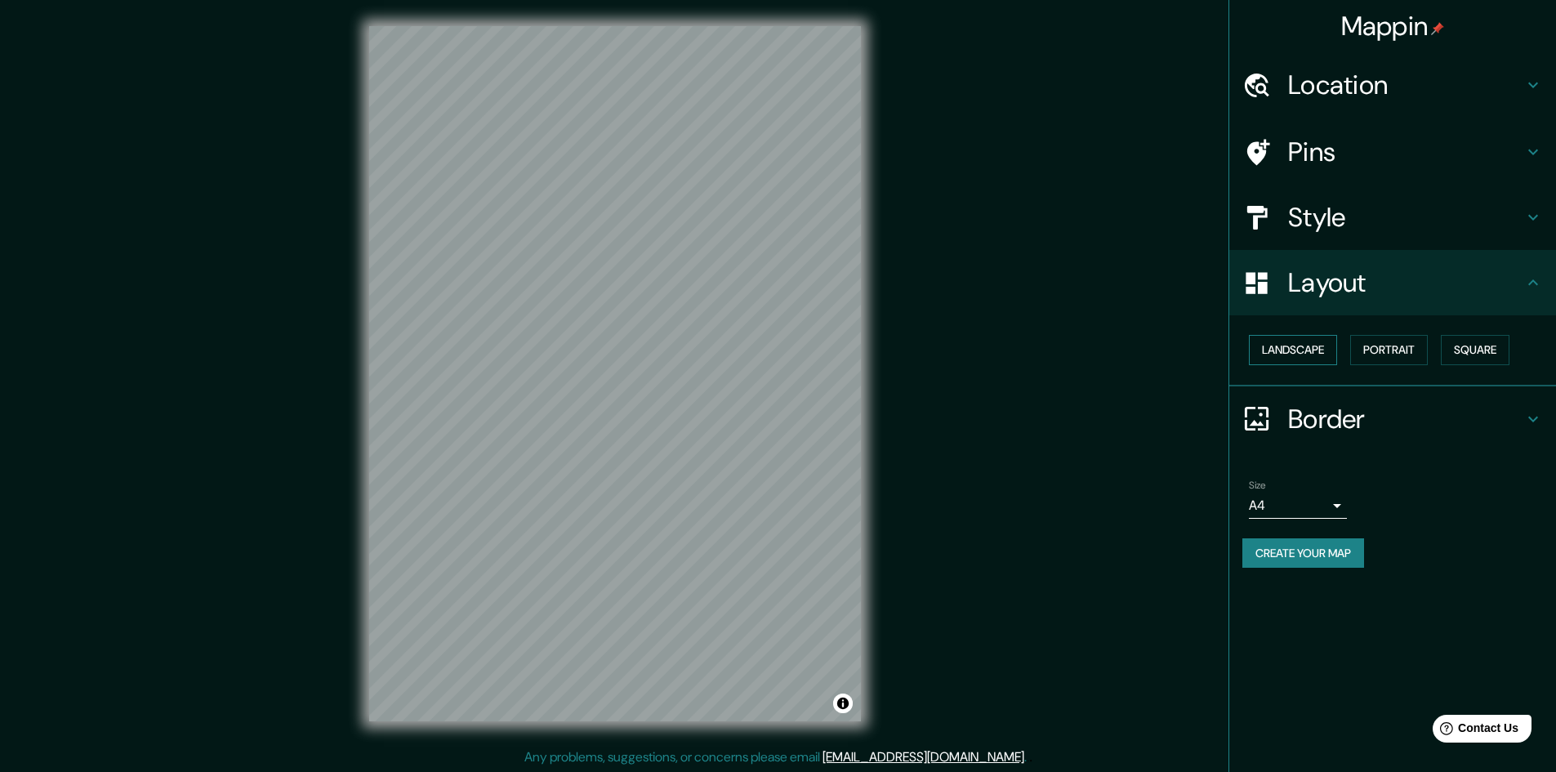
click at [1320, 349] on button "Landscape" at bounding box center [1293, 350] width 88 height 30
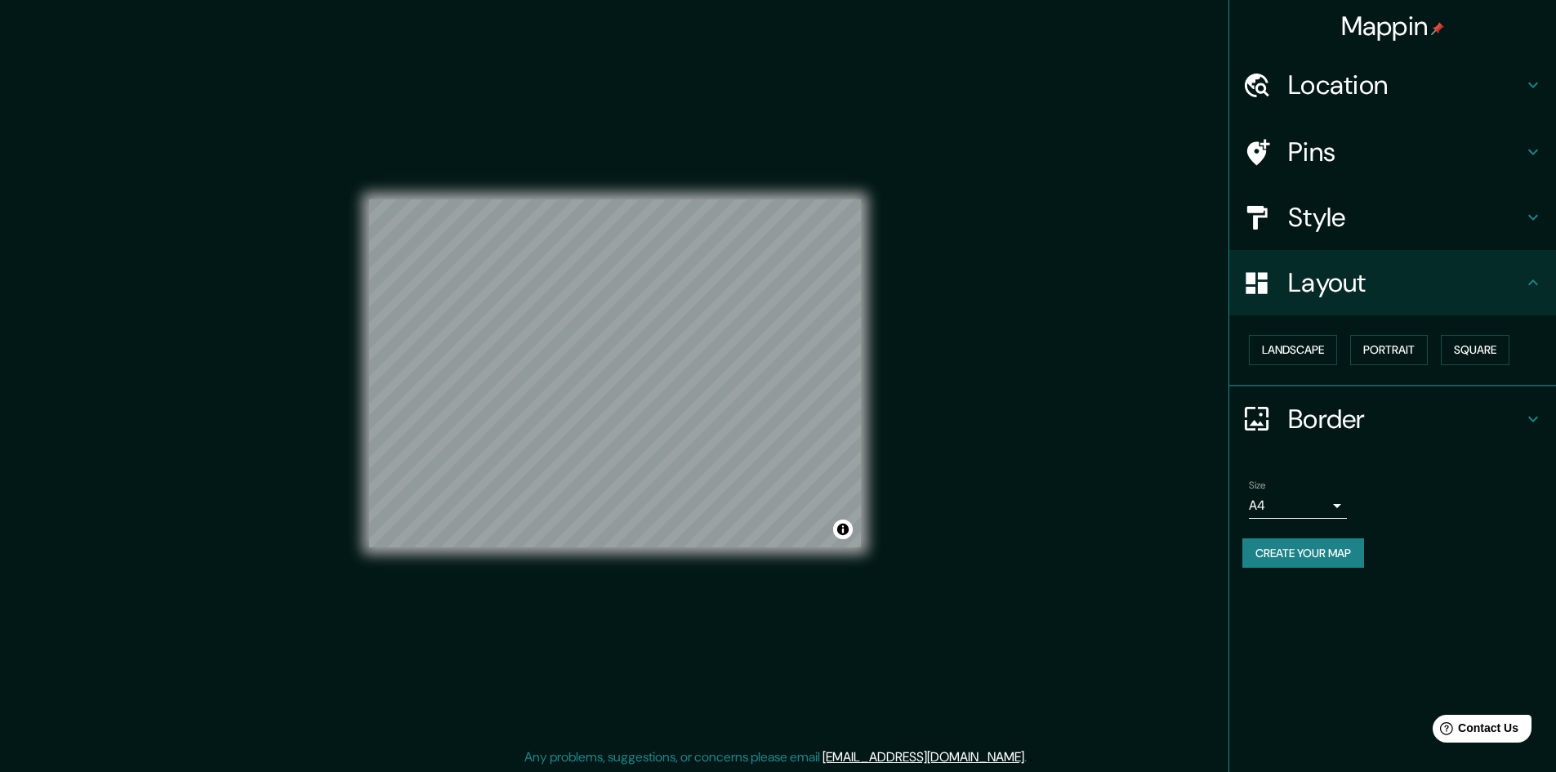
click at [1391, 211] on h4 "Style" at bounding box center [1405, 217] width 235 height 33
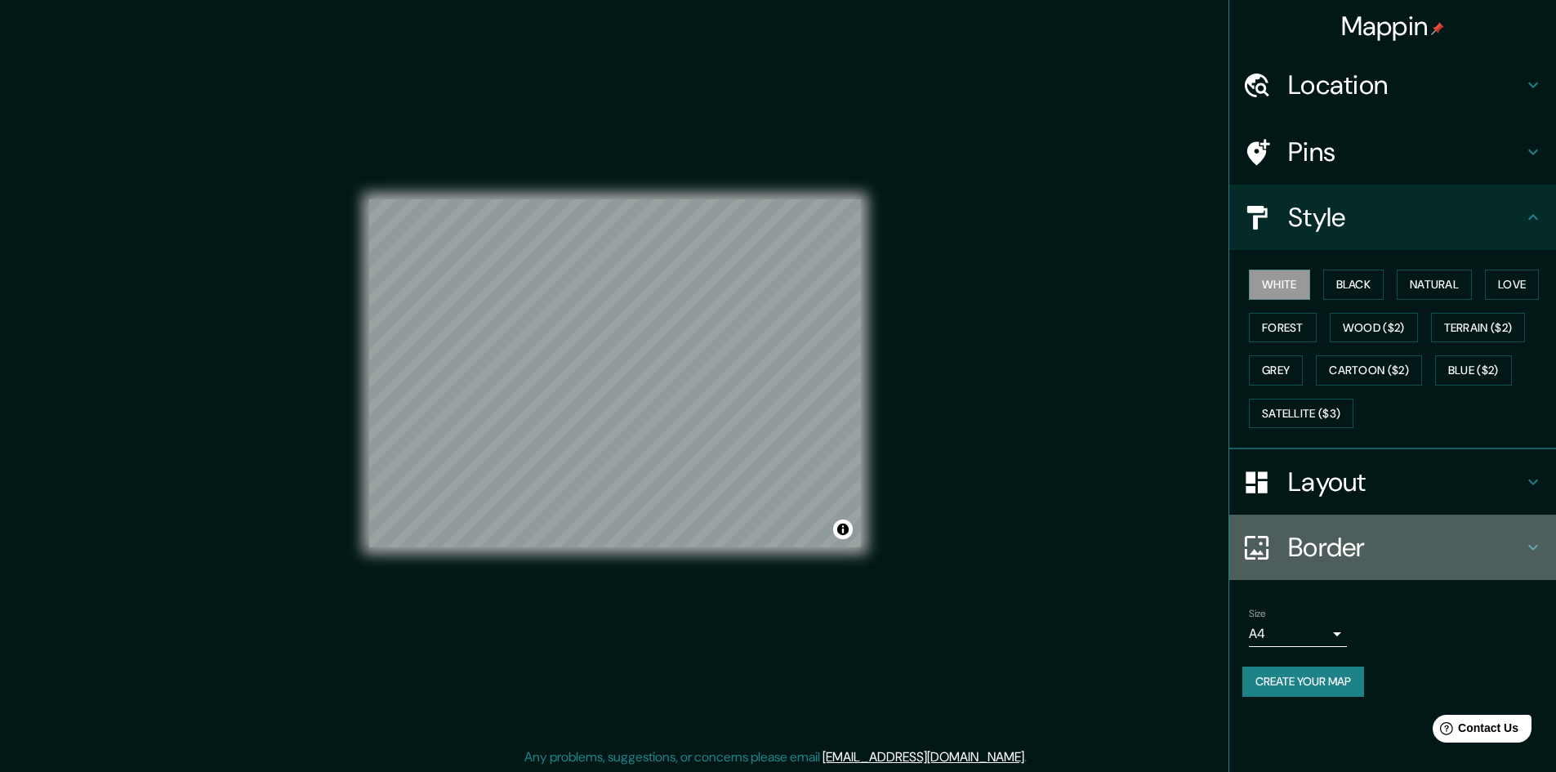
click at [1384, 543] on h4 "Border" at bounding box center [1405, 547] width 235 height 33
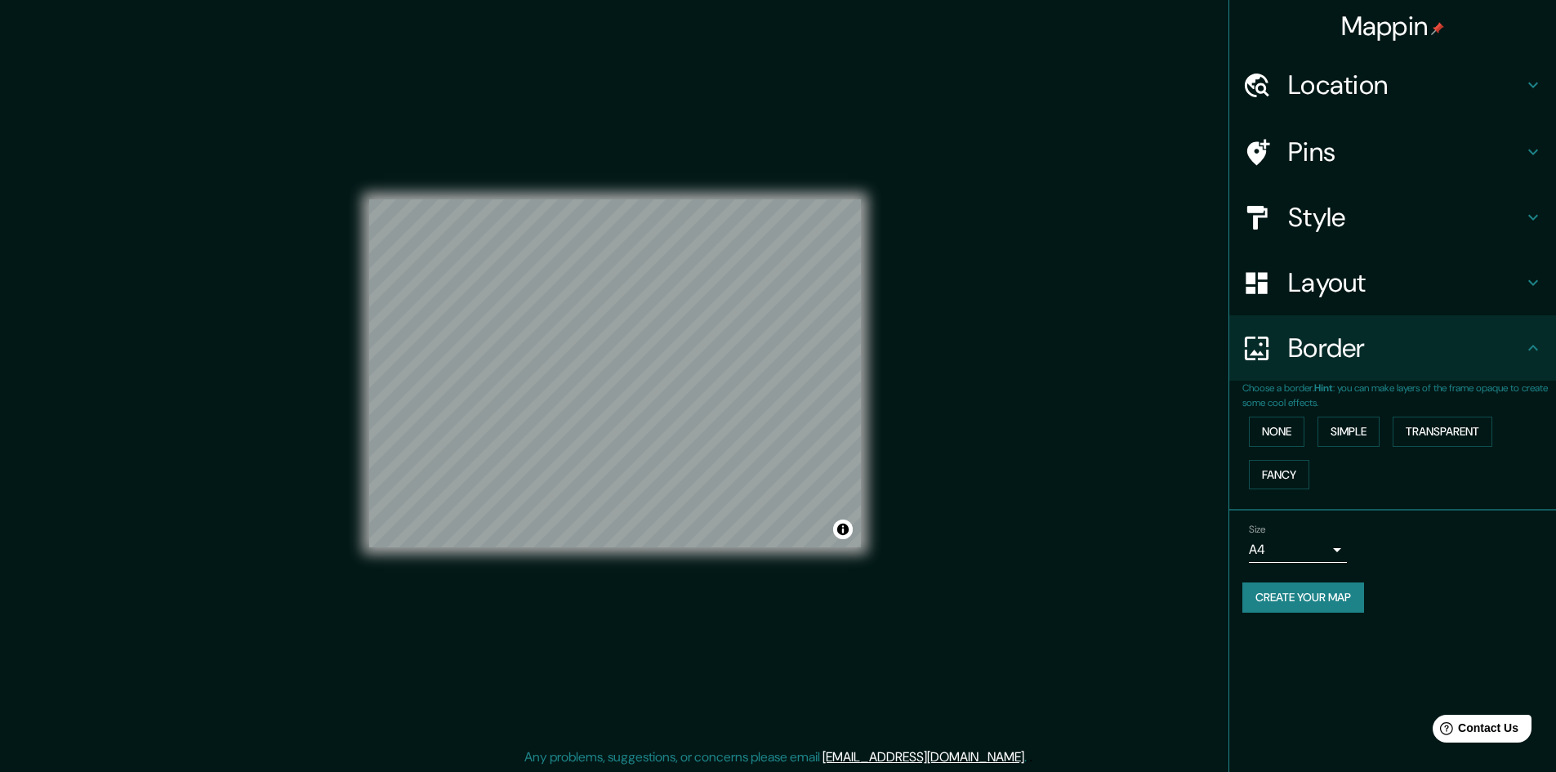
click at [1409, 340] on h4 "Border" at bounding box center [1405, 348] width 235 height 33
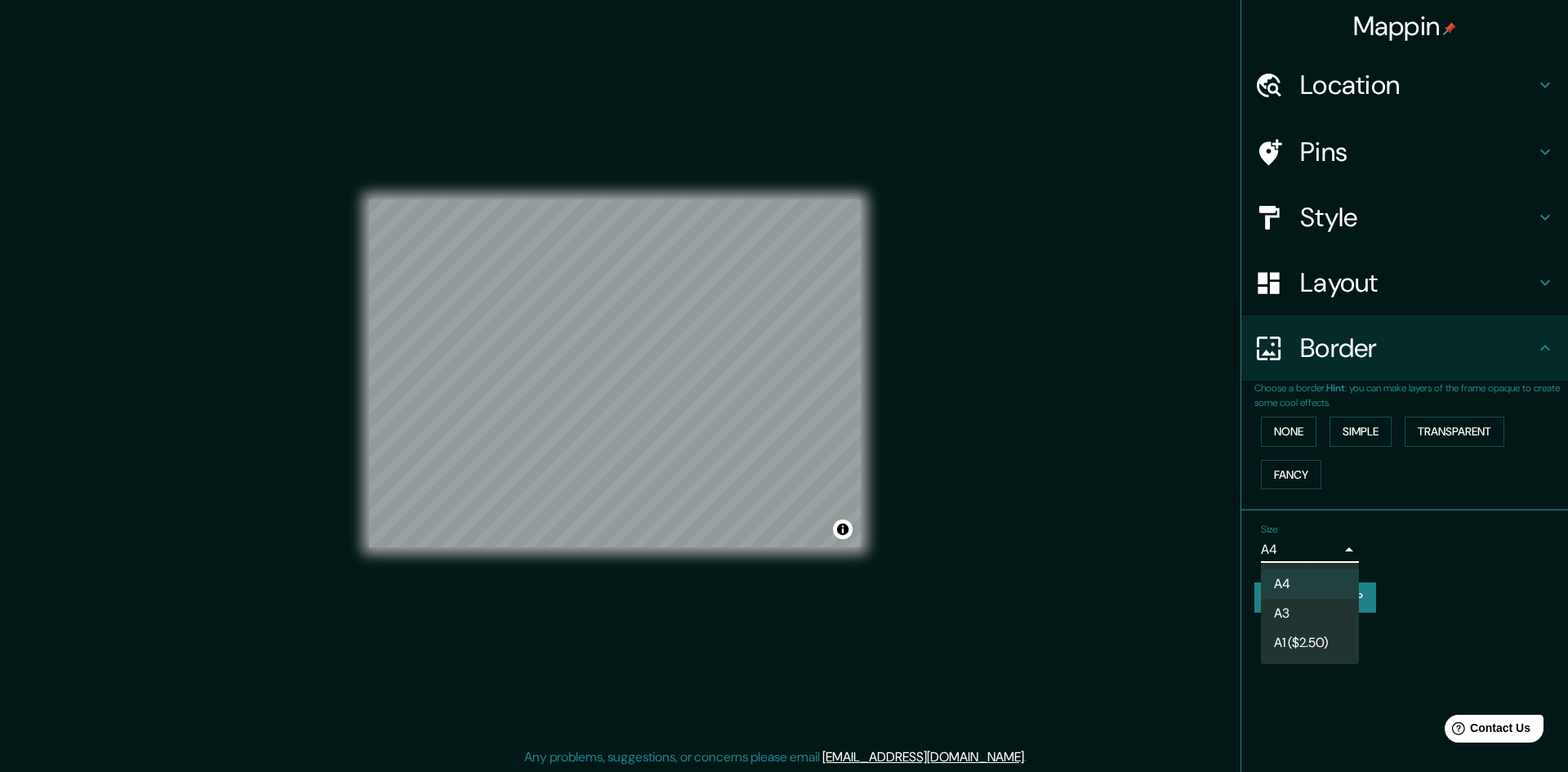
click at [1340, 555] on body "Mappin Location Pins Style Layout Border Choose a border. Hint : you can make l…" at bounding box center [784, 386] width 1568 height 772
click at [1455, 550] on div at bounding box center [784, 386] width 1568 height 772
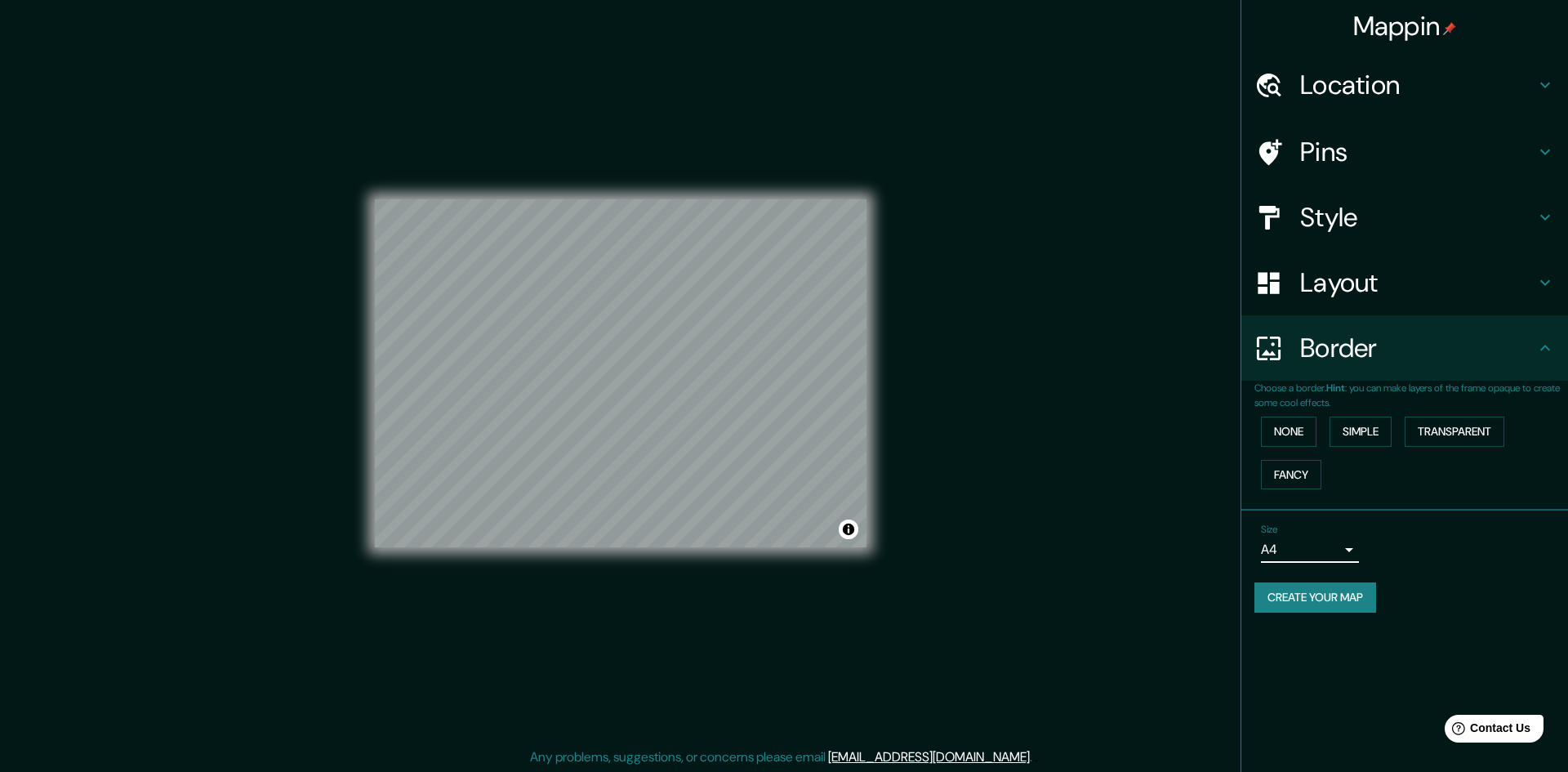
click at [1334, 554] on body "Mappin Location Pins Style Layout Border Choose a border. Hint : you can make l…" at bounding box center [784, 386] width 1568 height 772
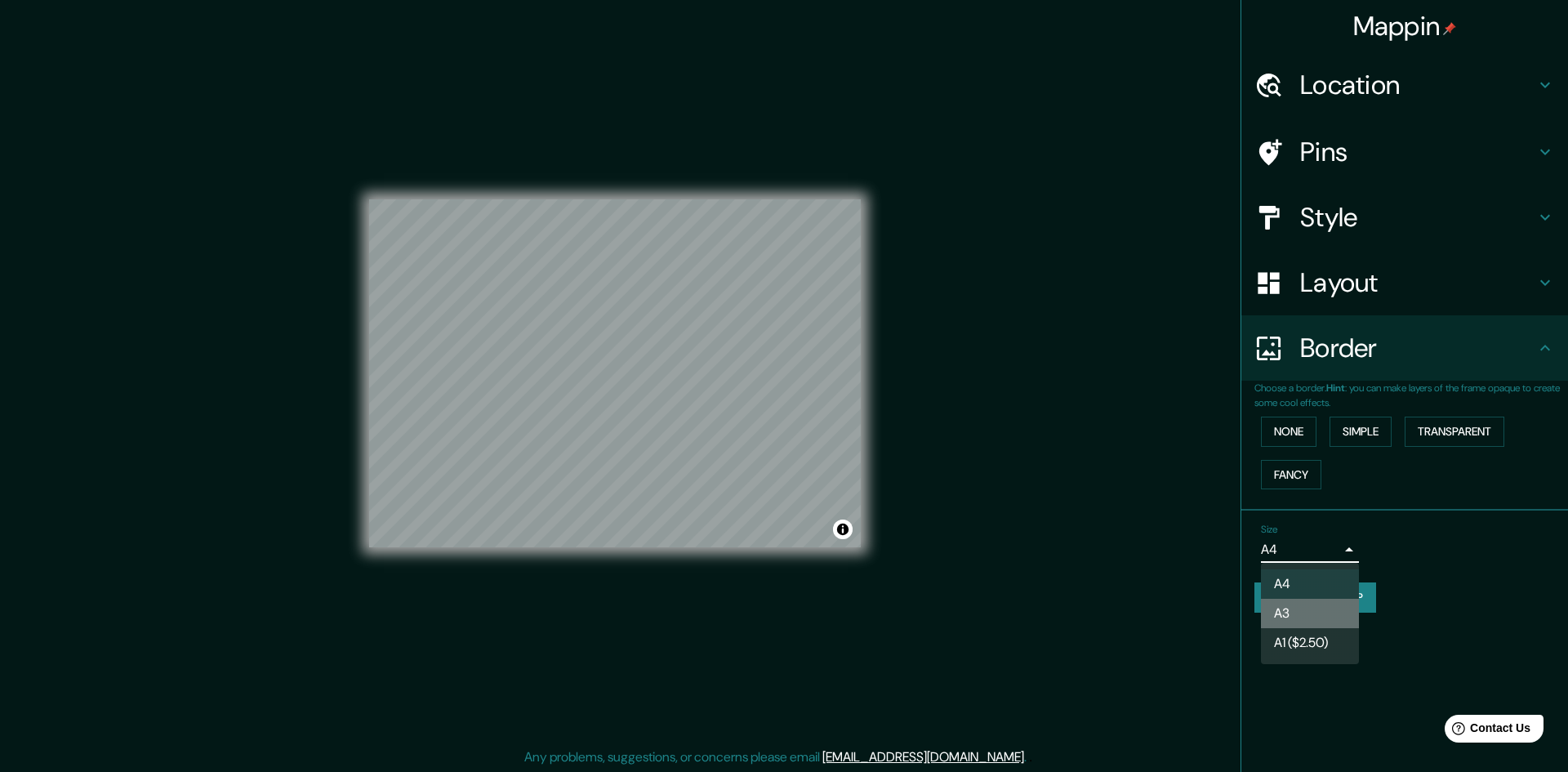
click at [1325, 612] on li "A3" at bounding box center [1310, 613] width 98 height 29
type input "a4"
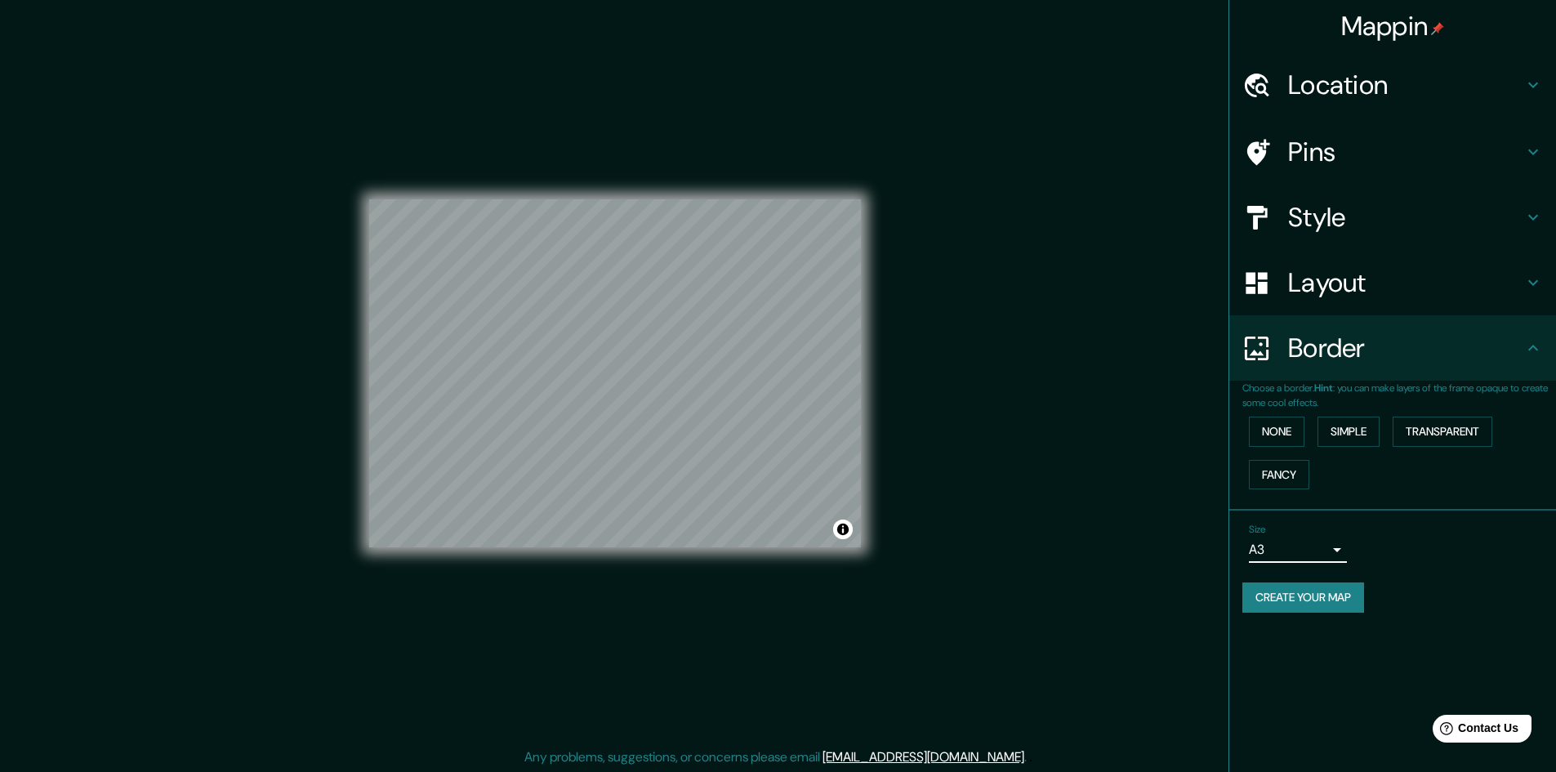
click at [1385, 227] on h4 "Style" at bounding box center [1405, 217] width 235 height 33
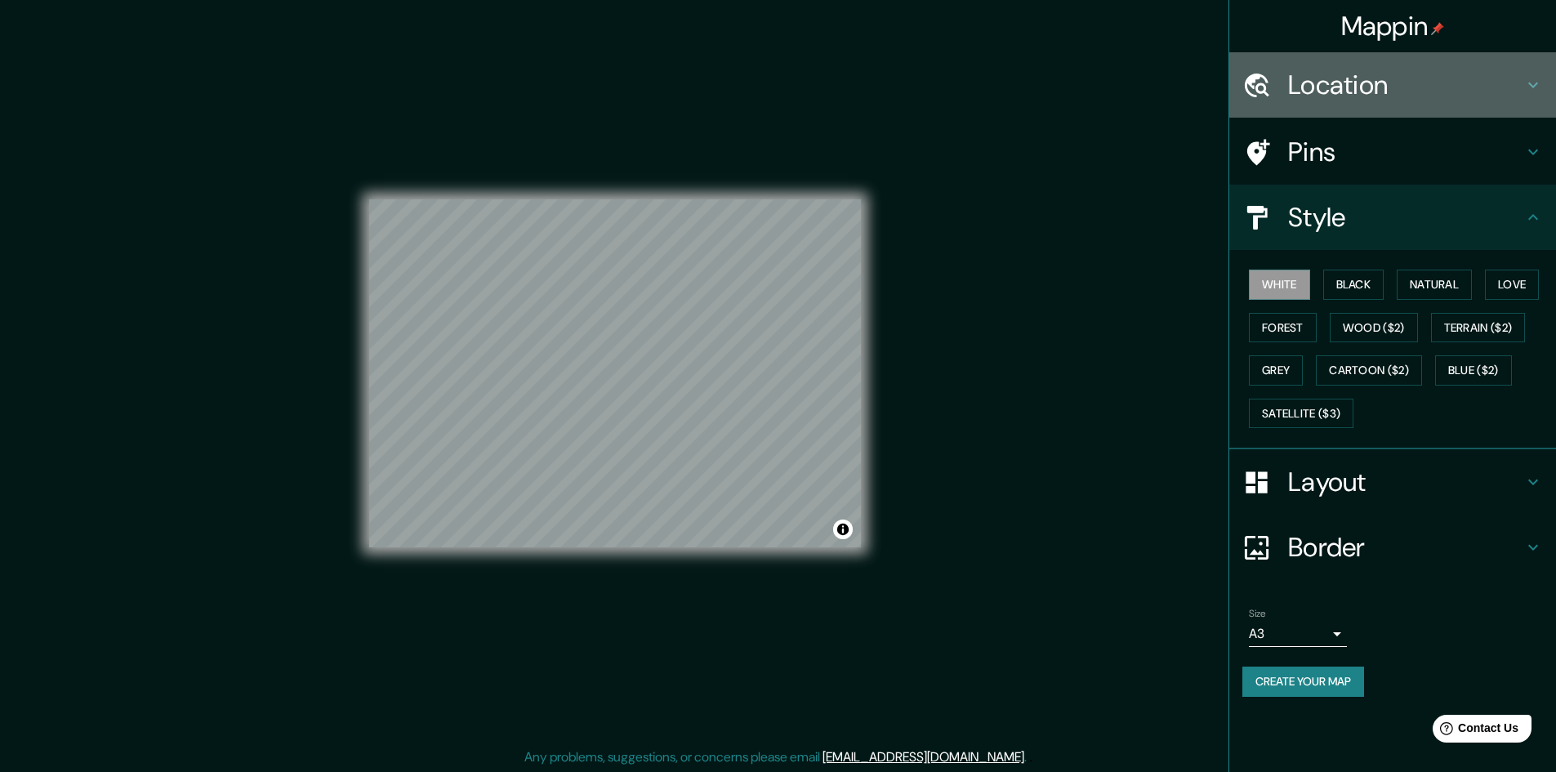
click at [1429, 82] on h4 "Location" at bounding box center [1405, 85] width 235 height 33
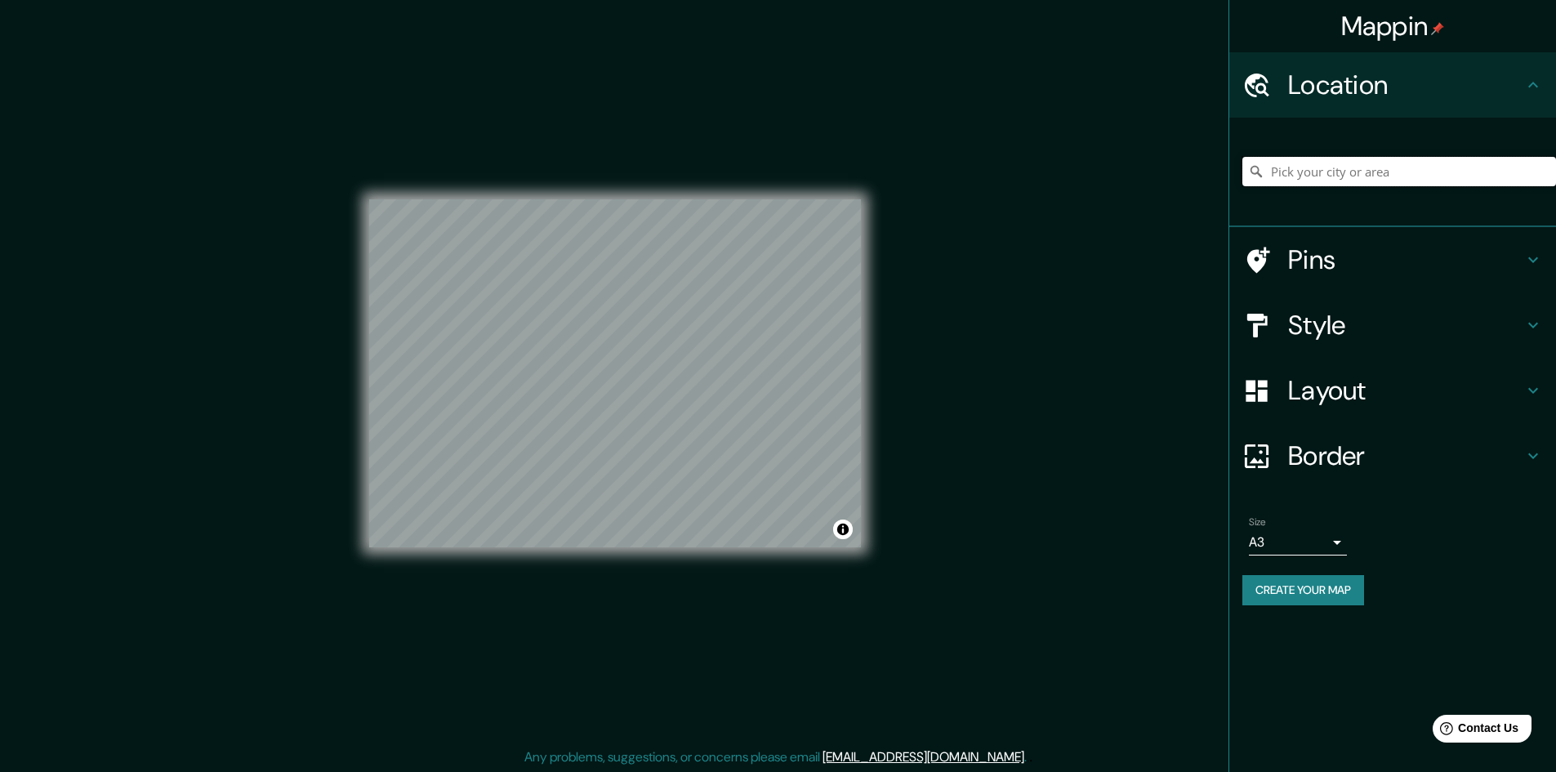
click at [1351, 170] on input "Pick your city or area" at bounding box center [1399, 171] width 314 height 29
click at [1351, 170] on input "Manizales" at bounding box center [1399, 171] width 314 height 29
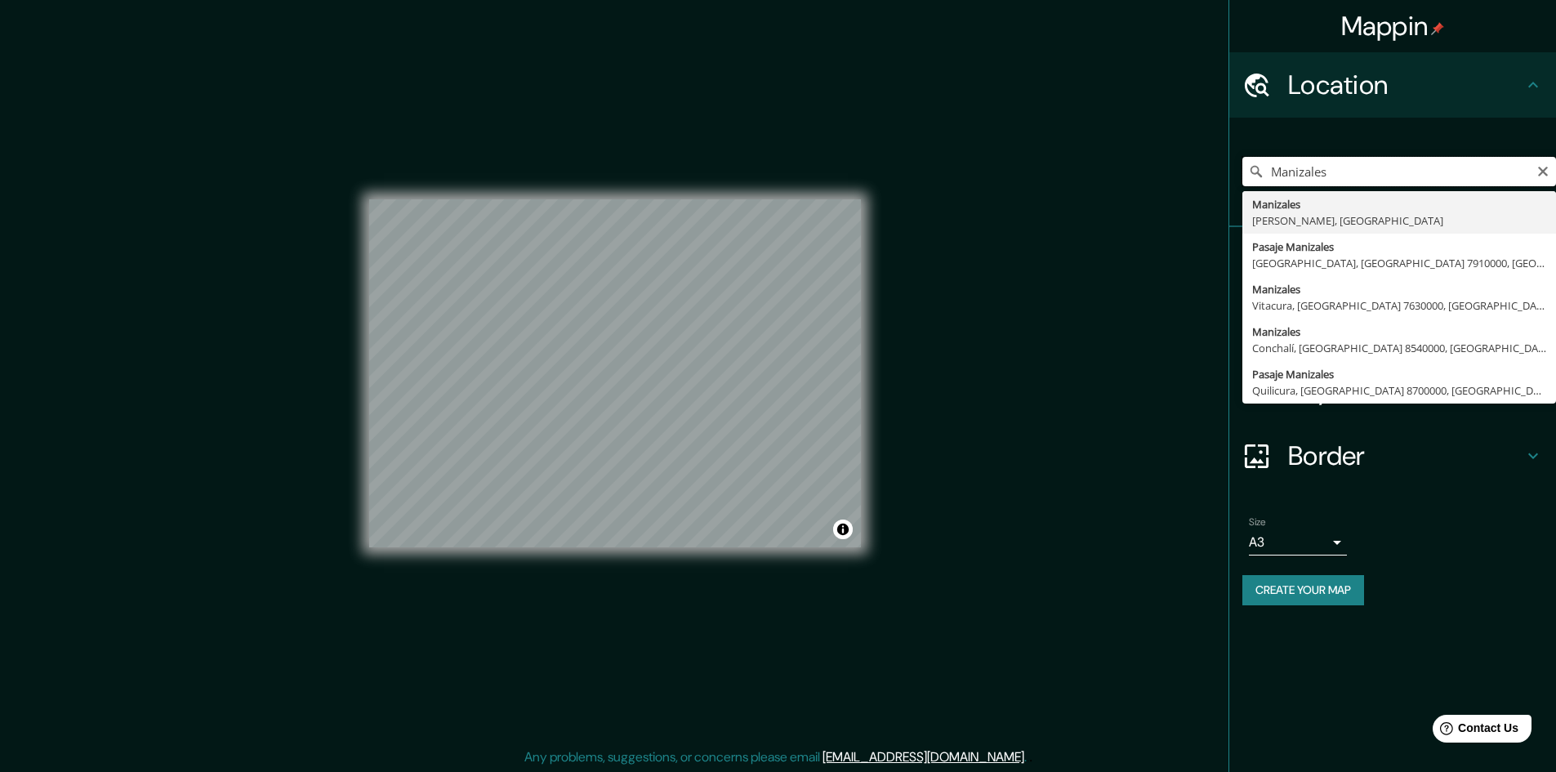
type input "Manizales, [GEOGRAPHIC_DATA], [GEOGRAPHIC_DATA]"
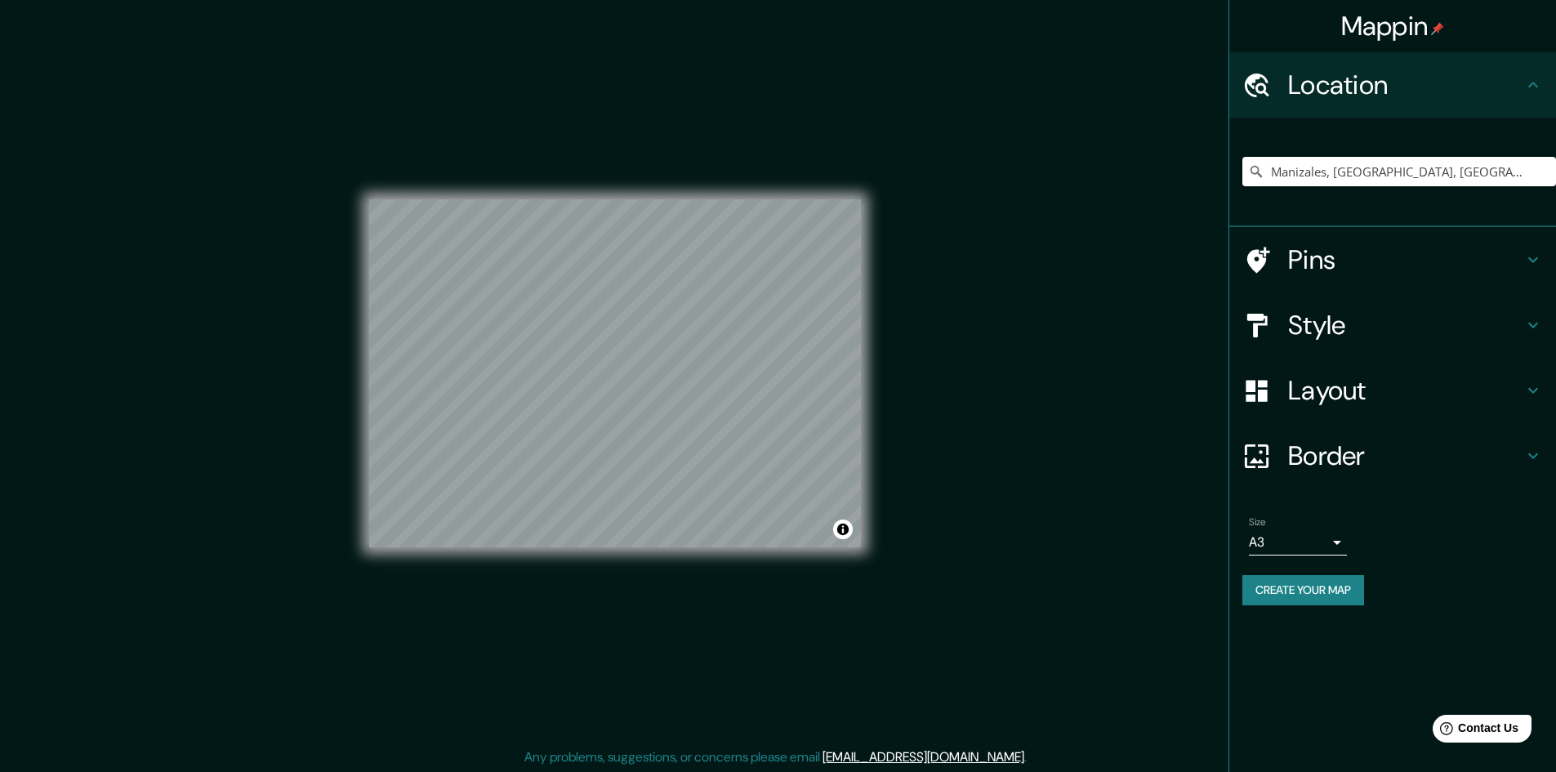
click at [1431, 381] on h4 "Layout" at bounding box center [1405, 390] width 235 height 33
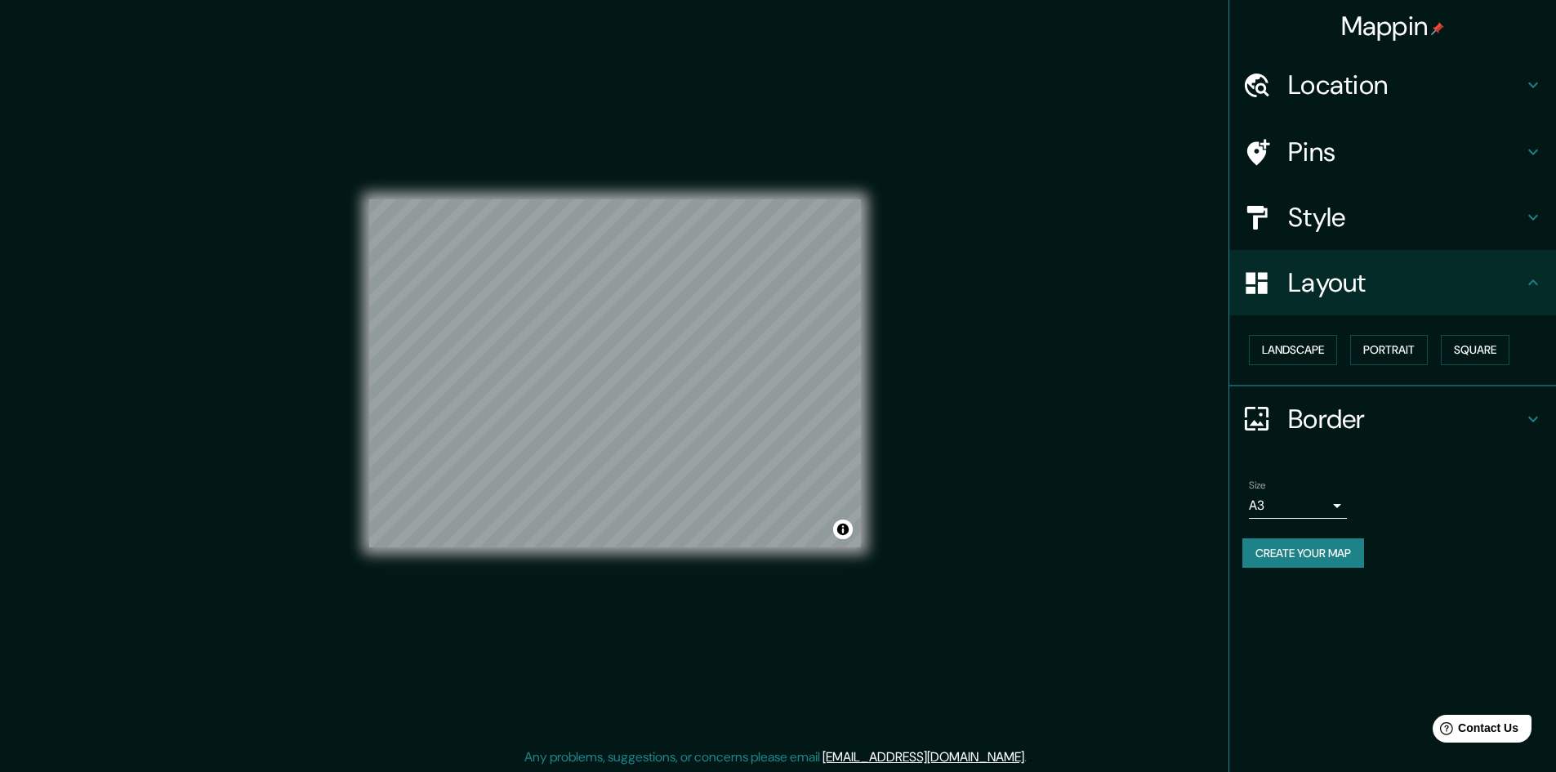
click at [1463, 294] on h4 "Layout" at bounding box center [1405, 282] width 235 height 33
click at [1463, 408] on h4 "Border" at bounding box center [1405, 419] width 235 height 33
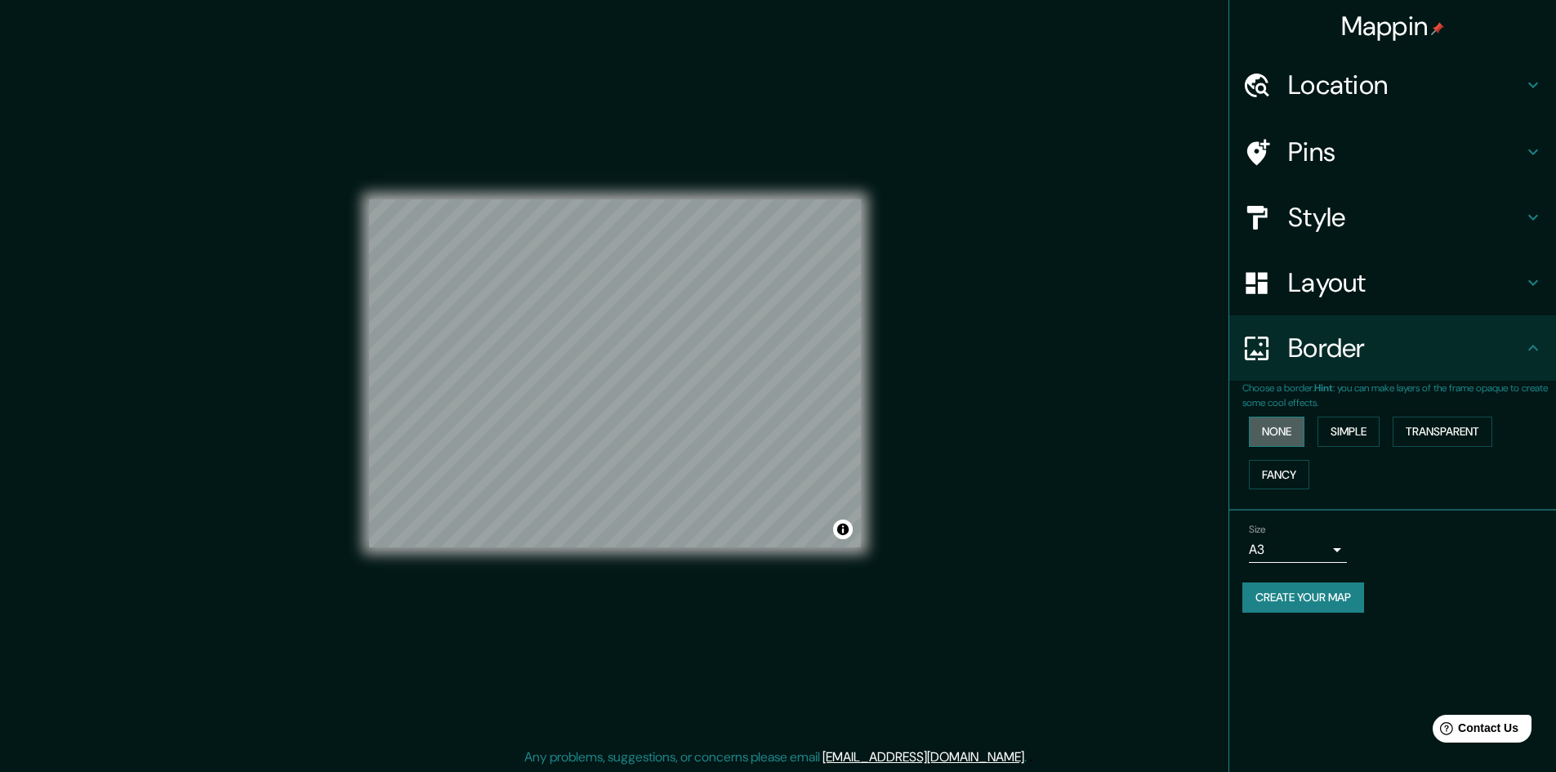
click at [1262, 428] on button "None" at bounding box center [1277, 431] width 56 height 30
click at [1341, 421] on button "Simple" at bounding box center [1348, 431] width 62 height 30
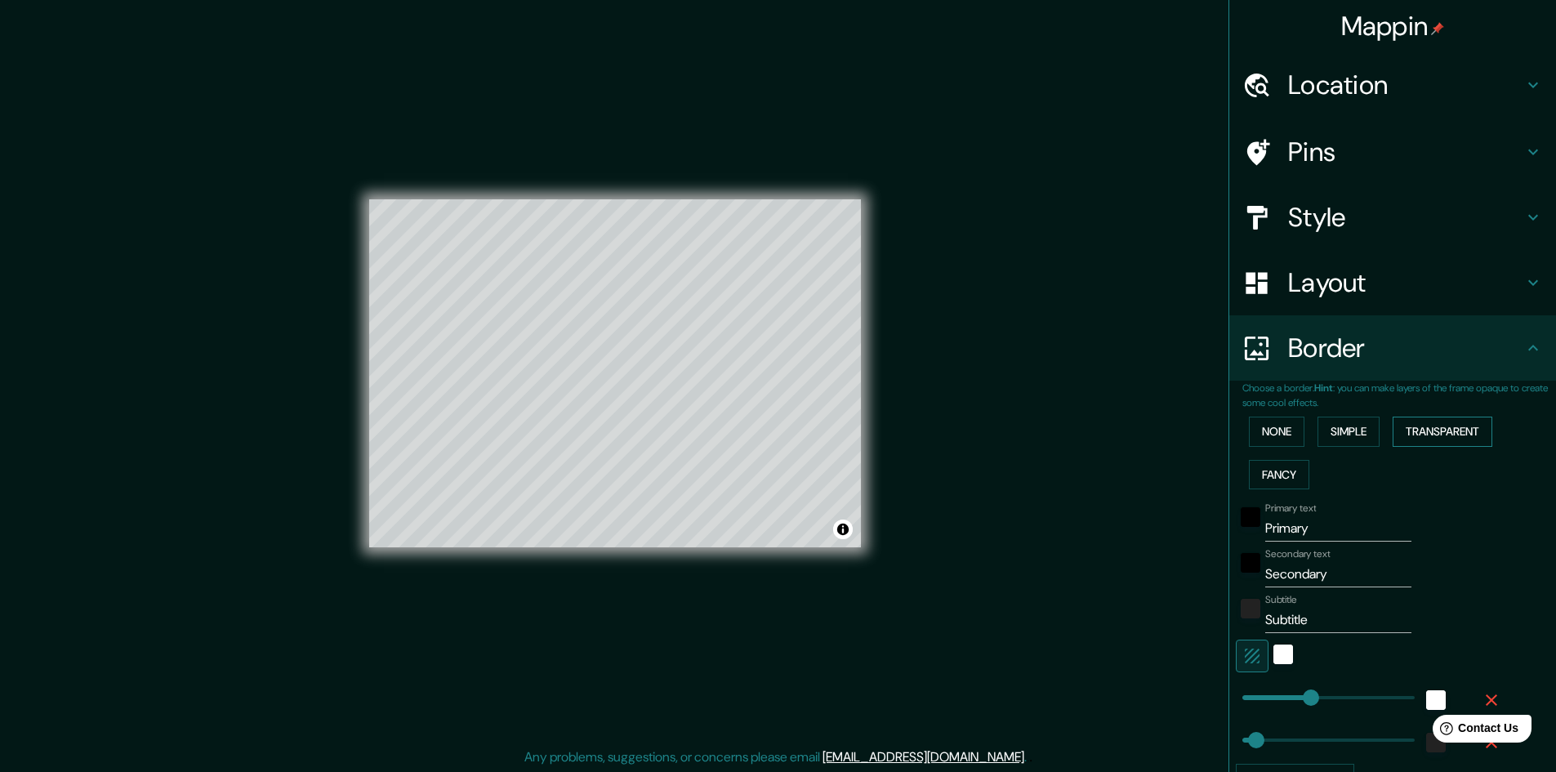
click at [1440, 430] on button "Transparent" at bounding box center [1442, 431] width 100 height 30
click at [1303, 529] on input "Primary" at bounding box center [1338, 528] width 146 height 26
click at [537, 429] on div "Mappin Location Manizales, Caldas, Colombia Manizales Caldas, Colombia Pasaje M…" at bounding box center [778, 386] width 1556 height 773
type input "M"
type input "289"
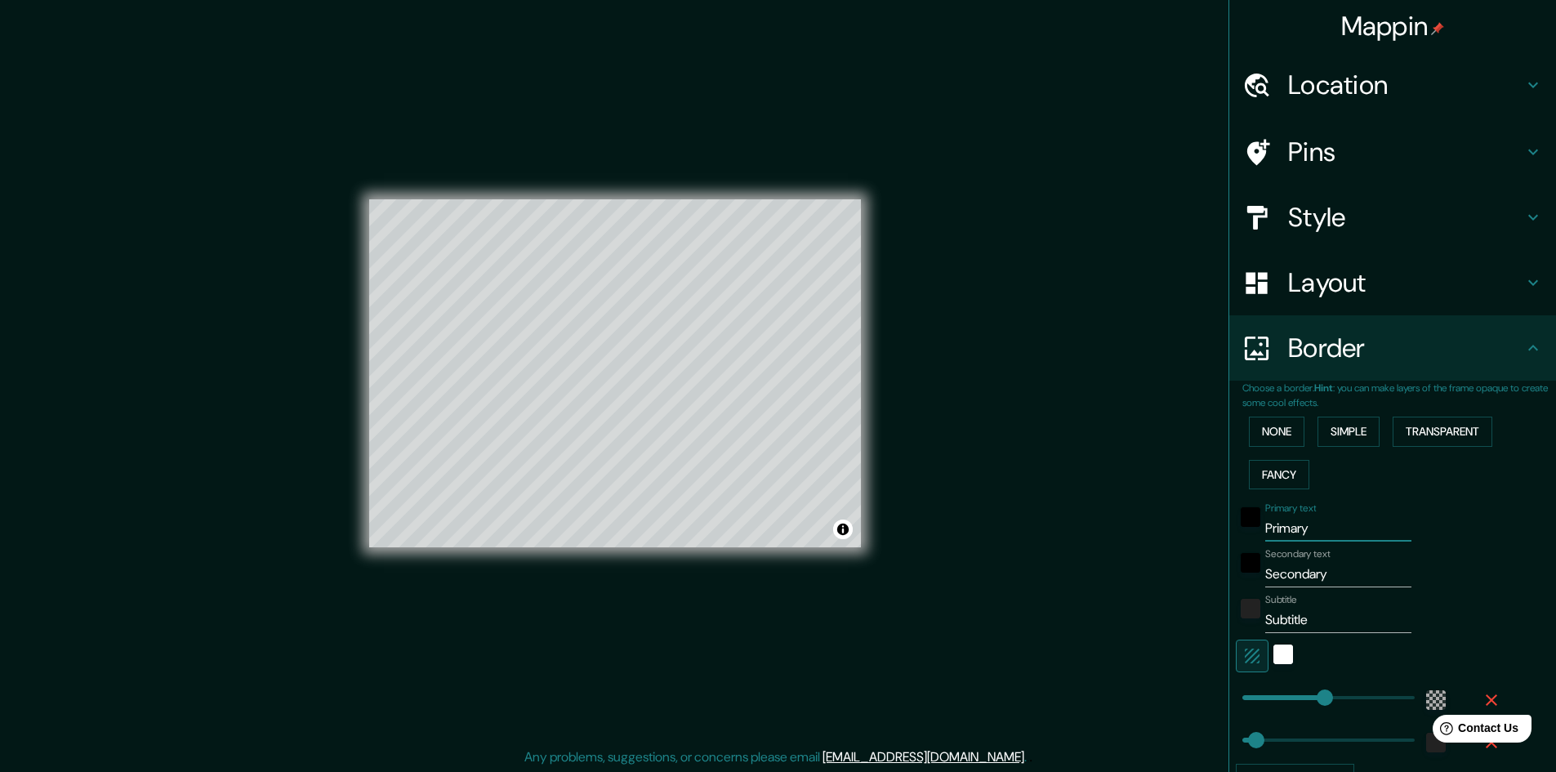
type input "48"
type input "Ma"
type input "289"
type input "48"
type input "Man"
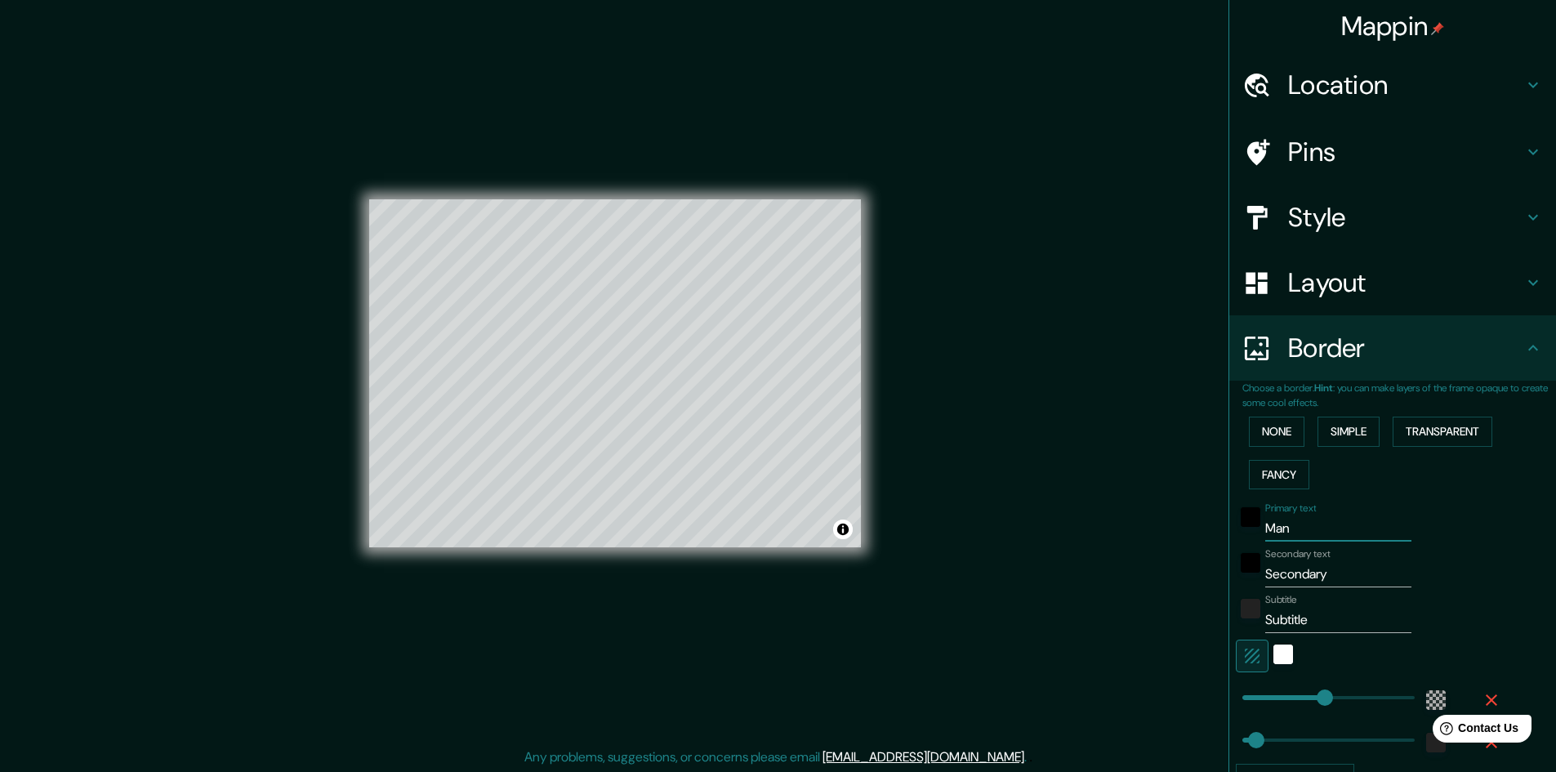
type input "289"
type input "48"
type input "Mani"
type input "289"
type input "48"
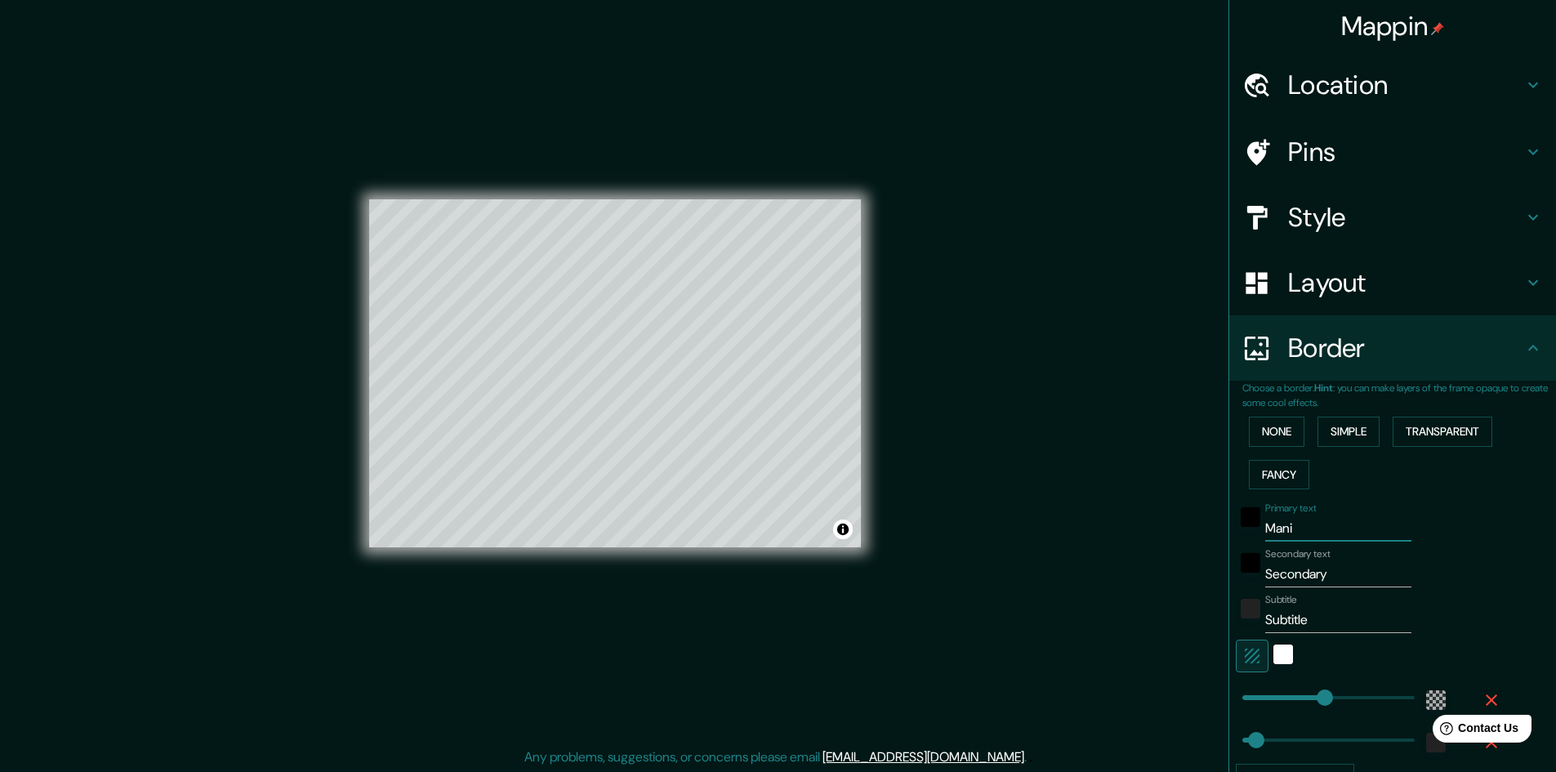
type input "Maniz"
type input "289"
type input "48"
type input "Maniza"
type input "289"
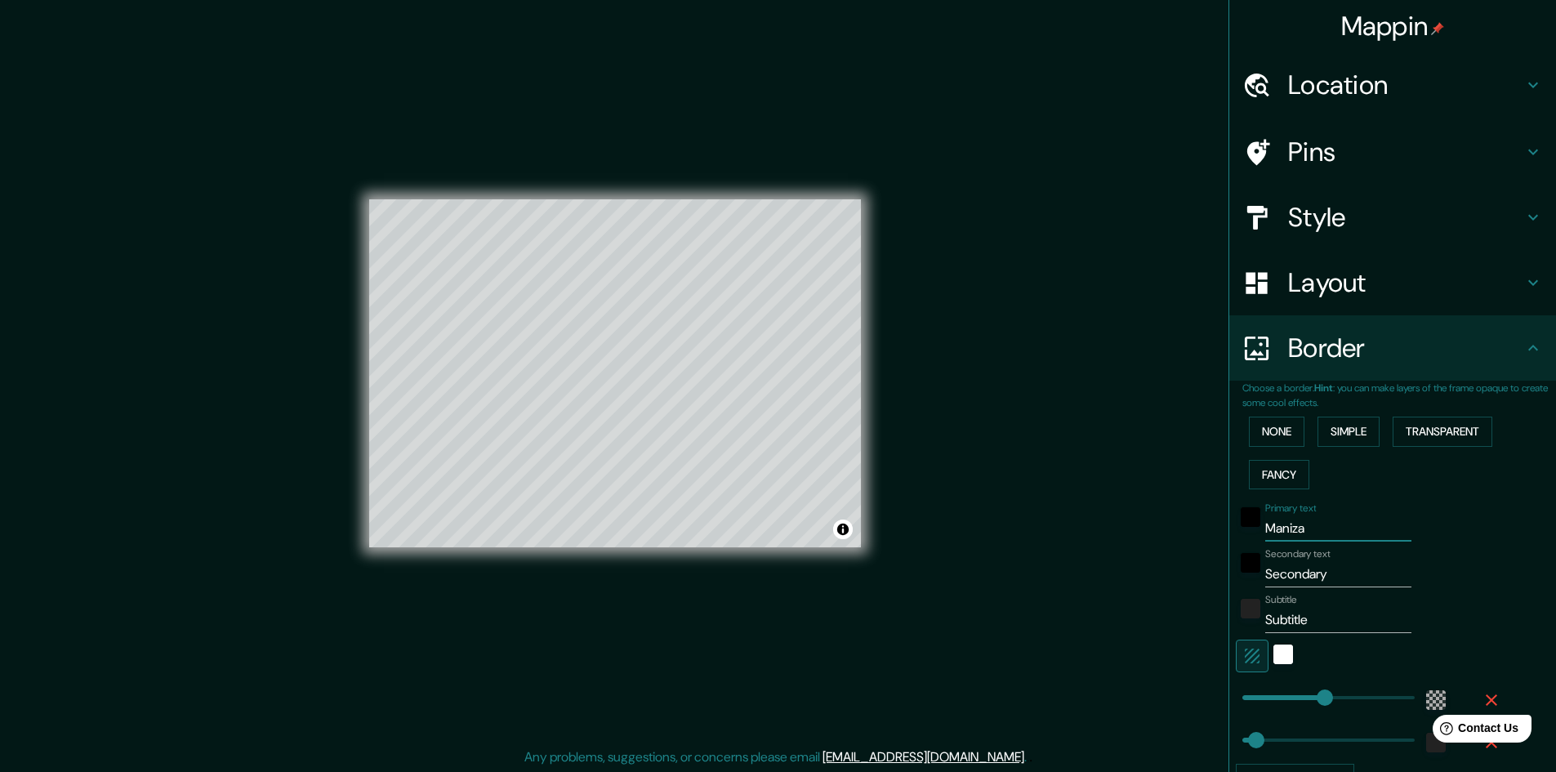
type input "48"
type input "Manizal"
type input "289"
type input "48"
type input "Manizale"
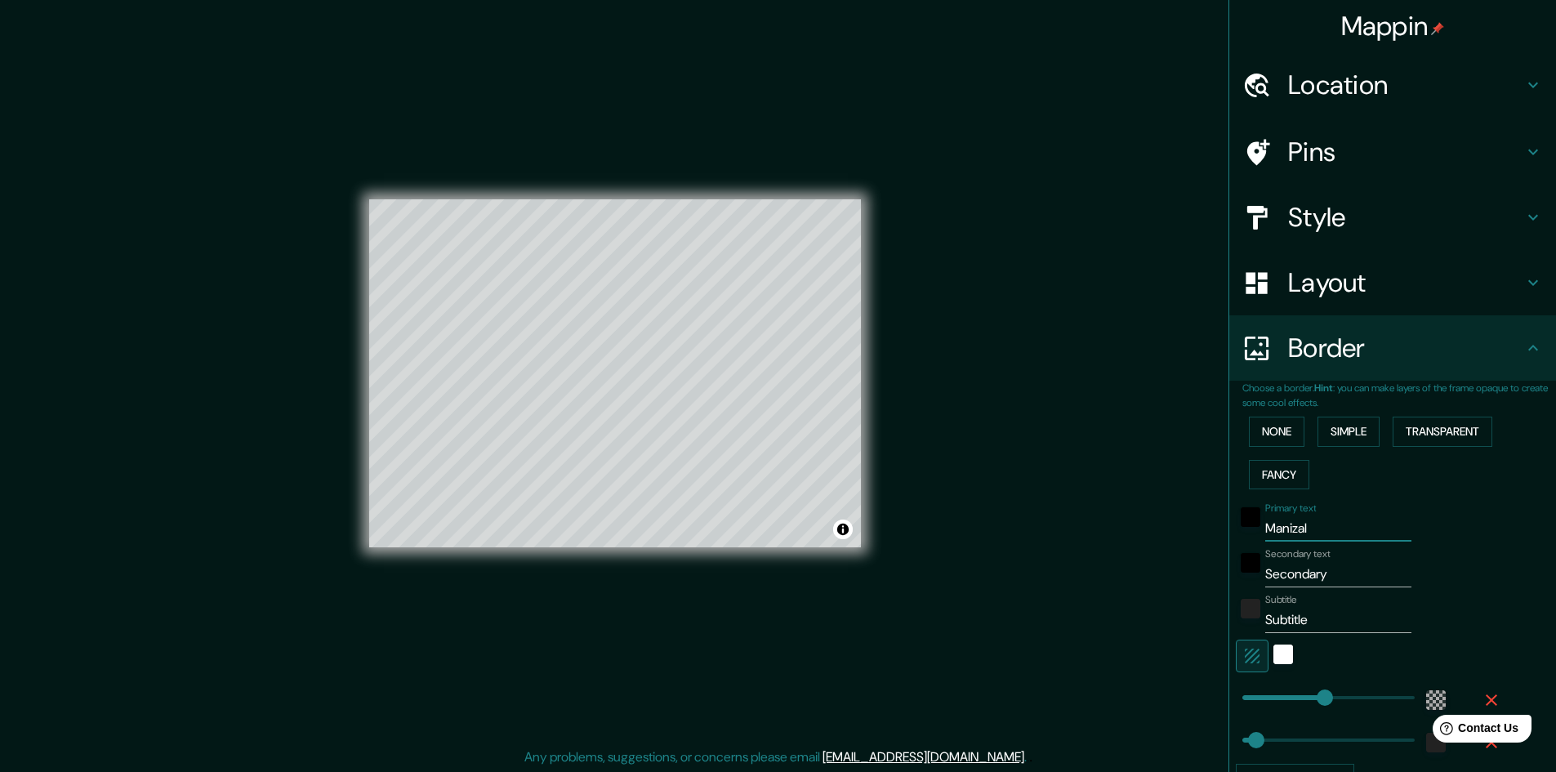
type input "289"
type input "48"
type input "Manizales"
type input "289"
type input "48"
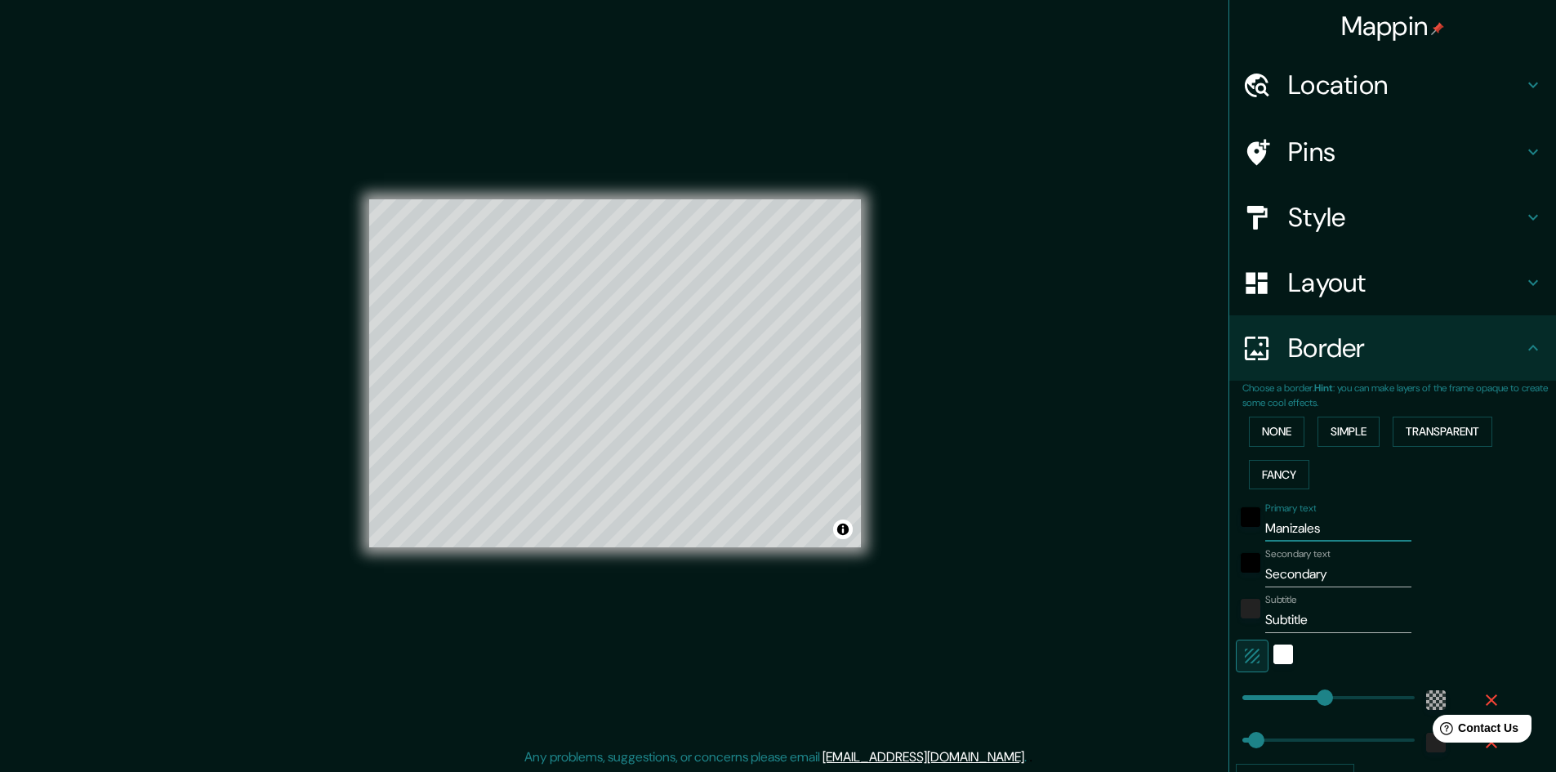
type input "Manizales"
drag, startPoint x: 1335, startPoint y: 580, endPoint x: 1039, endPoint y: 580, distance: 296.4
click at [1039, 580] on div "Mappin Location Manizales, Caldas, Colombia Manizales Caldas, Colombia Pasaje M…" at bounding box center [778, 386] width 1556 height 773
type input "C"
type input "289"
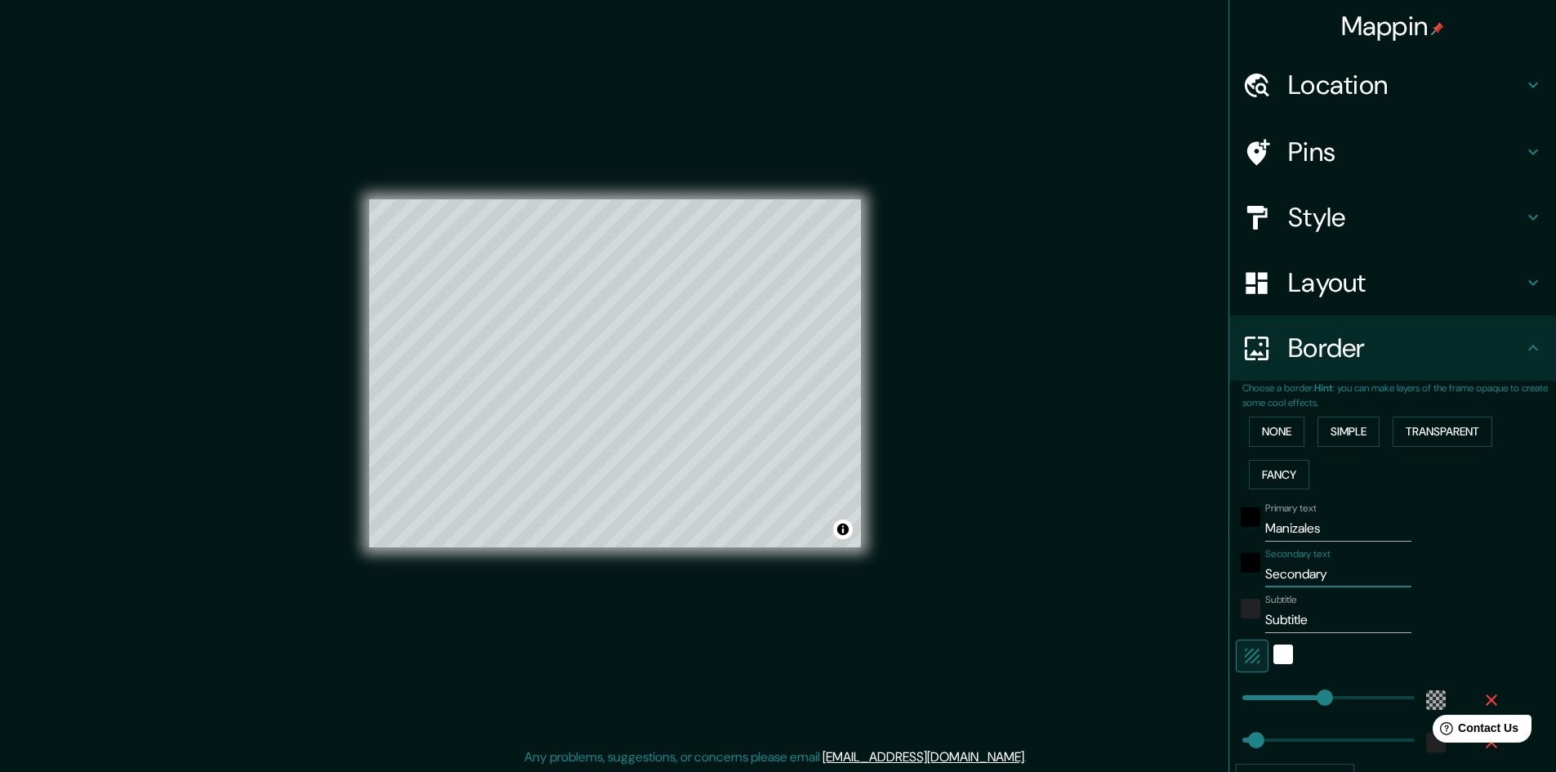
type input "48"
type input "Co"
type input "289"
type input "48"
type input "Col"
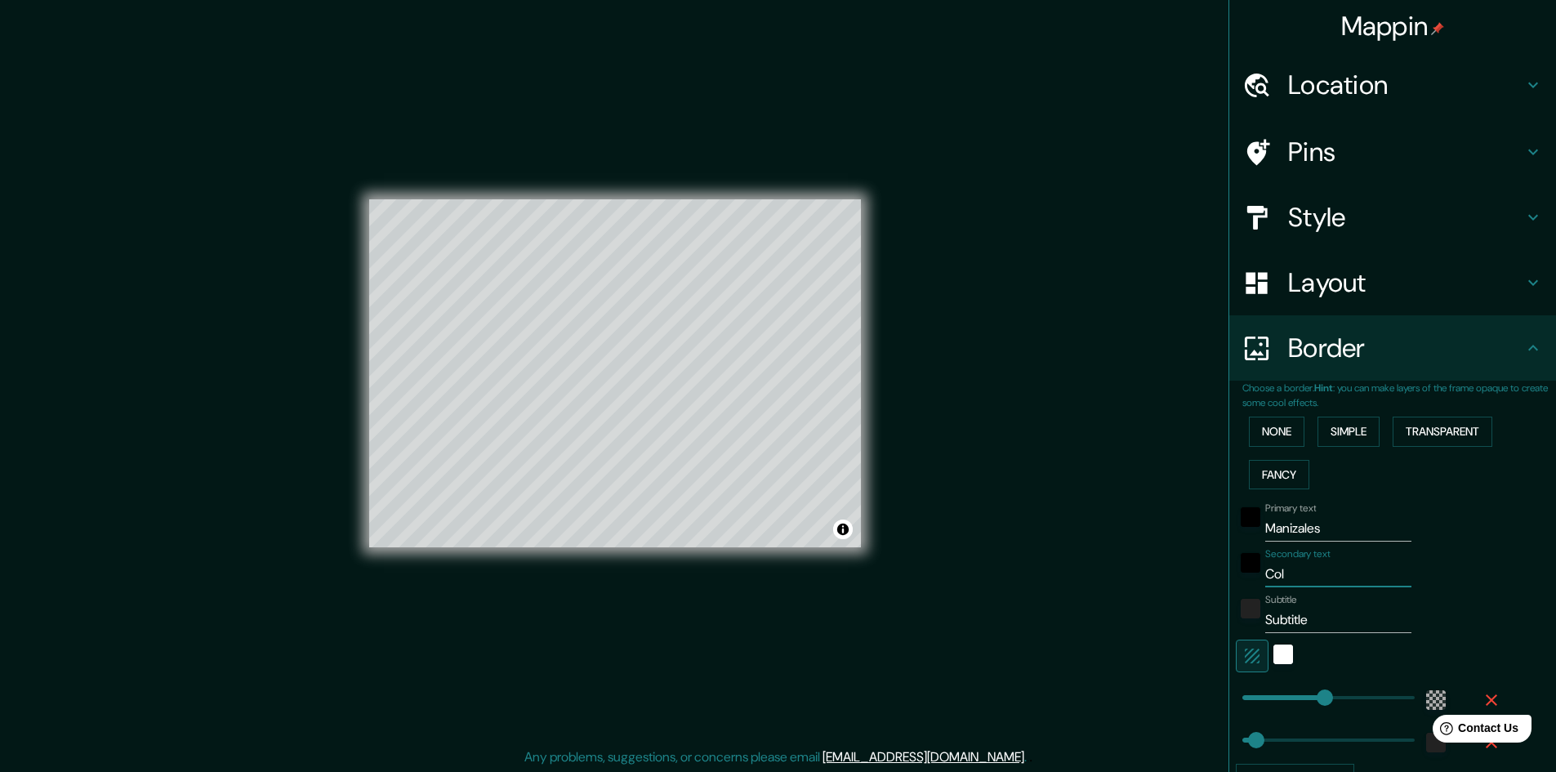
type input "289"
type input "48"
type input "Colo"
type input "289"
type input "48"
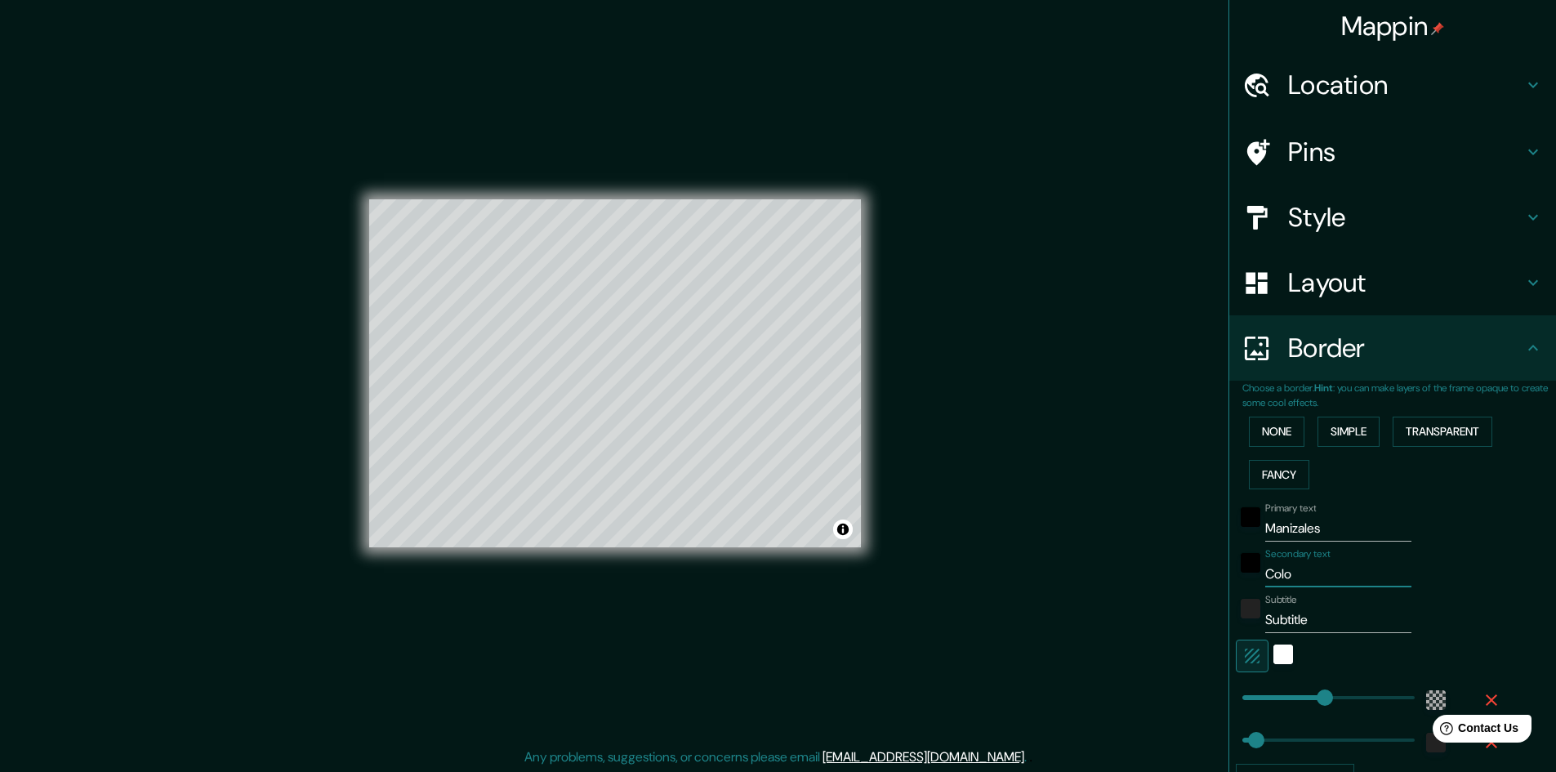
type input "Colom"
type input "289"
type input "48"
type input "Colomb"
type input "289"
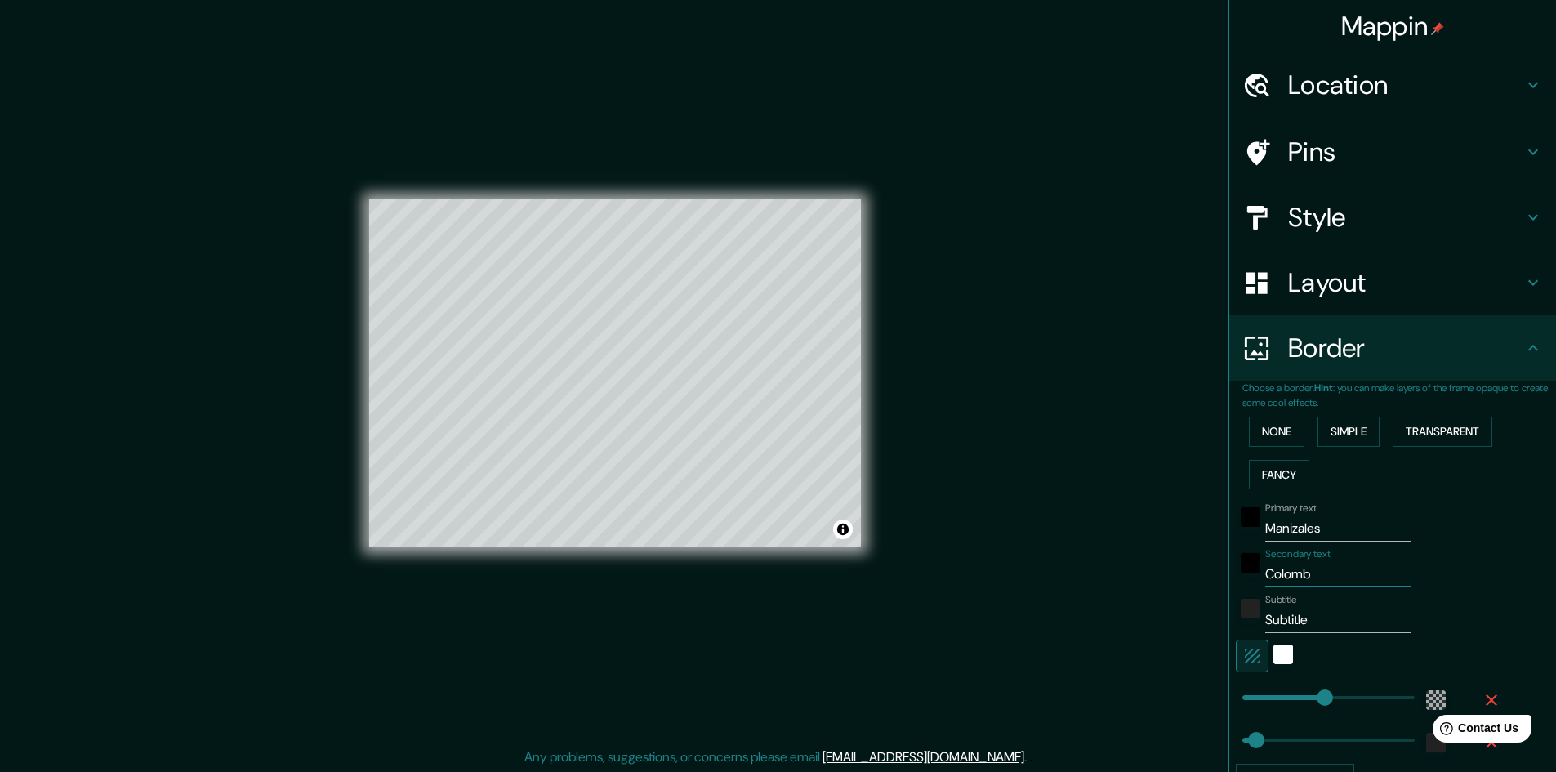
type input "48"
type input "[PERSON_NAME]"
type input "289"
type input "48"
type input "[GEOGRAPHIC_DATA]"
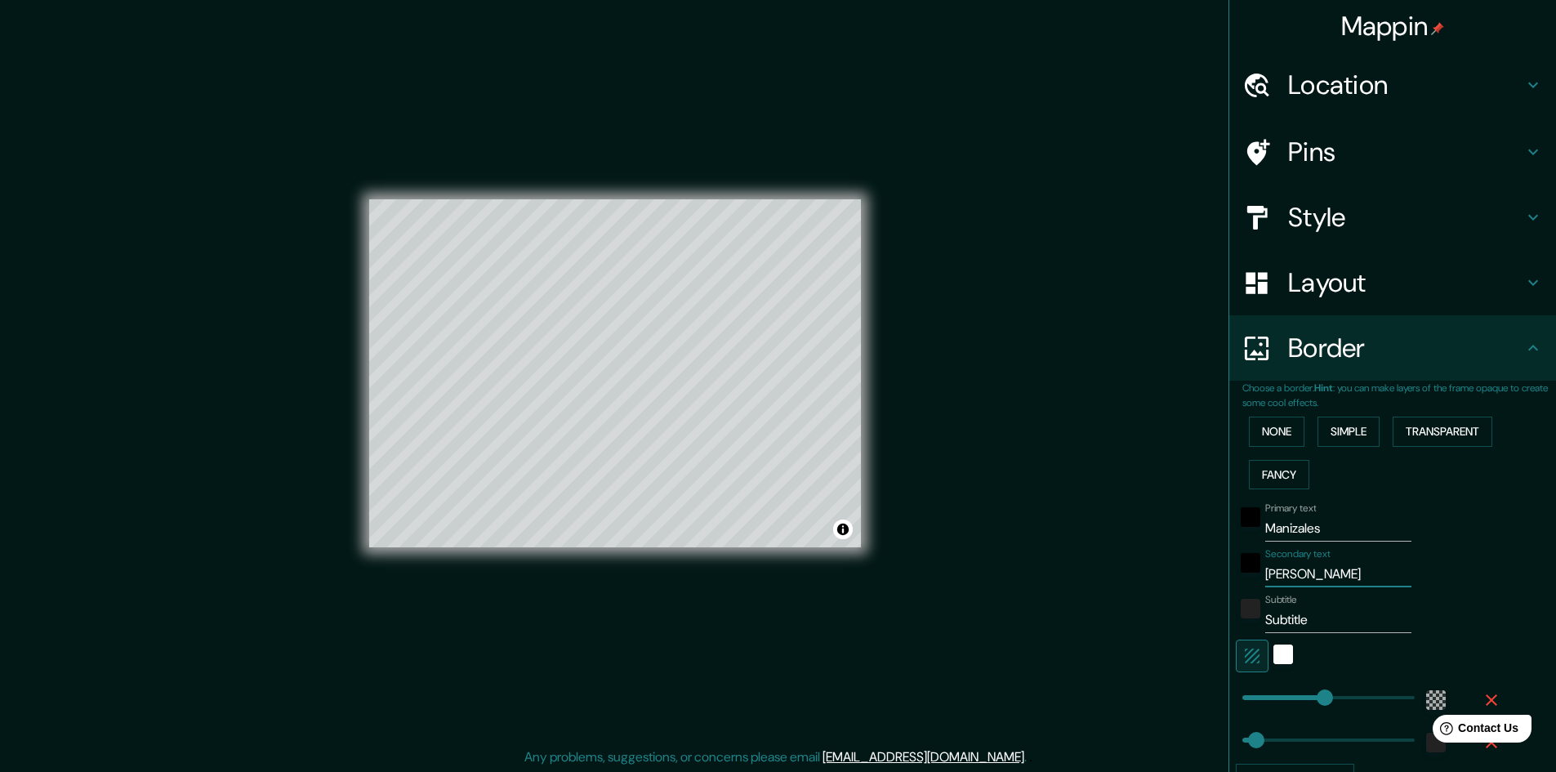
type input "289"
type input "48"
type input "[GEOGRAPHIC_DATA]"
drag, startPoint x: 1304, startPoint y: 621, endPoint x: 1200, endPoint y: 625, distance: 104.6
click at [1200, 625] on div "Mappin Location Manizales, Caldas, Colombia Manizales Caldas, Colombia Pasaje M…" at bounding box center [778, 386] width 1556 height 773
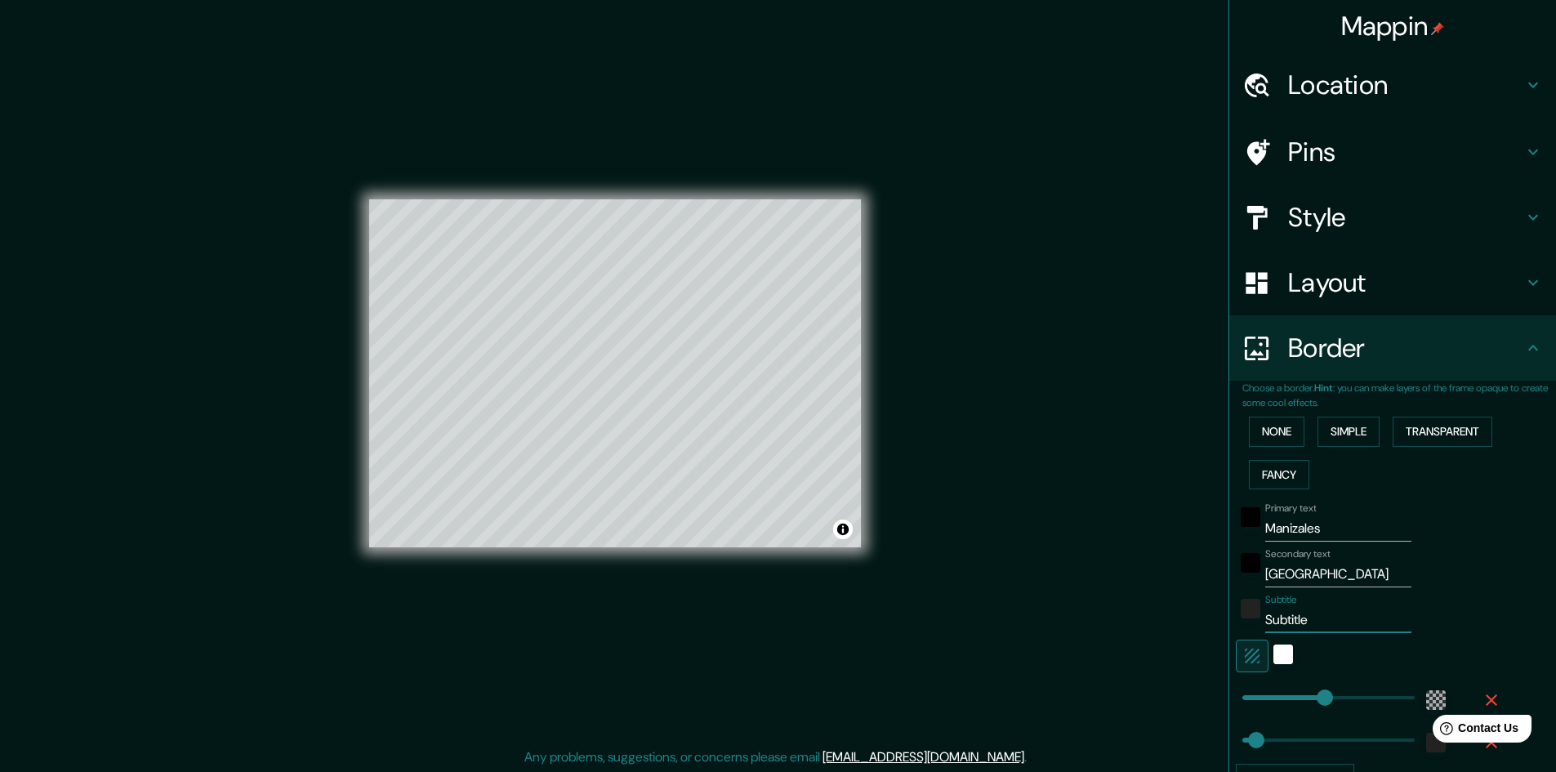
type input "289"
type input "48"
click at [1513, 559] on div "Primary text Manizales Secondary text Colombia Subtitle Add frame layer" at bounding box center [1399, 645] width 314 height 298
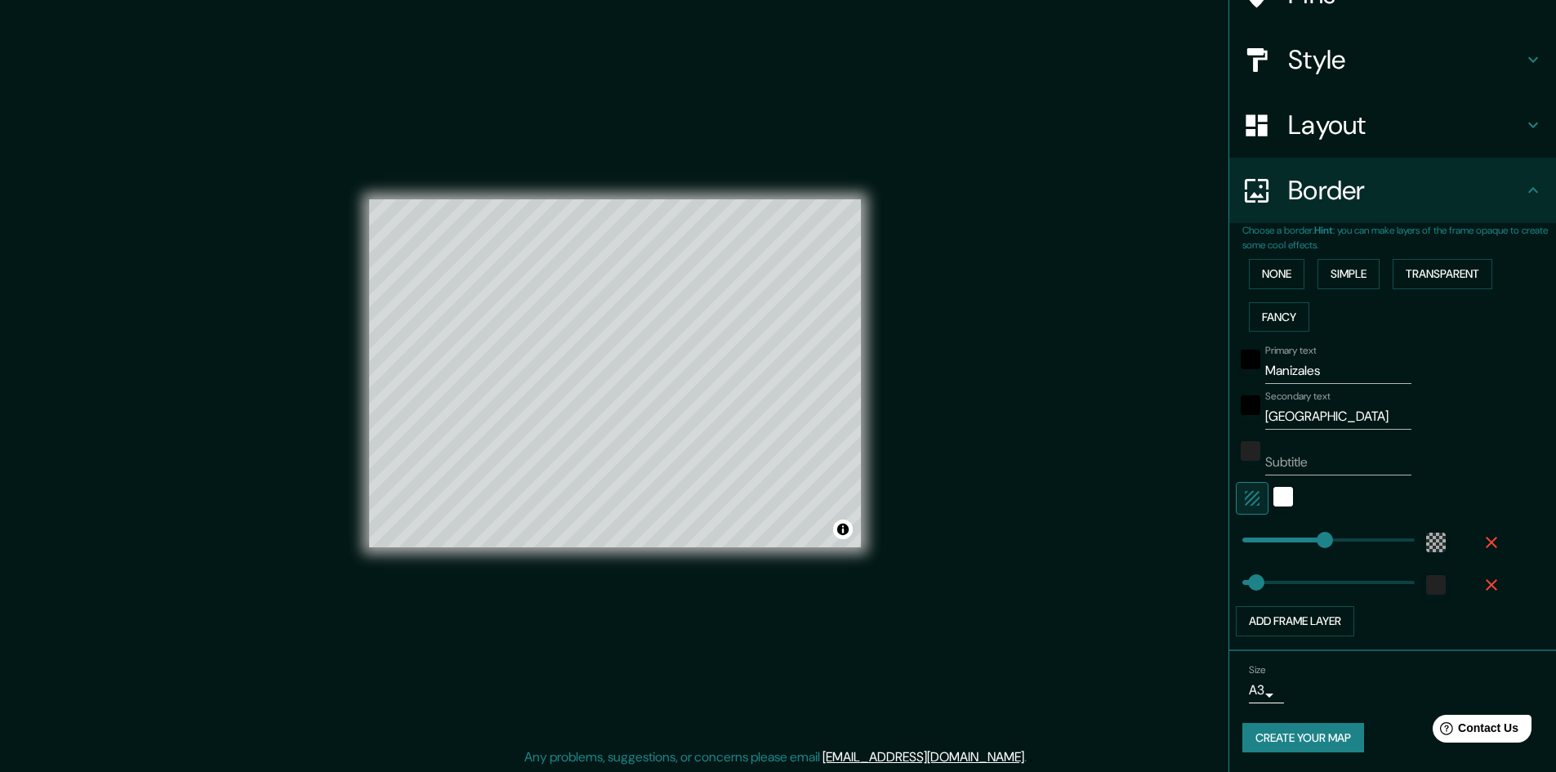
scroll to position [2, 0]
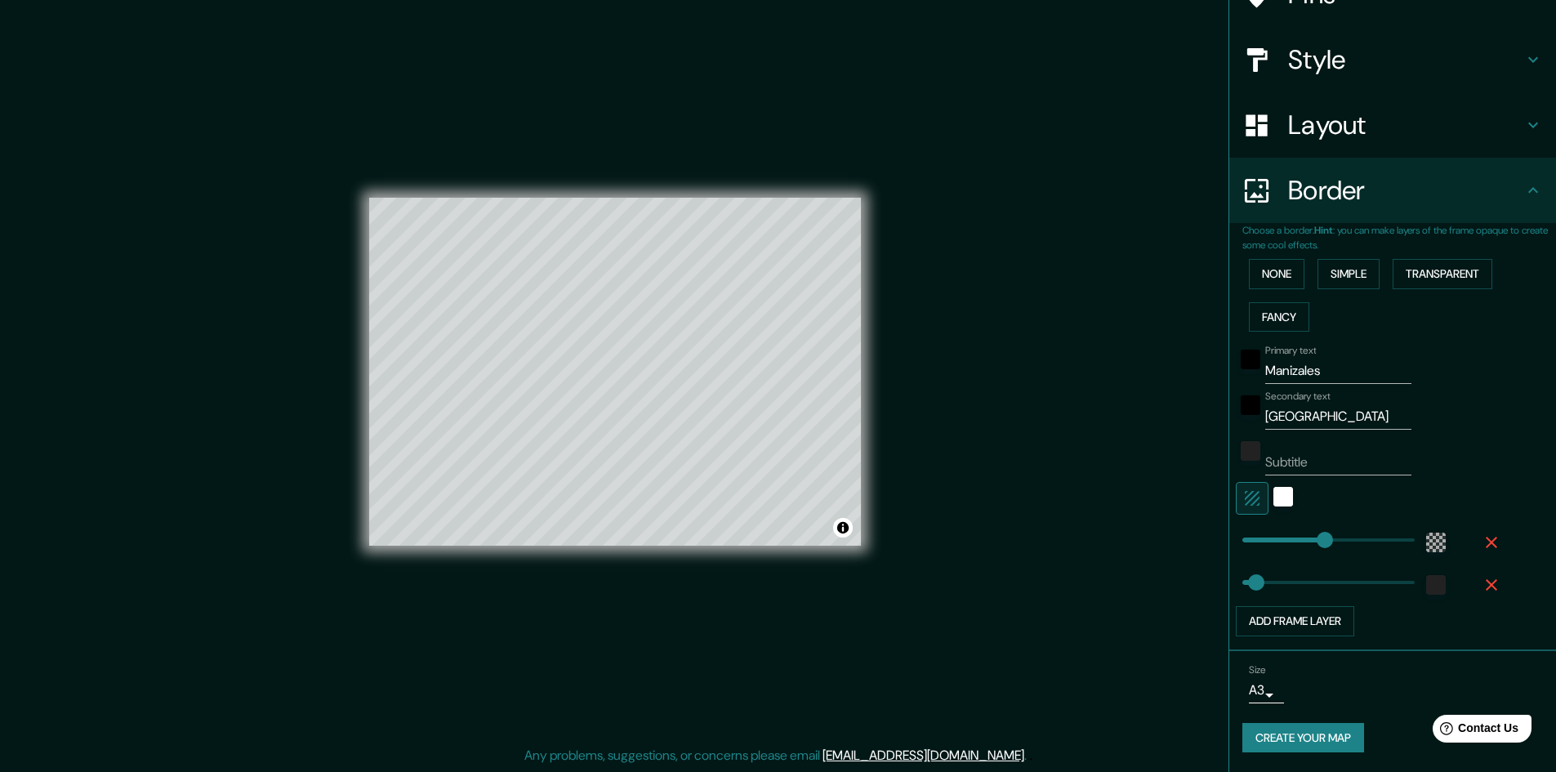
click at [1322, 745] on button "Create your map" at bounding box center [1303, 738] width 122 height 30
type input "48"
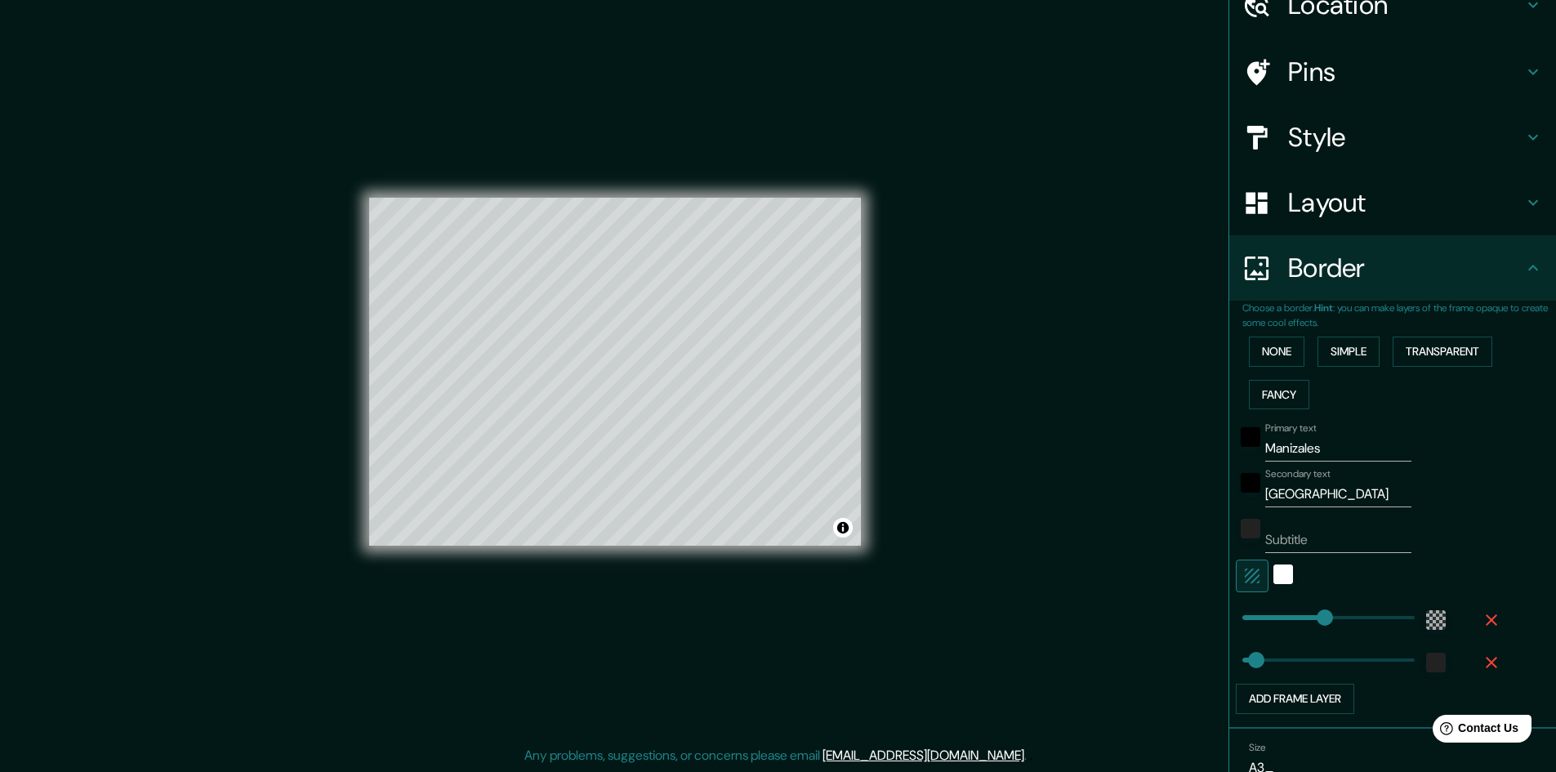
scroll to position [158, 0]
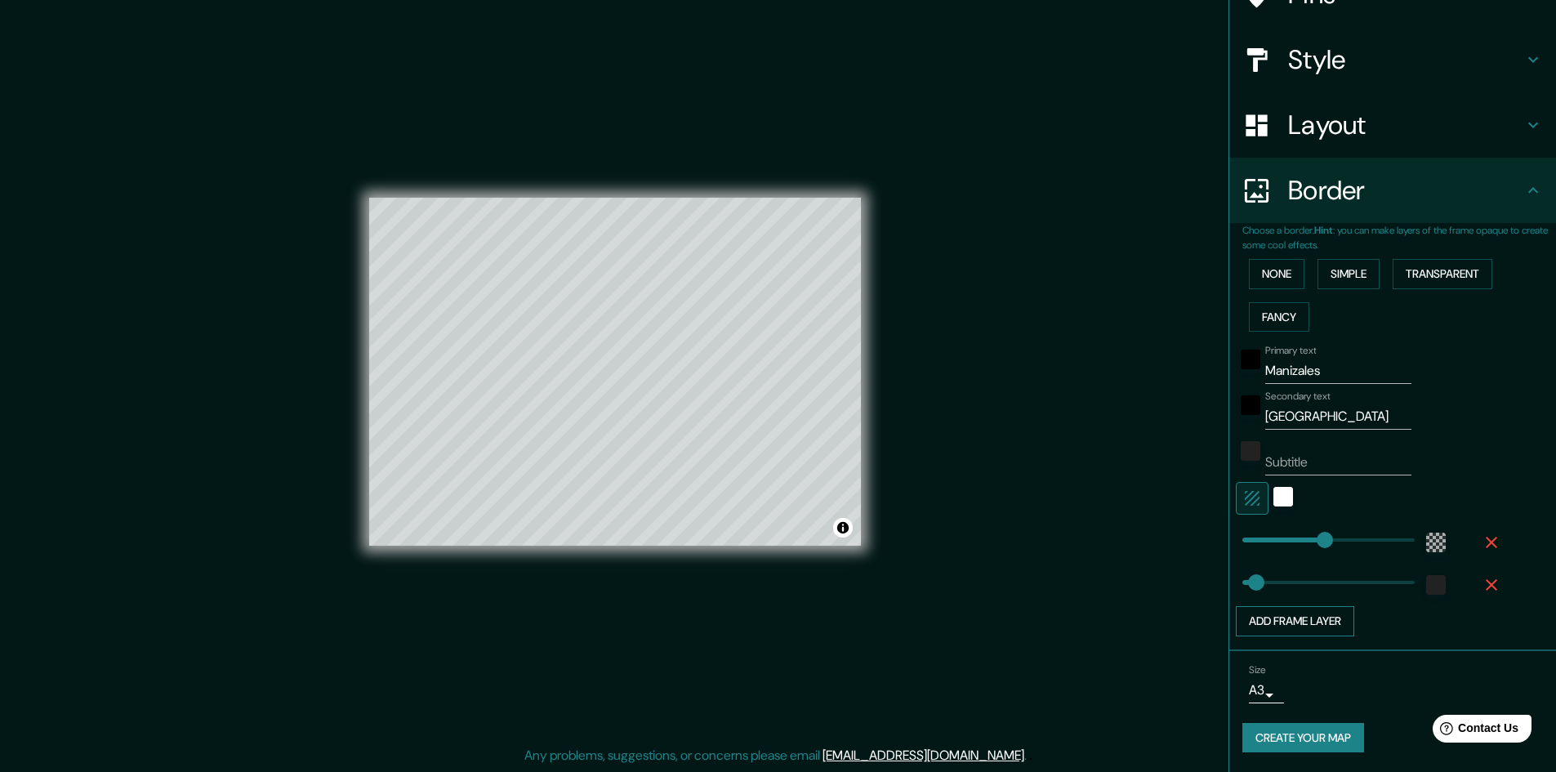
click at [1315, 633] on button "Add frame layer" at bounding box center [1294, 621] width 118 height 30
type input "289"
type input "48"
click at [1307, 662] on button "Add frame layer" at bounding box center [1294, 663] width 118 height 30
type input "289"
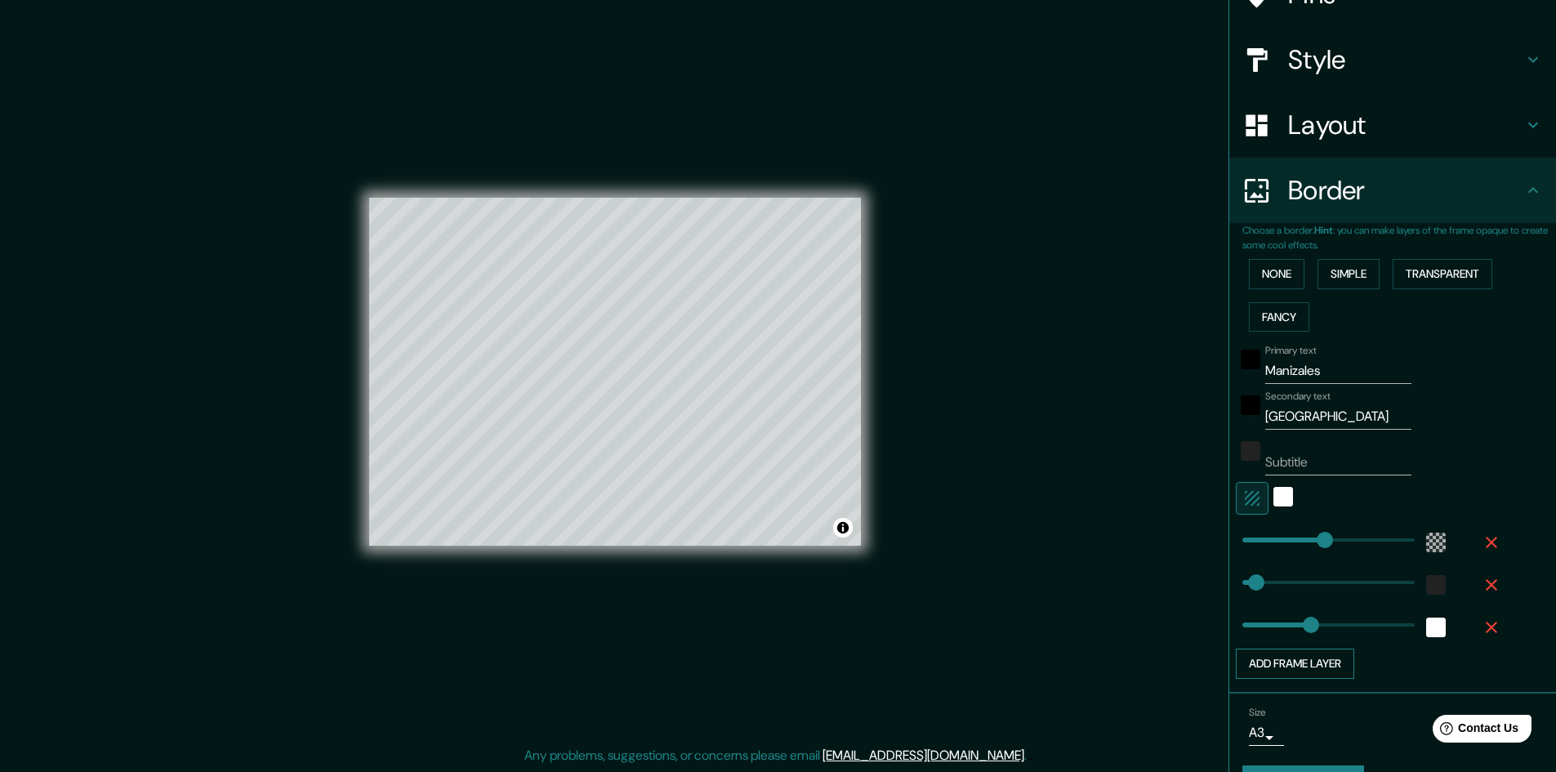
type input "48"
type input "241"
type input "269"
type input "289"
type input "48"
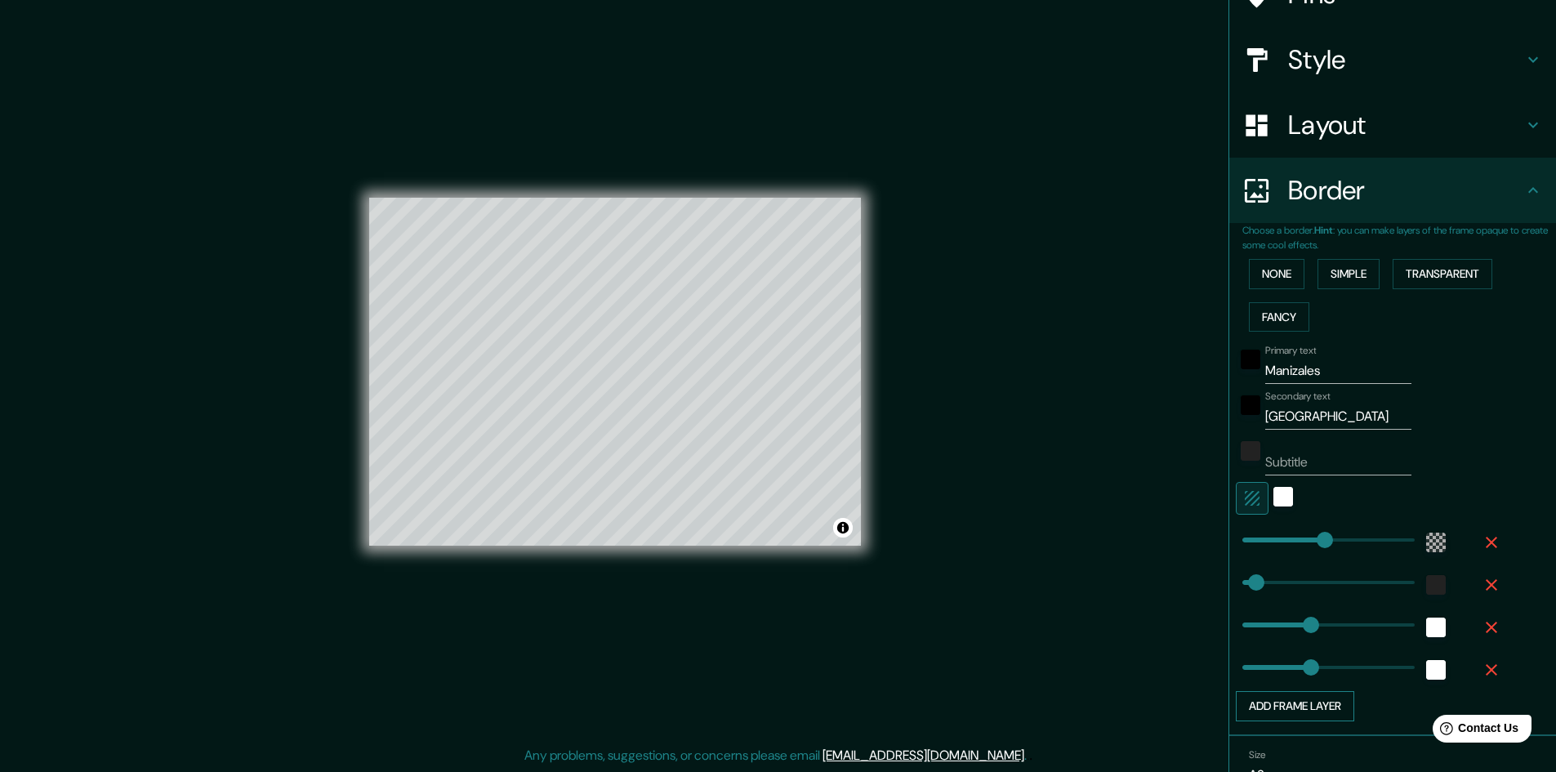
type input "241"
click at [1311, 662] on span at bounding box center [1319, 667] width 16 height 16
type input "289"
type input "48"
type input "241"
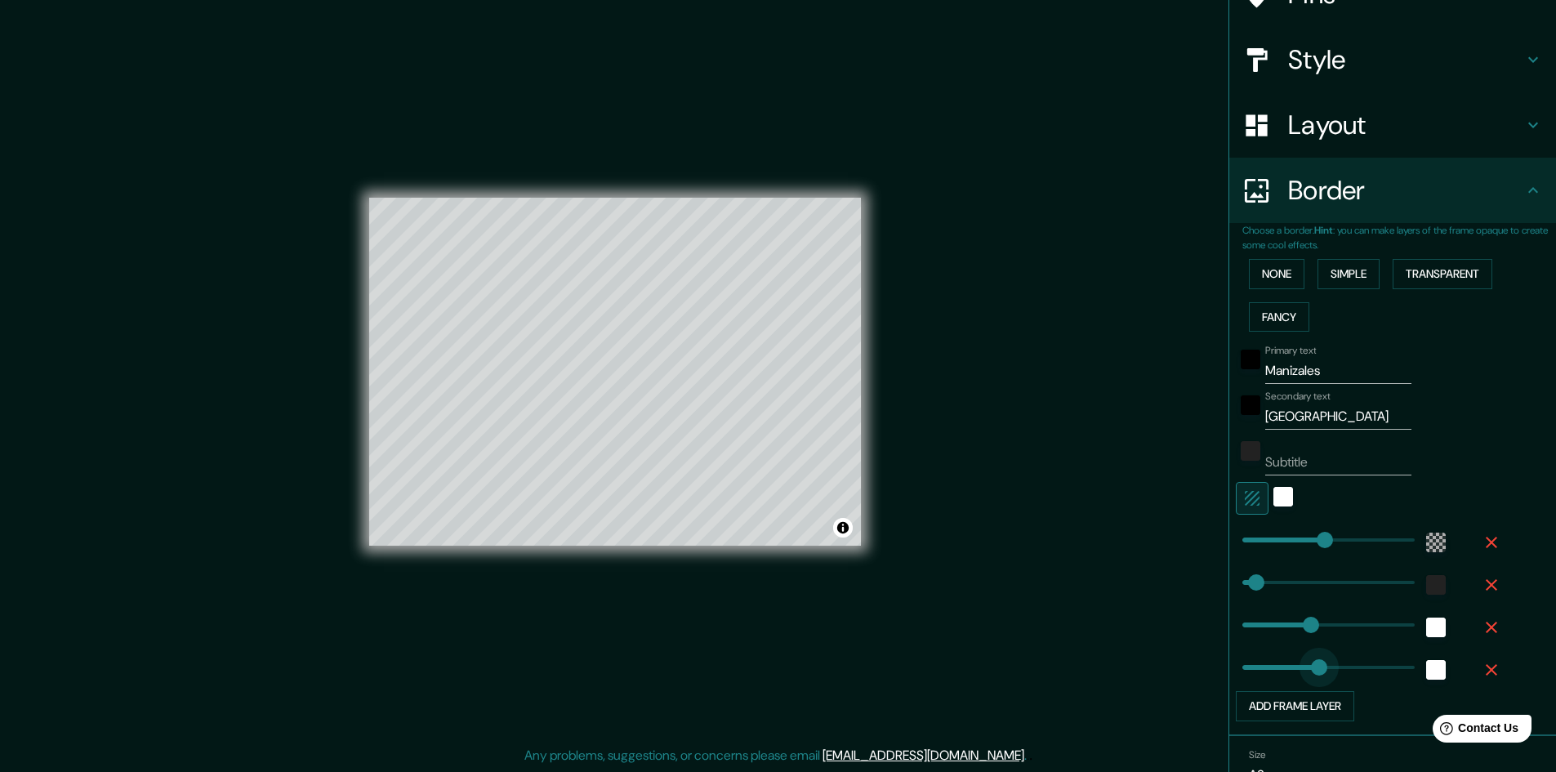
type input "0"
drag, startPoint x: 1307, startPoint y: 662, endPoint x: 1164, endPoint y: 661, distance: 142.9
type input "289"
type input "48"
type input "241"
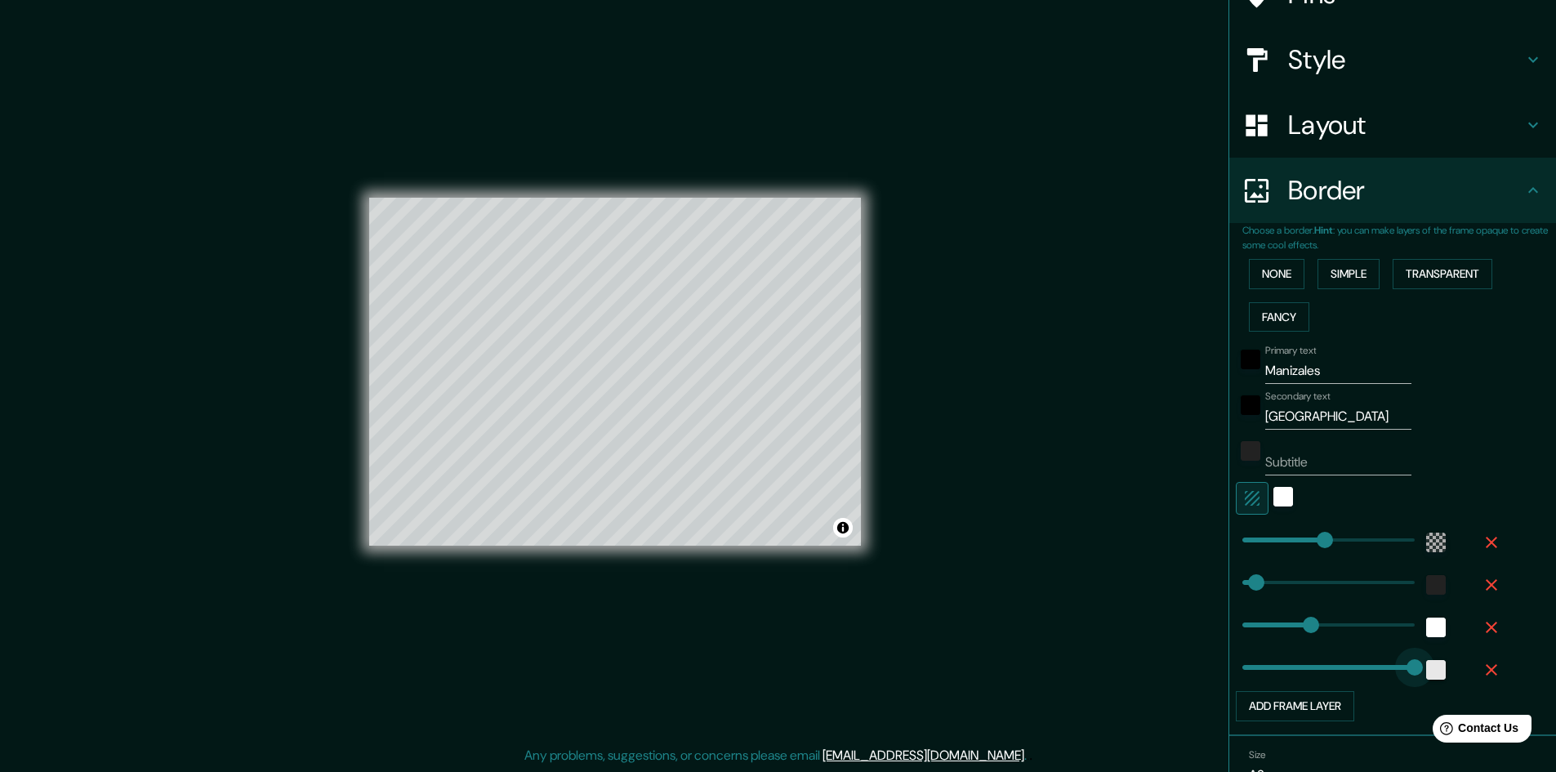
type input "602"
drag, startPoint x: 1232, startPoint y: 667, endPoint x: 1538, endPoint y: 684, distance: 305.9
type input "289"
type input "48"
type input "241"
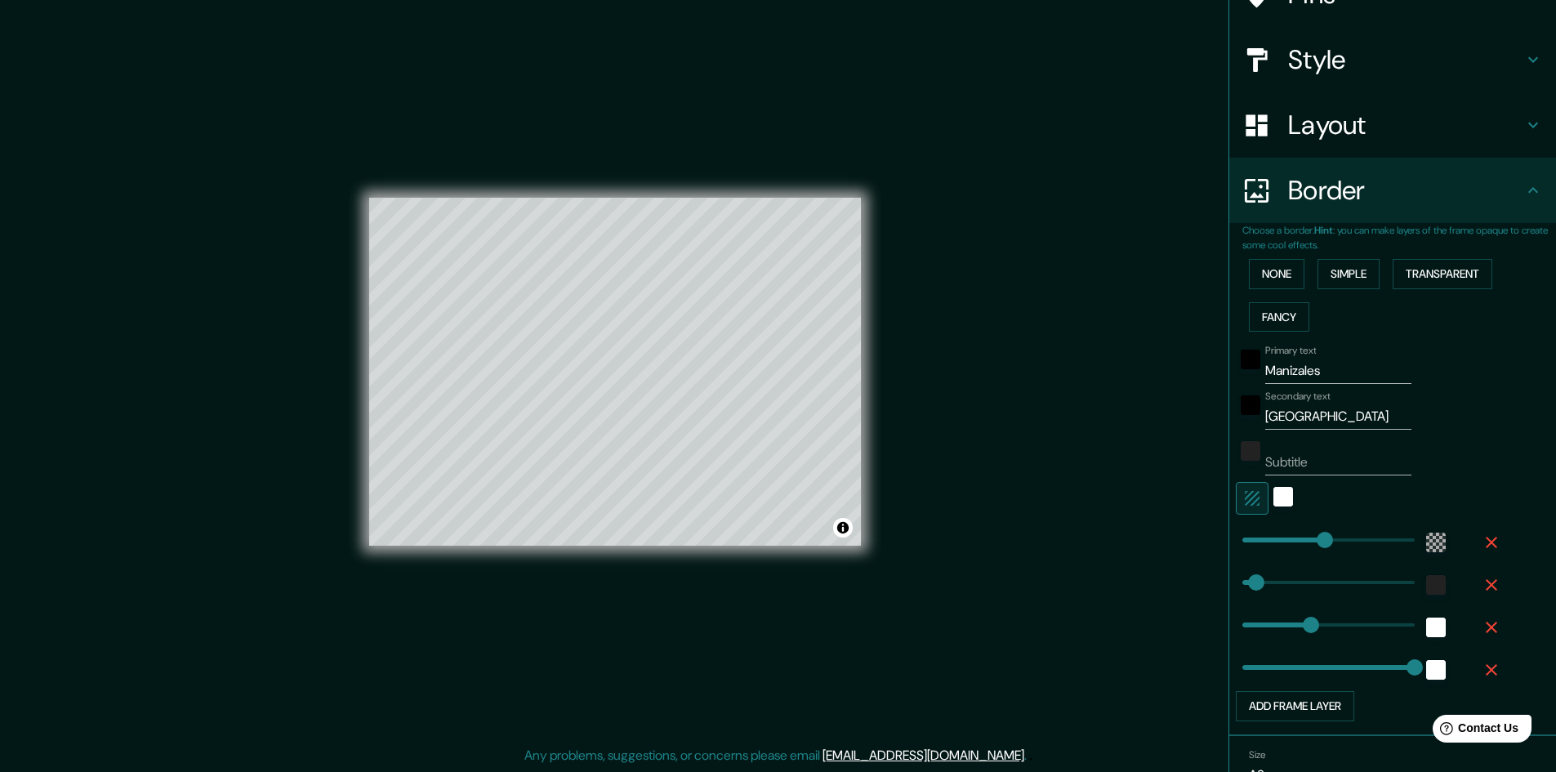
type input "0"
drag, startPoint x: 1404, startPoint y: 667, endPoint x: 1016, endPoint y: 671, distance: 387.9
type input "289"
type input "48"
type input "0"
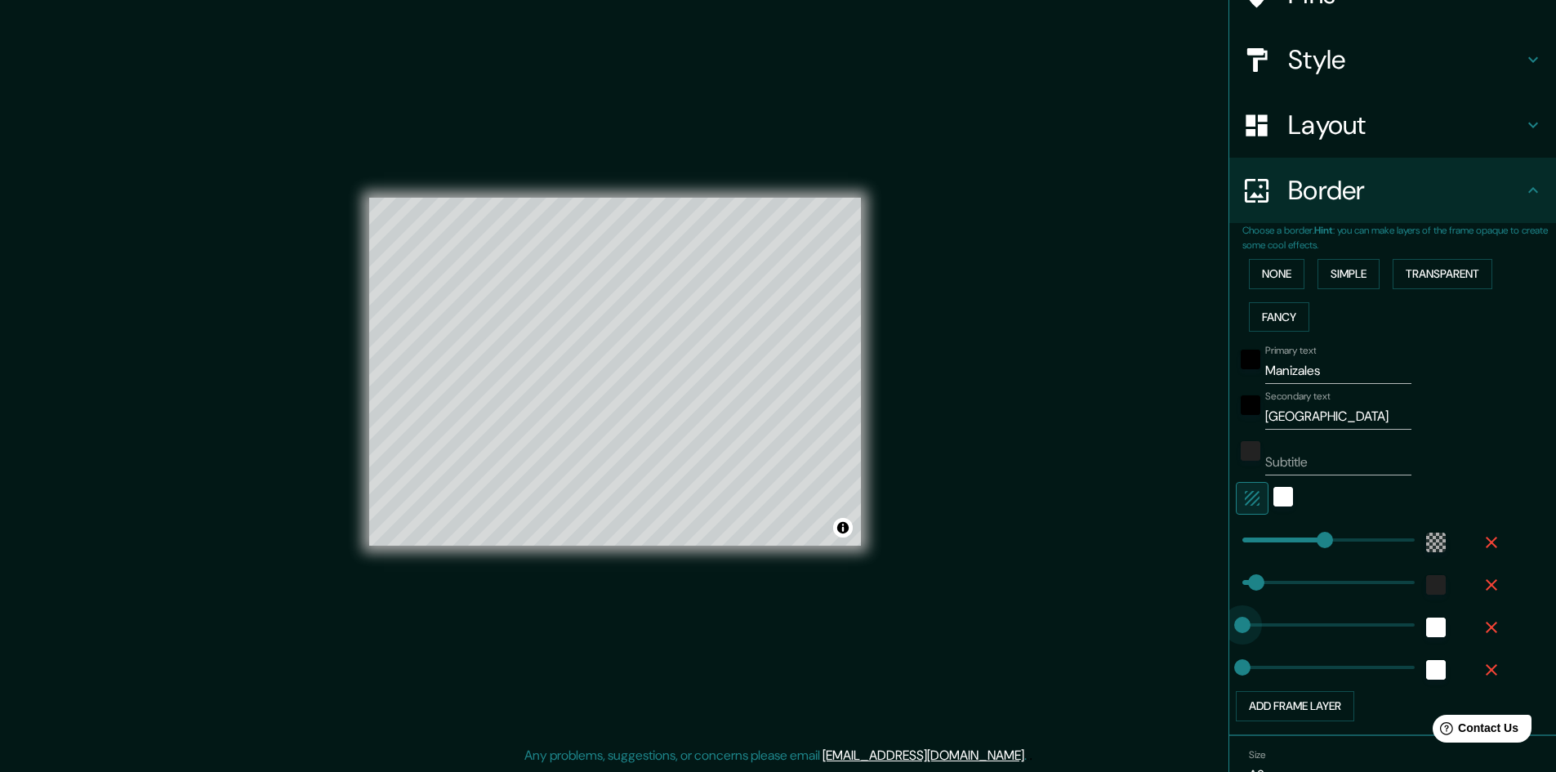
drag, startPoint x: 1302, startPoint y: 632, endPoint x: 1098, endPoint y: 632, distance: 204.1
type input "289"
type input "48"
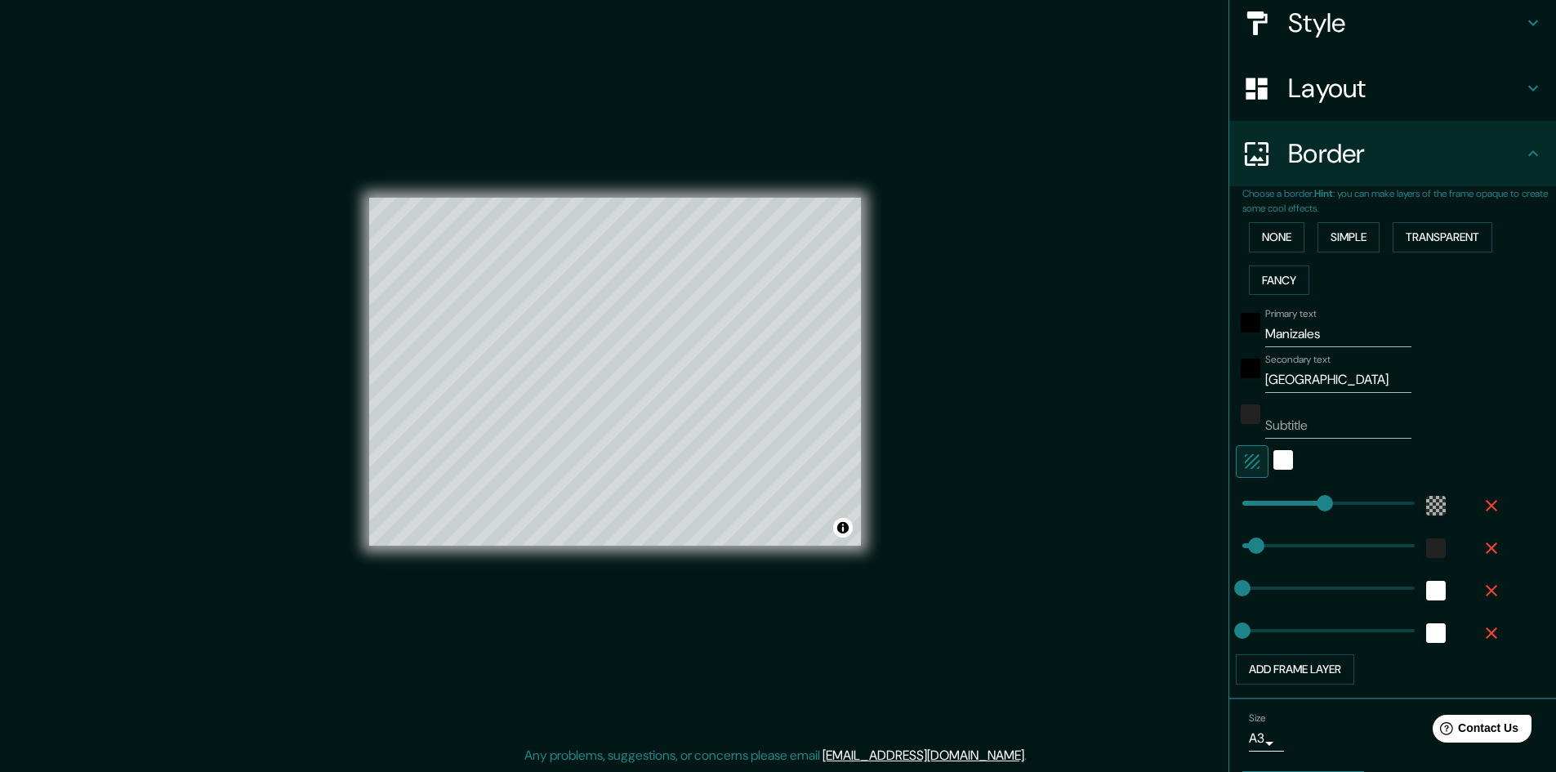
scroll to position [243, 0]
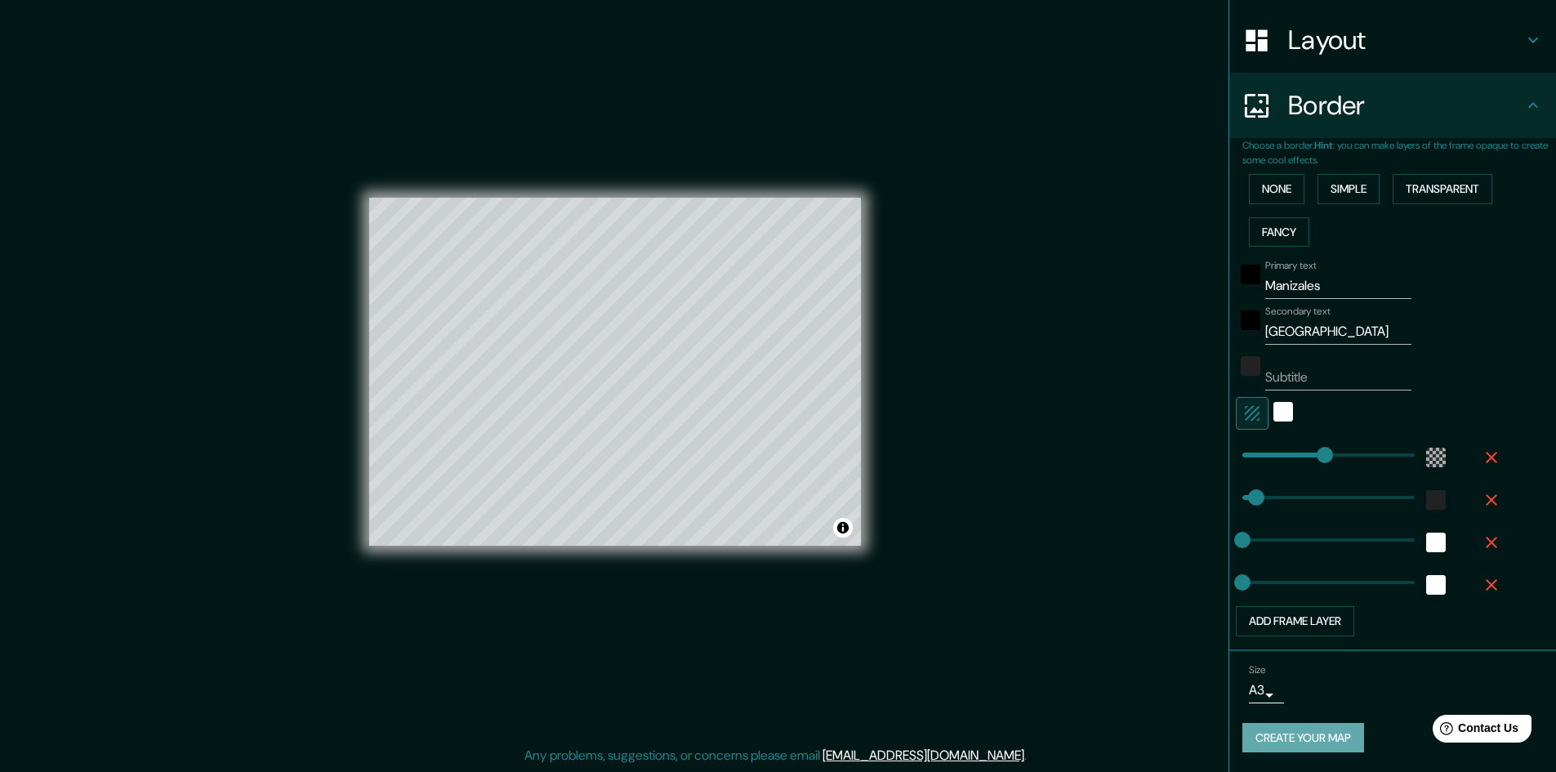
click at [1300, 738] on button "Create your map" at bounding box center [1303, 738] width 122 height 30
click at [1479, 89] on h4 "Border" at bounding box center [1405, 105] width 235 height 33
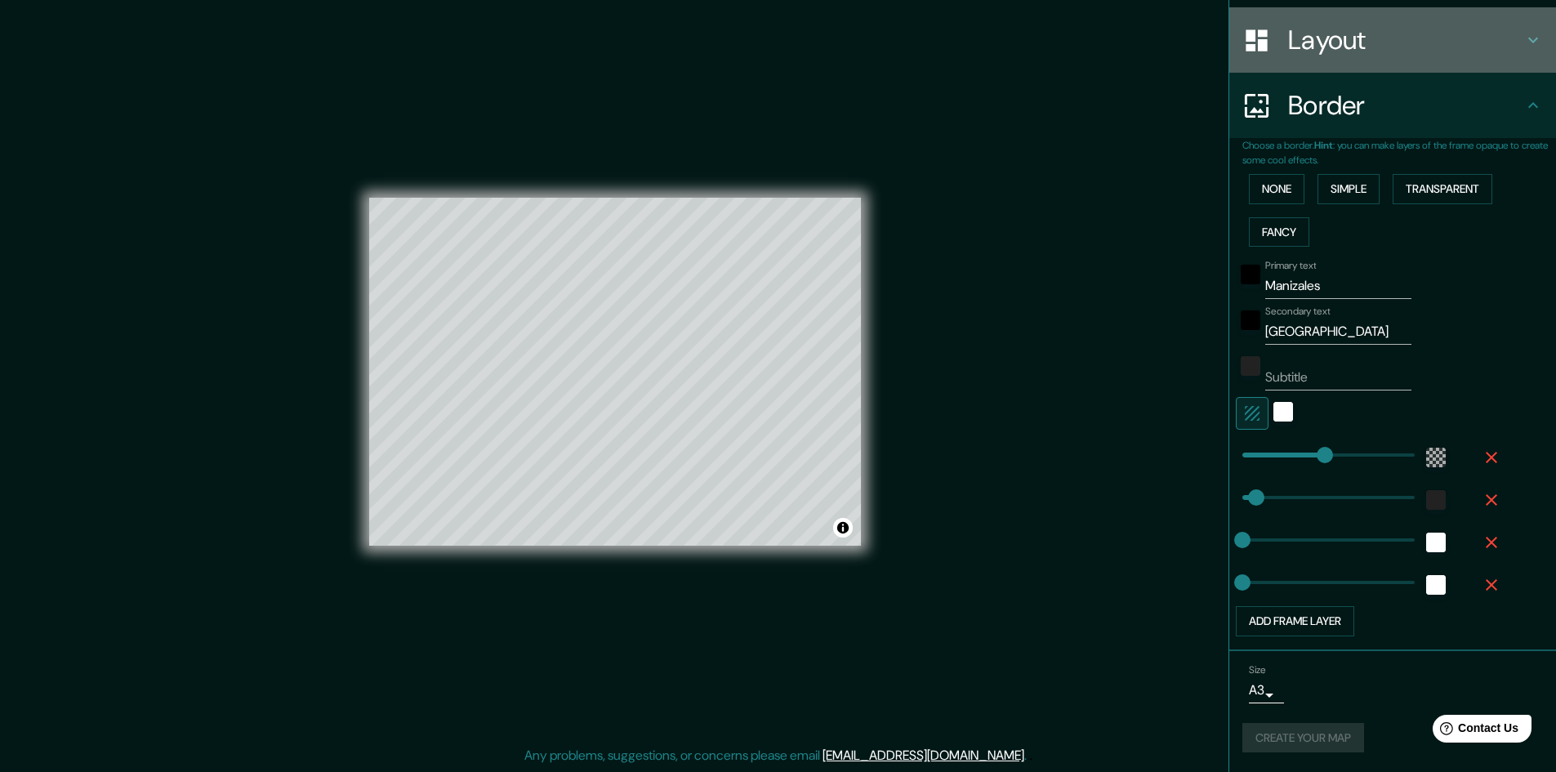
click at [1515, 16] on div "Layout" at bounding box center [1392, 39] width 327 height 65
type input "289"
type input "48"
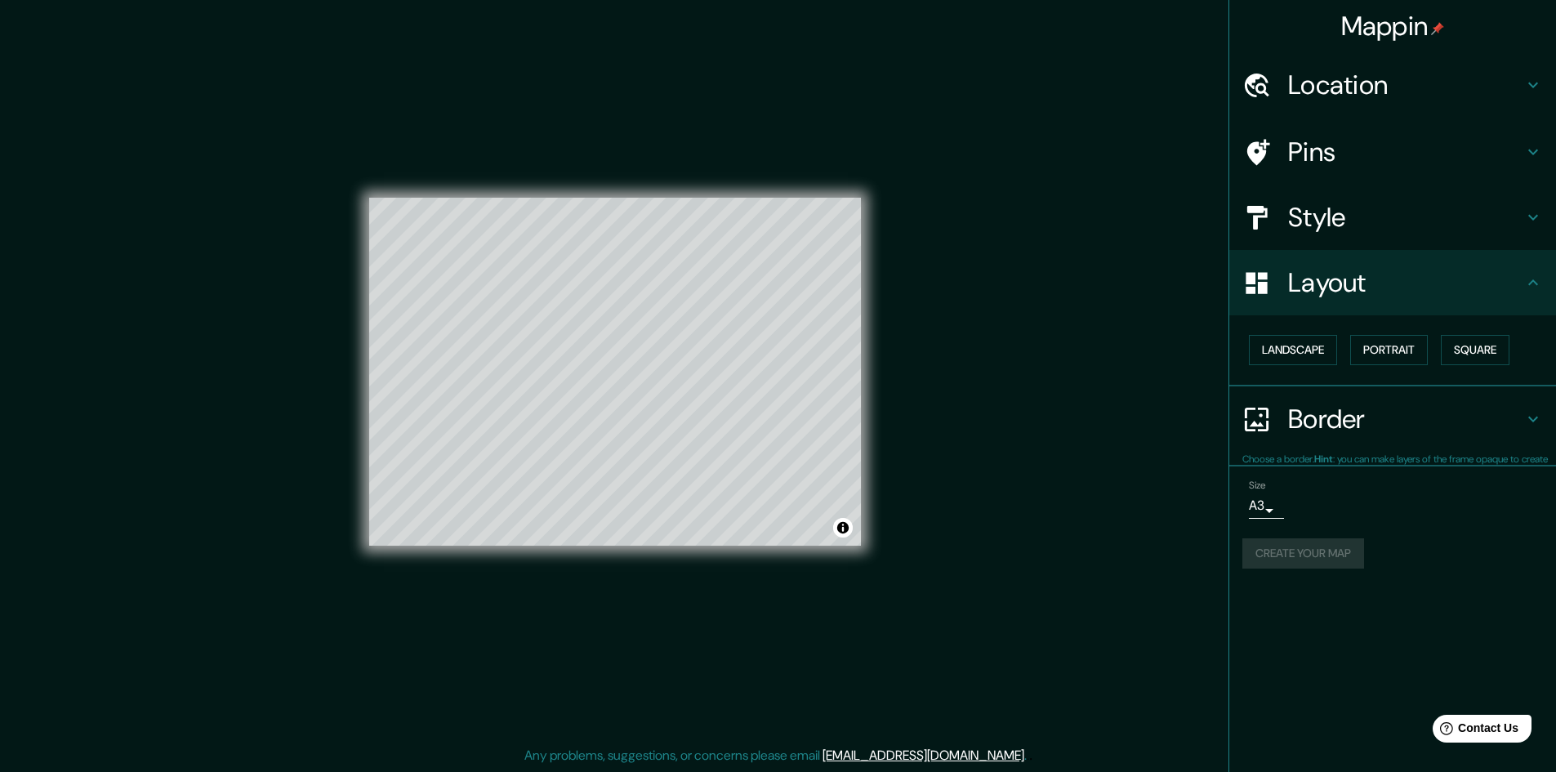
scroll to position [0, 0]
click at [1450, 414] on h4 "Border" at bounding box center [1405, 419] width 235 height 33
type input "289"
type input "48"
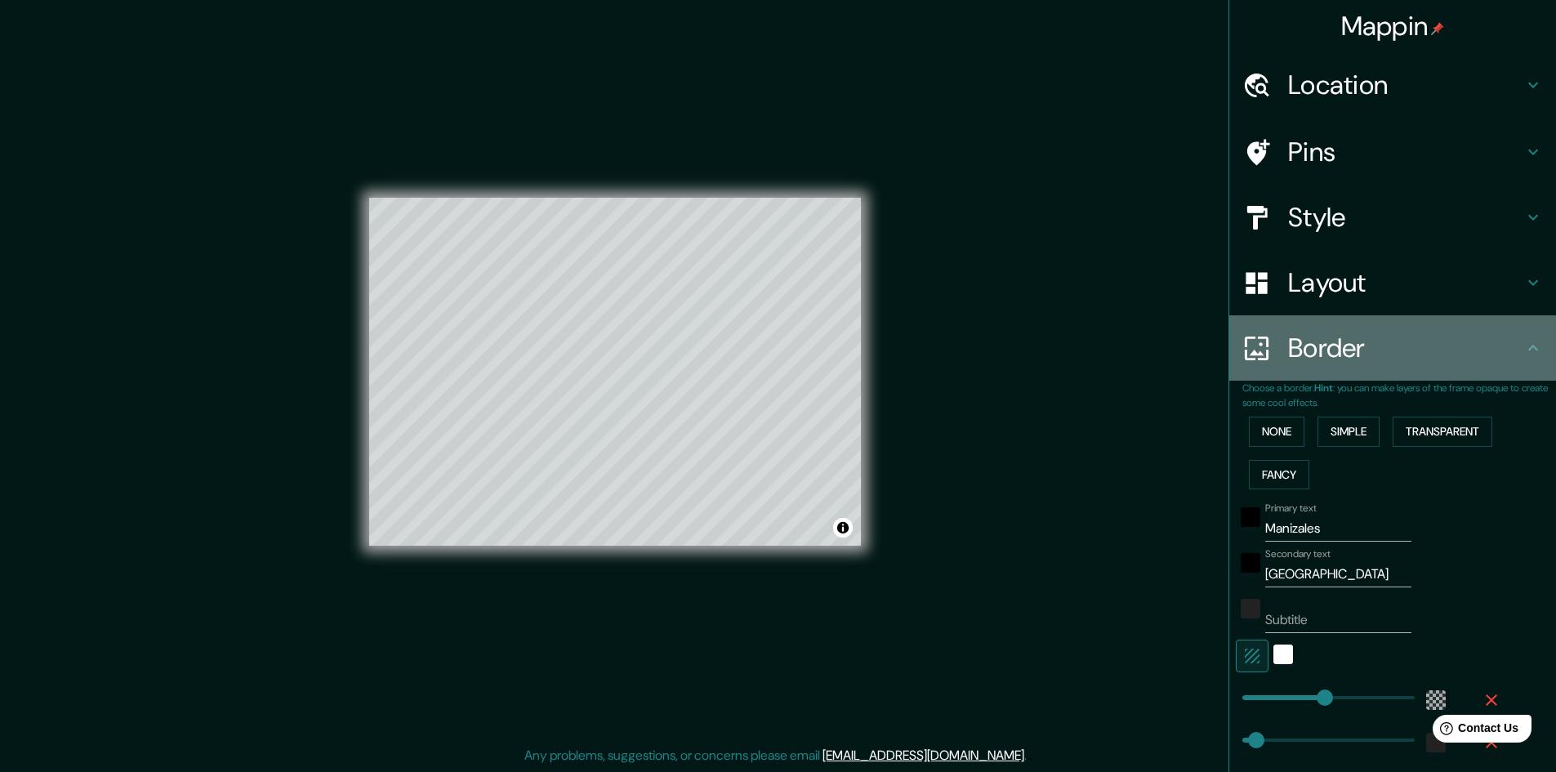
click at [1469, 373] on div "Border" at bounding box center [1392, 347] width 327 height 65
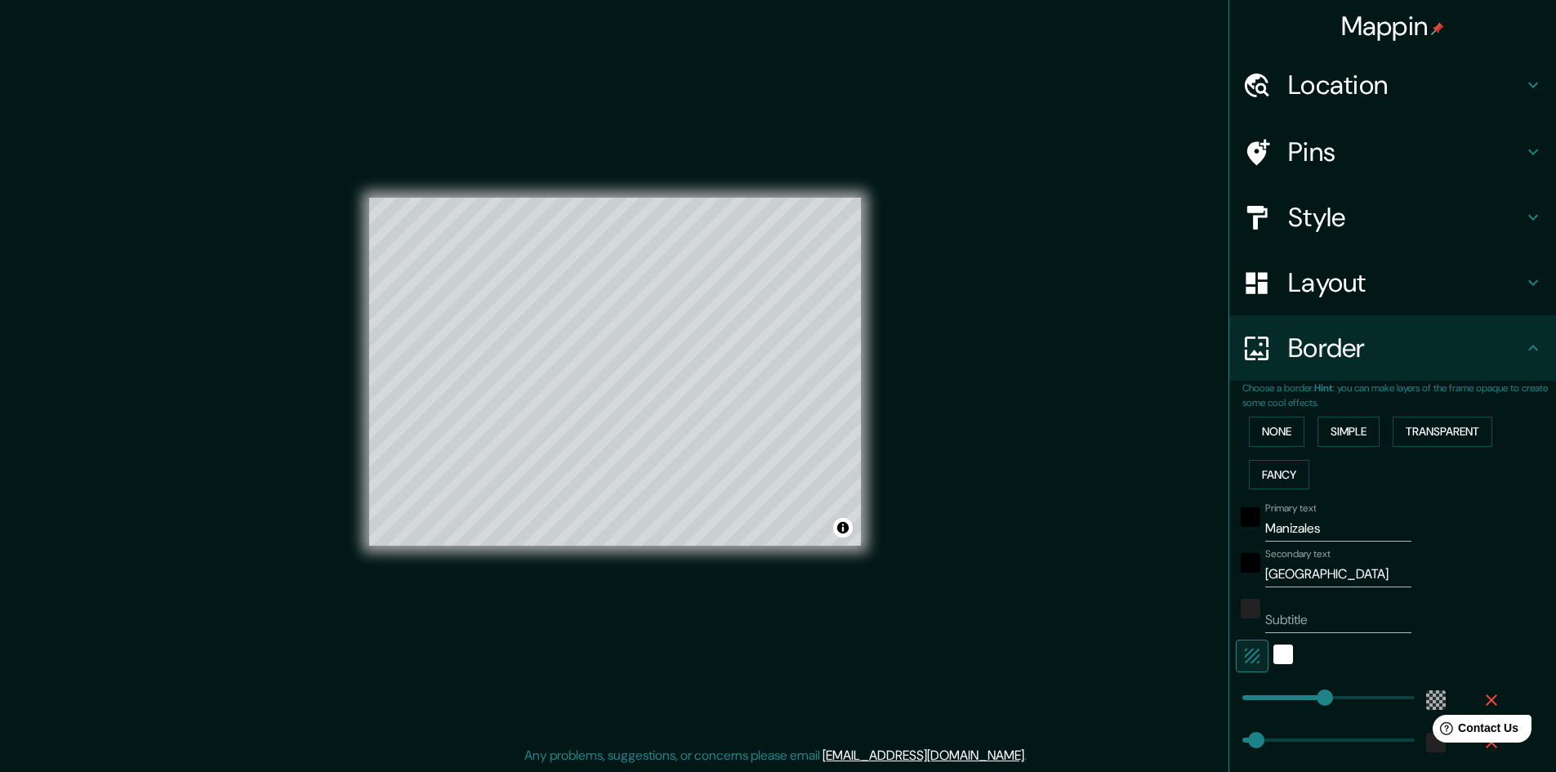
click at [1485, 327] on div "Border" at bounding box center [1392, 347] width 327 height 65
click at [1451, 140] on h4 "Pins" at bounding box center [1405, 152] width 235 height 33
type input "289"
type input "48"
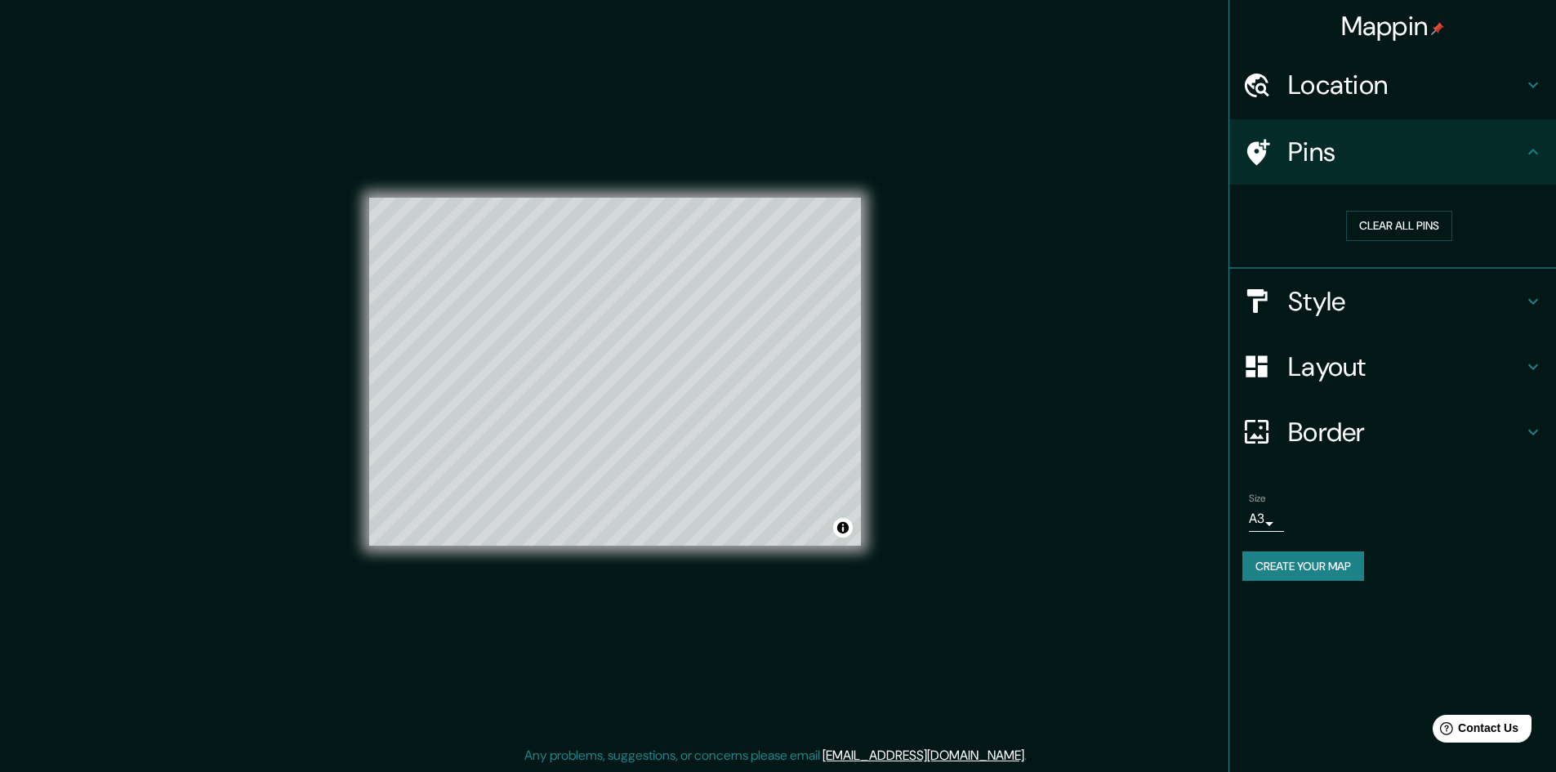
click at [1441, 300] on h4 "Style" at bounding box center [1405, 301] width 235 height 33
type input "289"
type input "48"
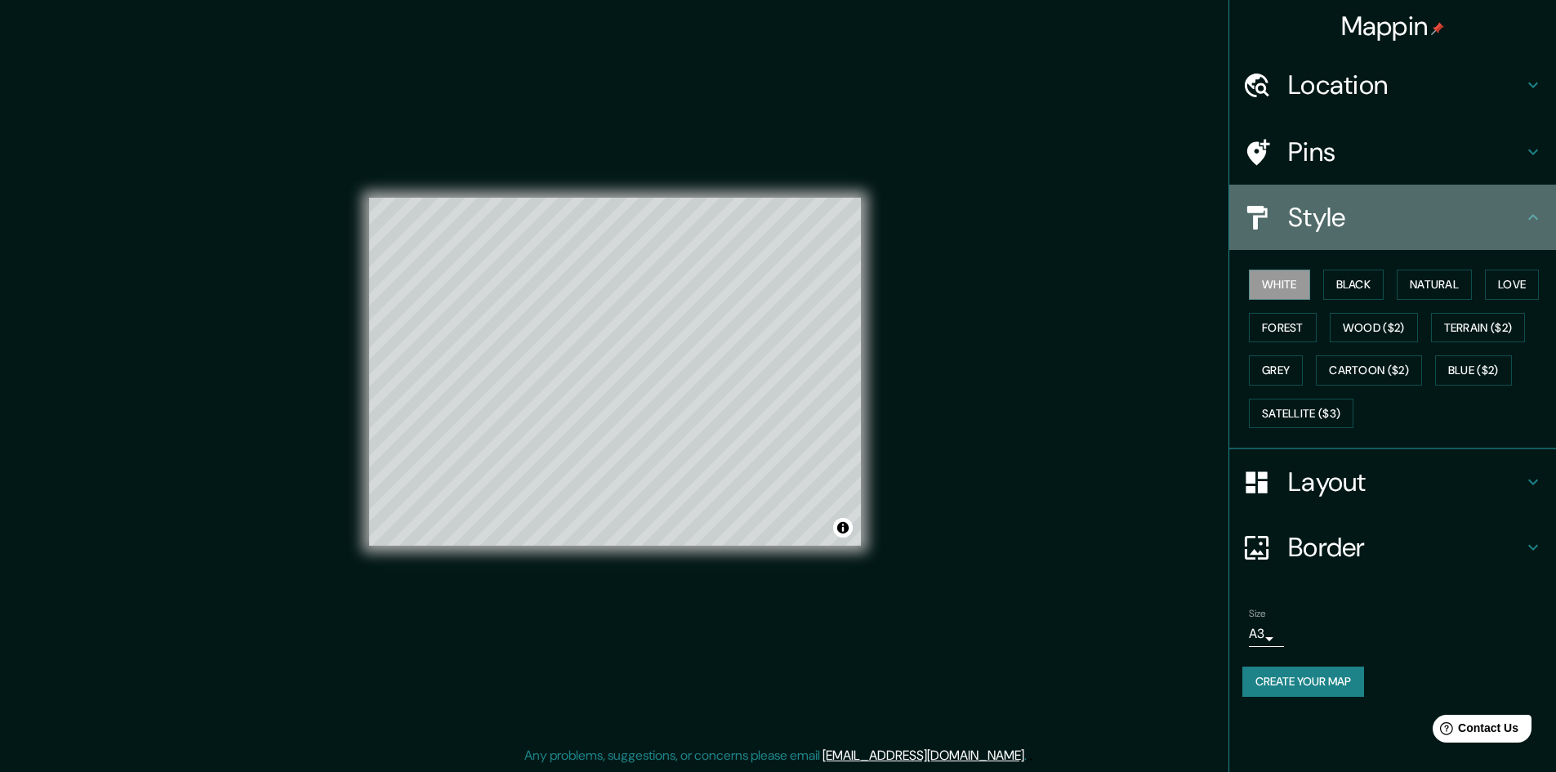
click at [1453, 243] on div "Style" at bounding box center [1392, 217] width 327 height 65
click at [1482, 222] on h4 "Style" at bounding box center [1405, 217] width 235 height 33
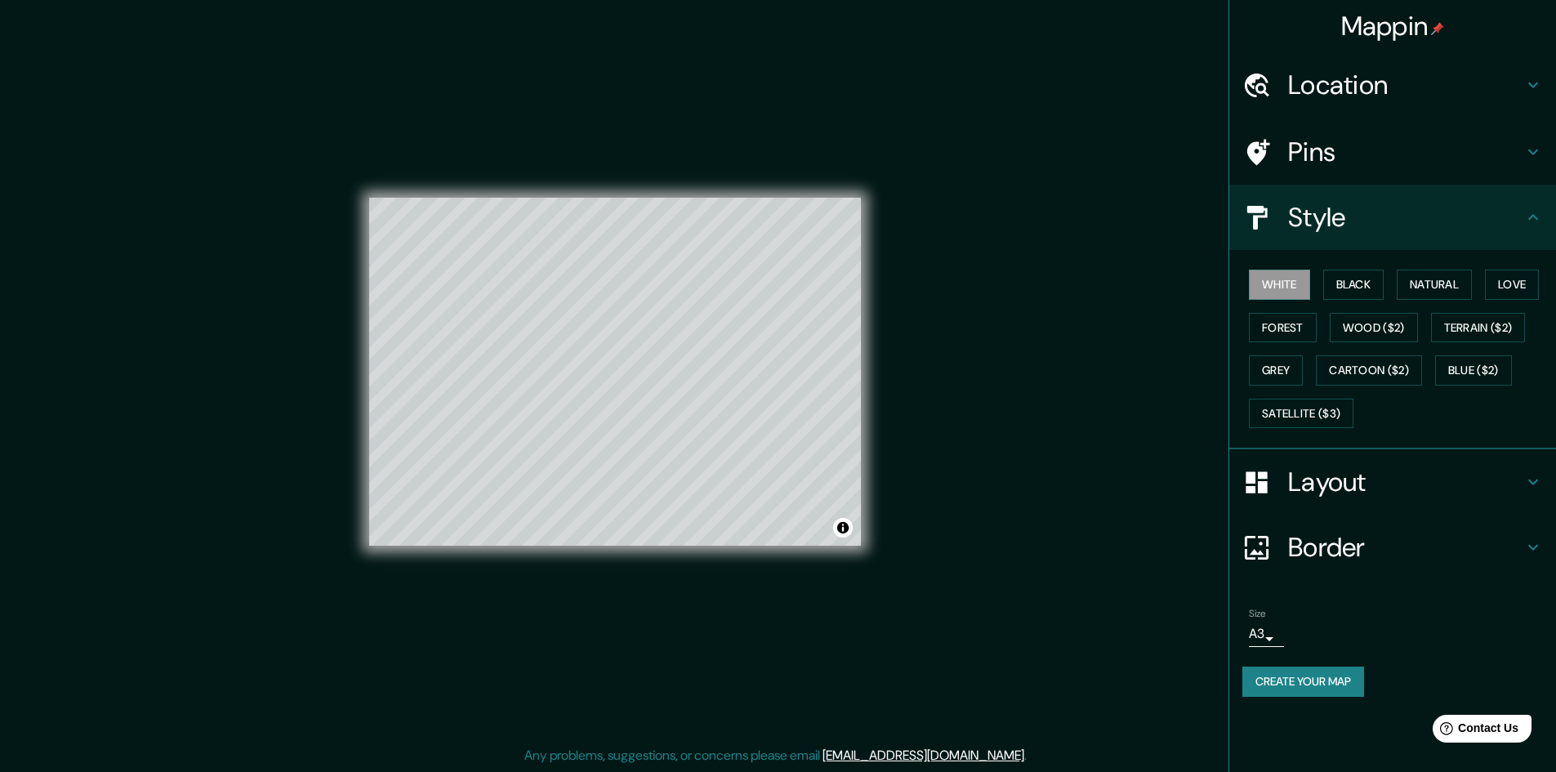
click at [1540, 198] on div "Style" at bounding box center [1392, 217] width 327 height 65
click at [1534, 216] on icon at bounding box center [1533, 217] width 10 height 6
click at [1310, 675] on button "Create your map" at bounding box center [1303, 681] width 122 height 30
drag, startPoint x: 883, startPoint y: 350, endPoint x: 901, endPoint y: 381, distance: 35.6
click at [901, 381] on div "Mappin Location Manizales, Caldas, Colombia Manizales Caldas, Colombia Pasaje M…" at bounding box center [778, 384] width 1556 height 773
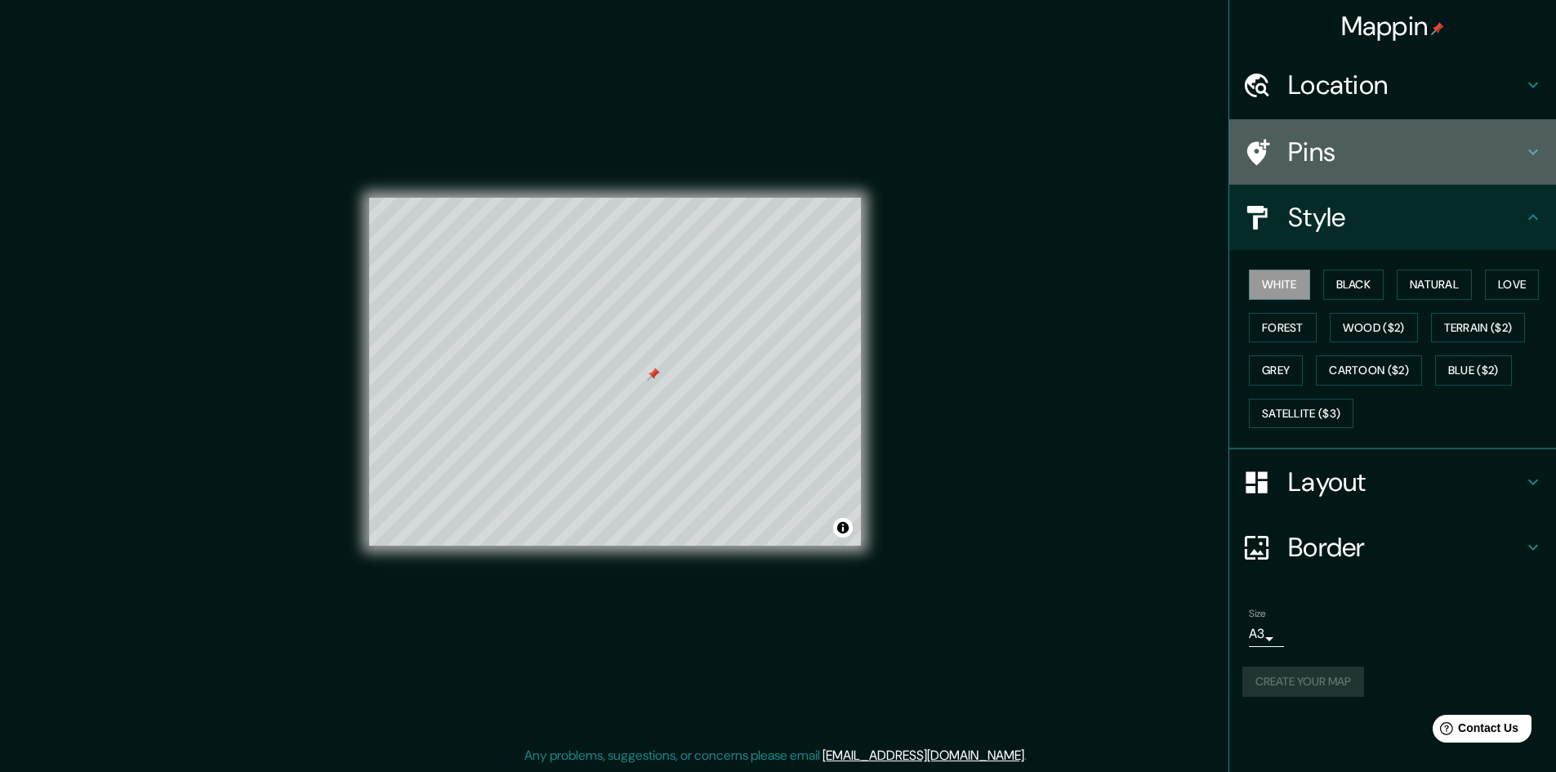
click at [1414, 141] on h4 "Pins" at bounding box center [1405, 152] width 235 height 33
type input "289"
type input "48"
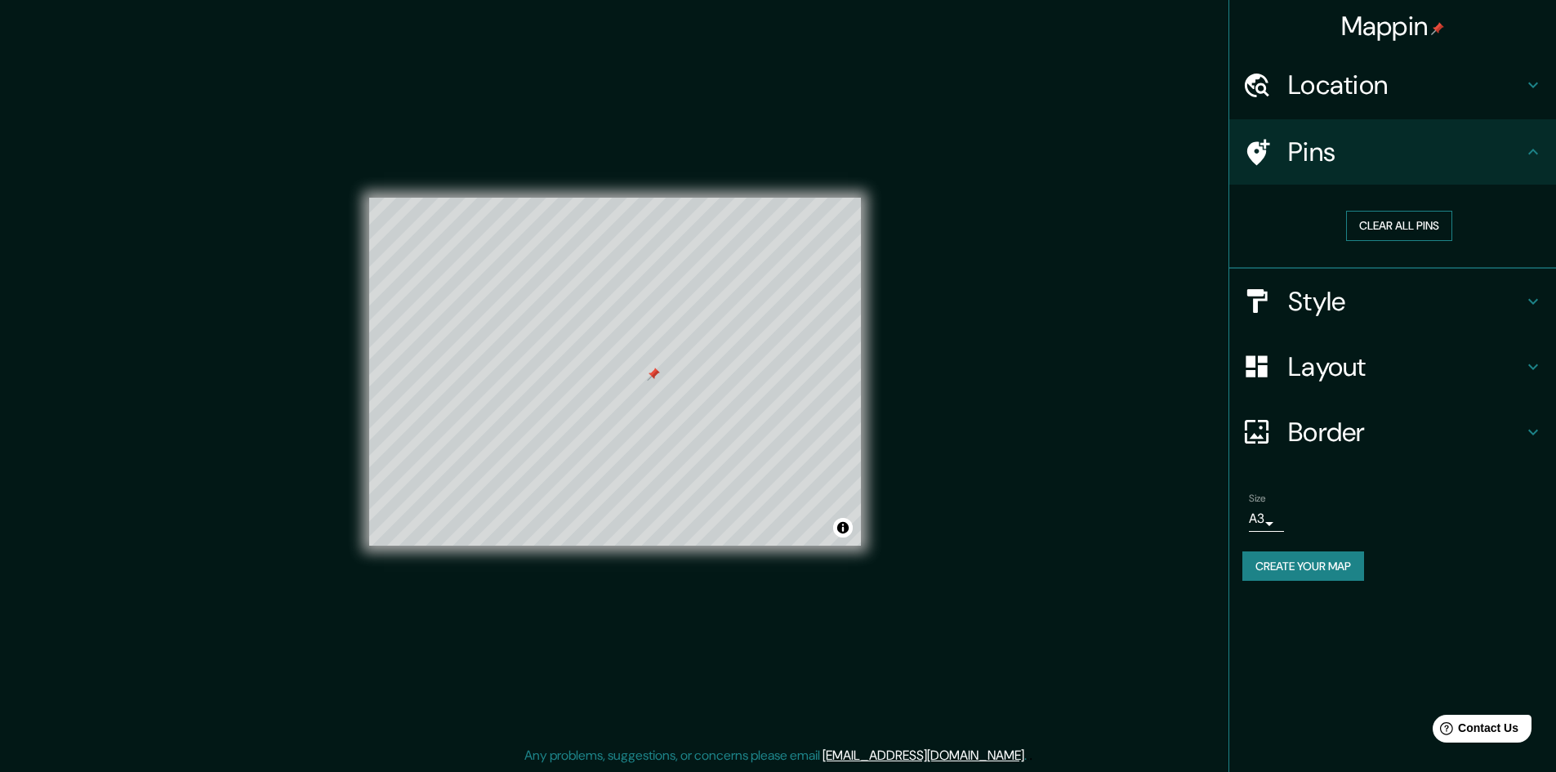
click at [1384, 228] on button "Clear all pins" at bounding box center [1399, 226] width 106 height 30
click at [1345, 557] on button "Create your map" at bounding box center [1303, 566] width 122 height 30
click at [1303, 574] on button "Create your map" at bounding box center [1303, 566] width 122 height 30
